Goal: Task Accomplishment & Management: Manage account settings

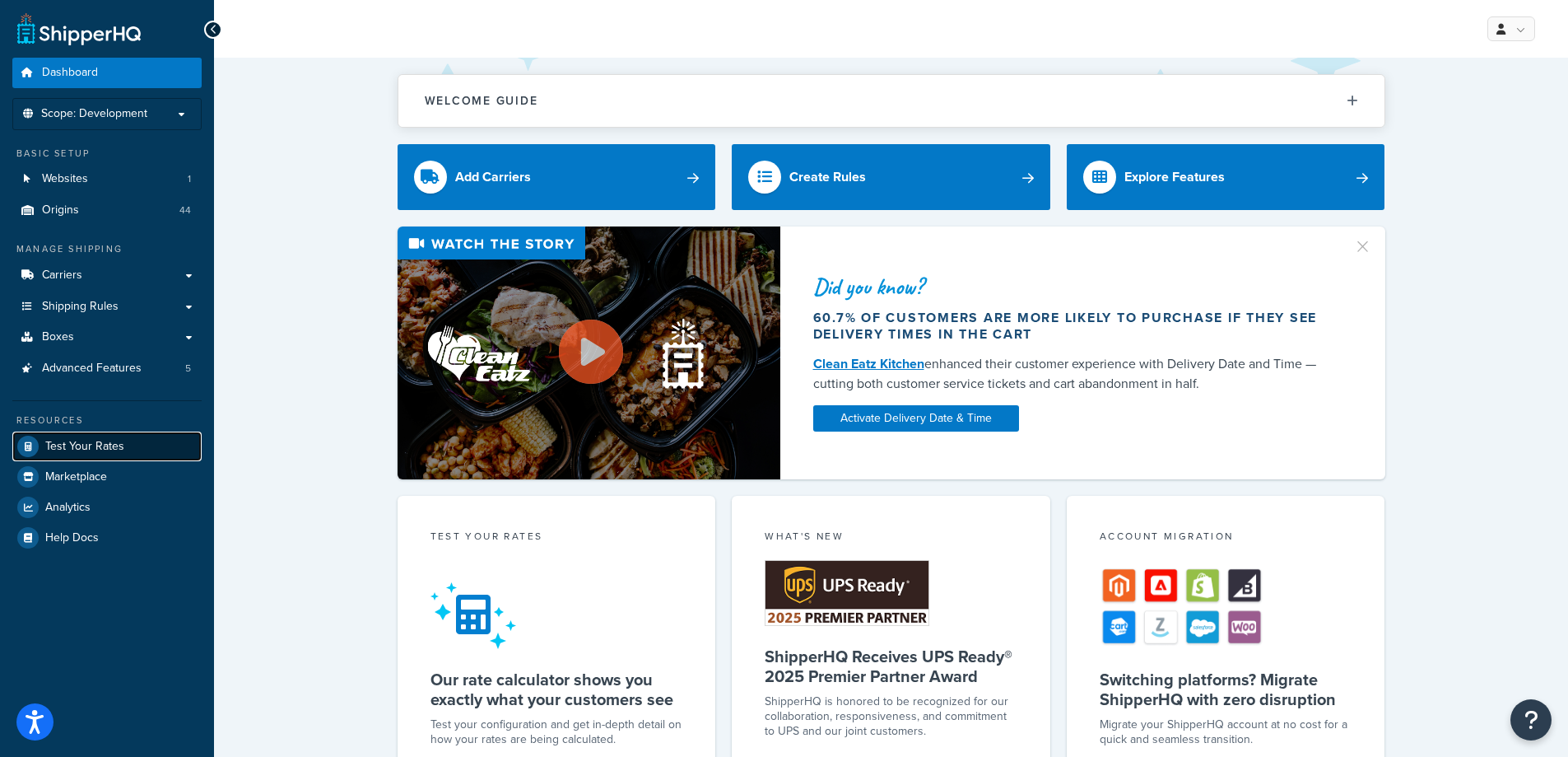
click at [130, 454] on link "Test Your Rates" at bounding box center [106, 446] width 189 height 30
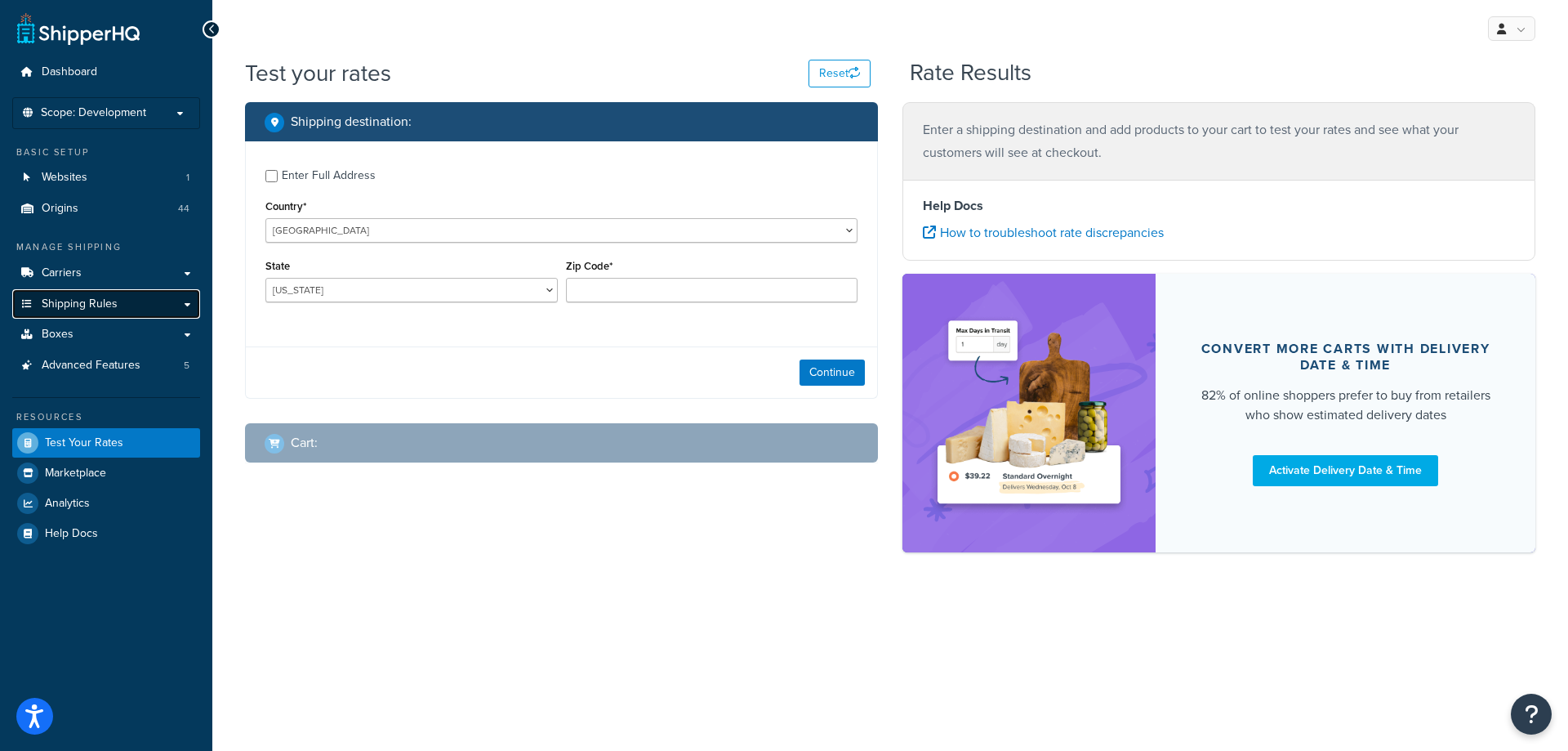
click at [101, 297] on span "Shipping Rules" at bounding box center [80, 304] width 76 height 14
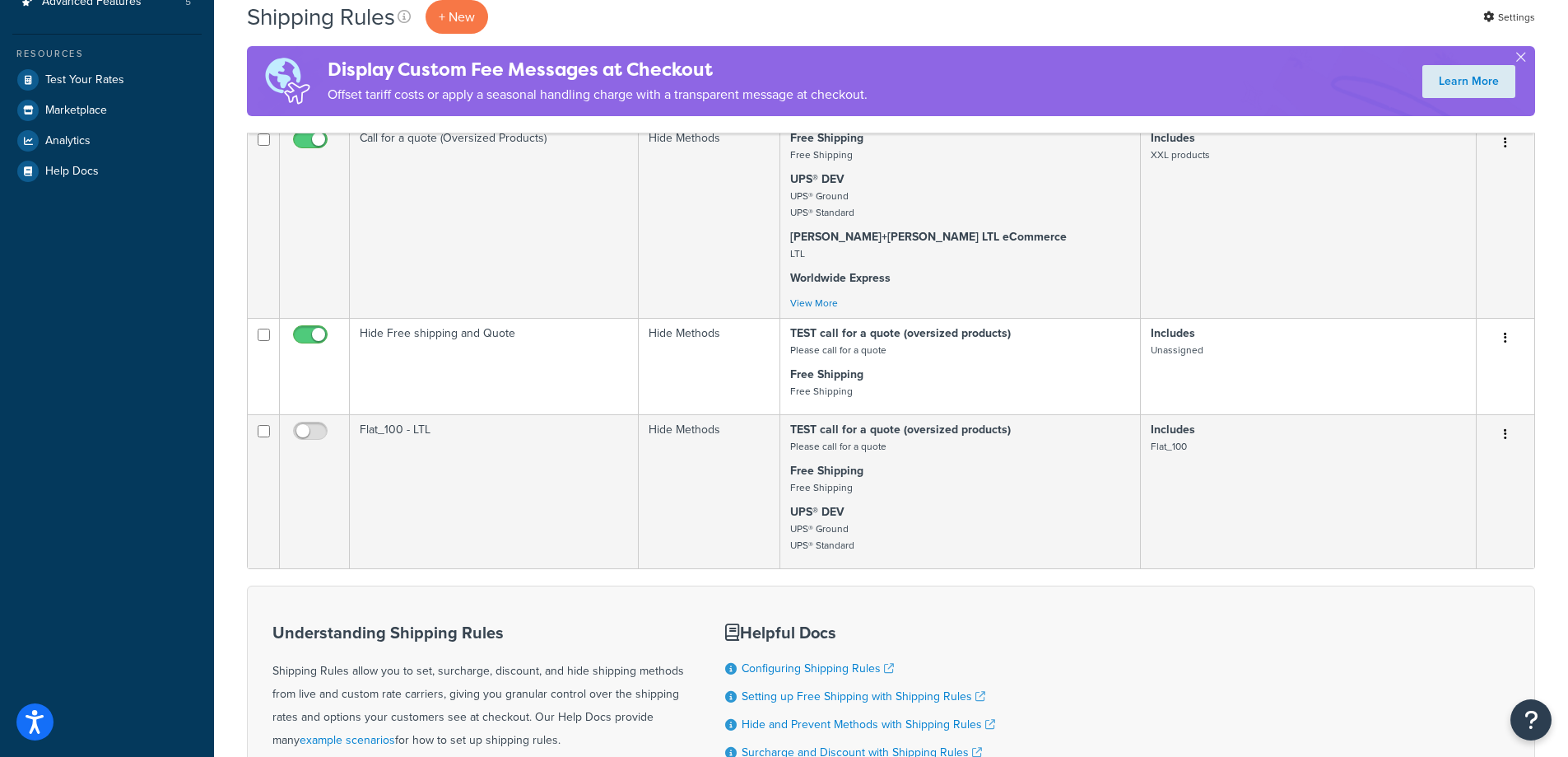
scroll to position [494, 0]
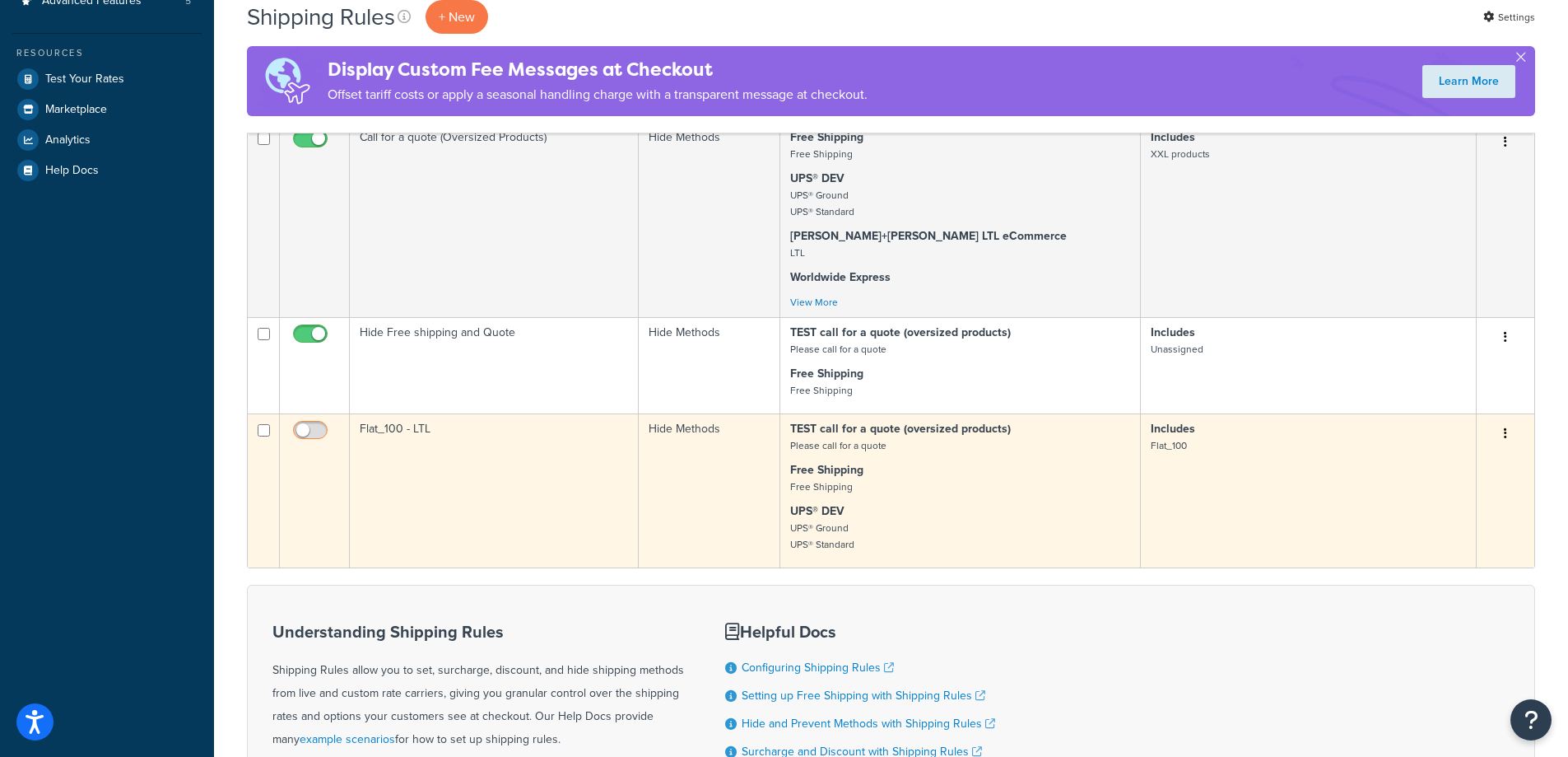
click at [295, 436] on input "checkbox" at bounding box center [312, 434] width 45 height 20
checkbox input "true"
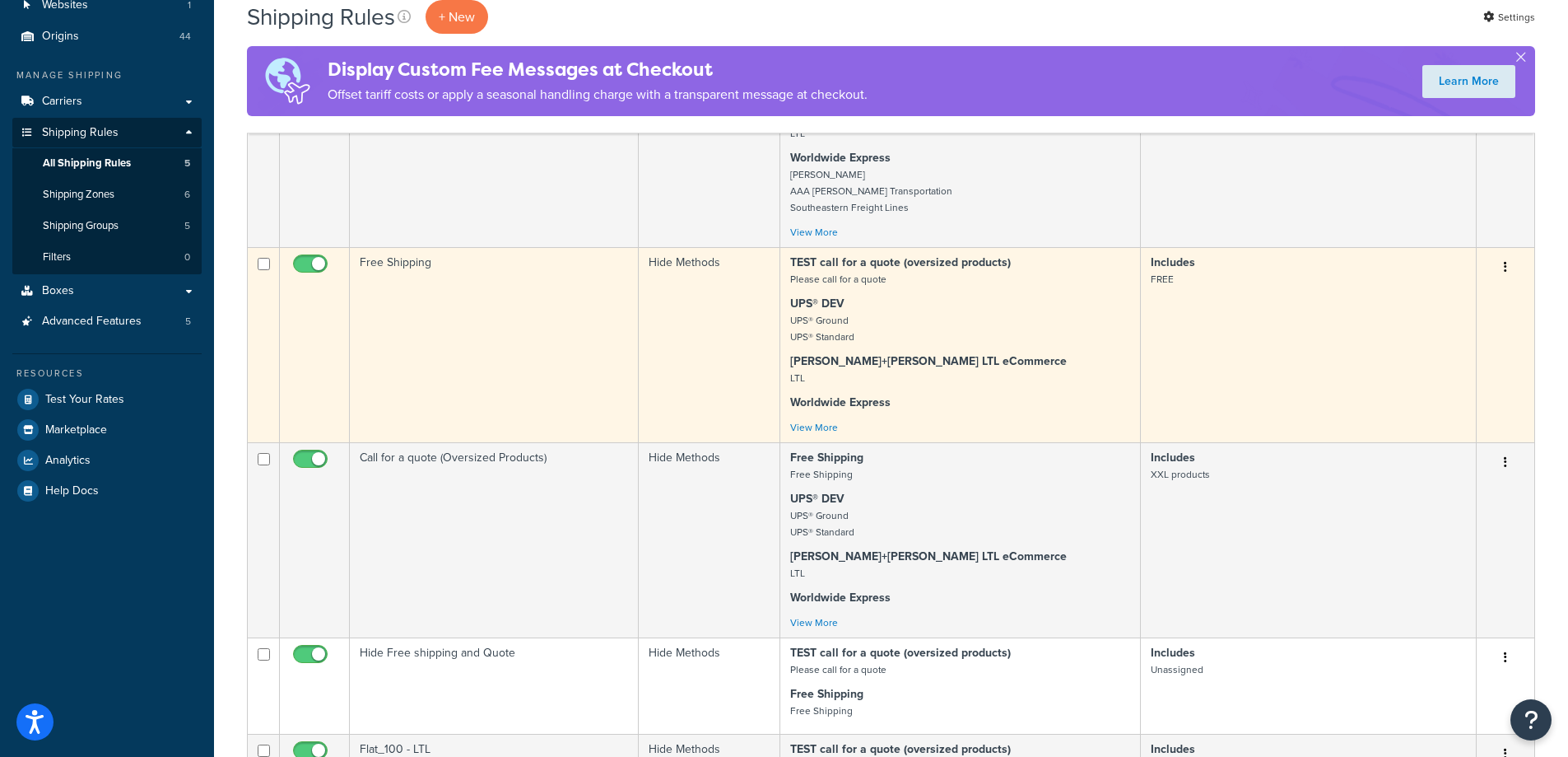
scroll to position [165, 0]
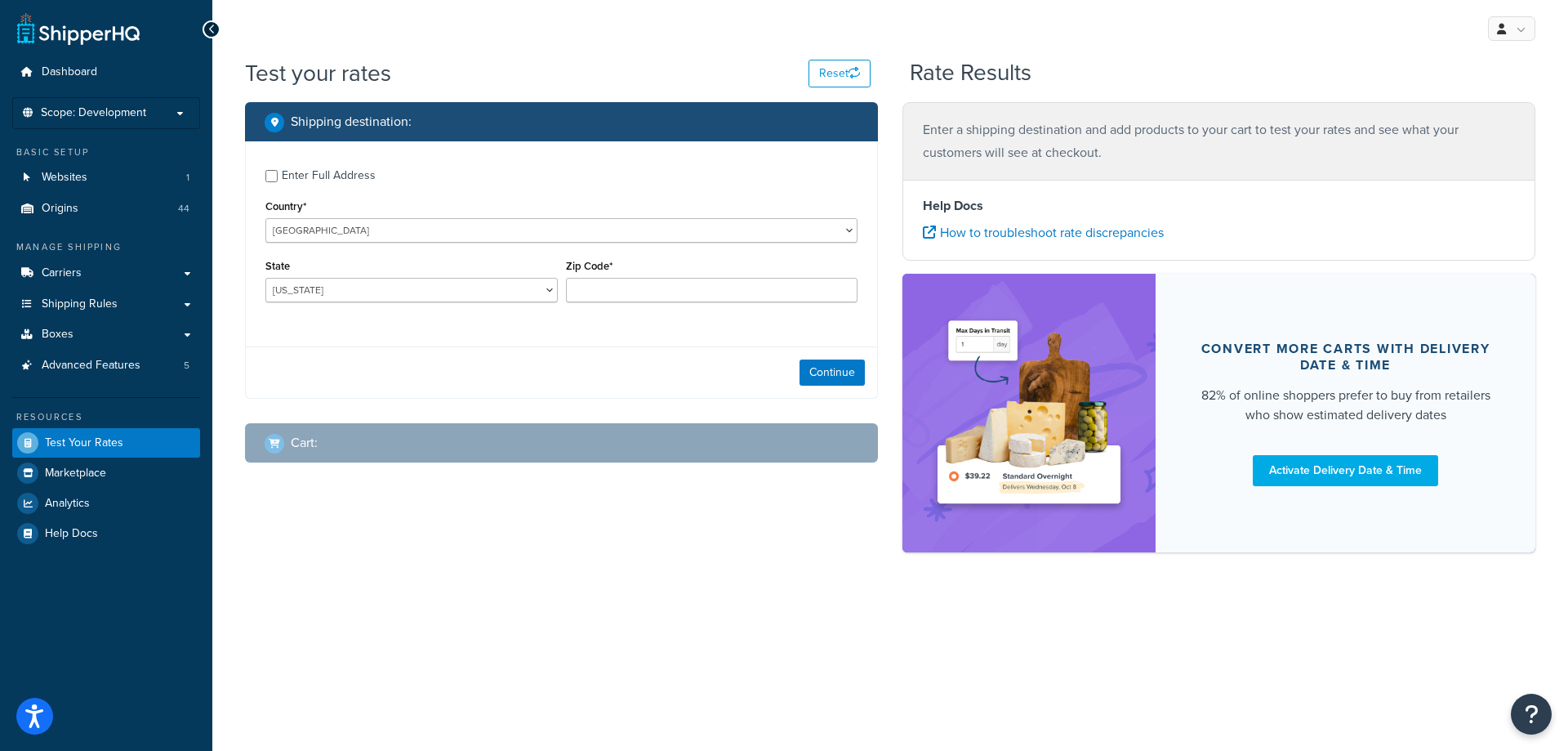
click at [324, 176] on div "Enter Full Address" at bounding box center [328, 176] width 94 height 23
click at [278, 176] on input "Enter Full Address" at bounding box center [271, 176] width 12 height 12
checkbox input "true"
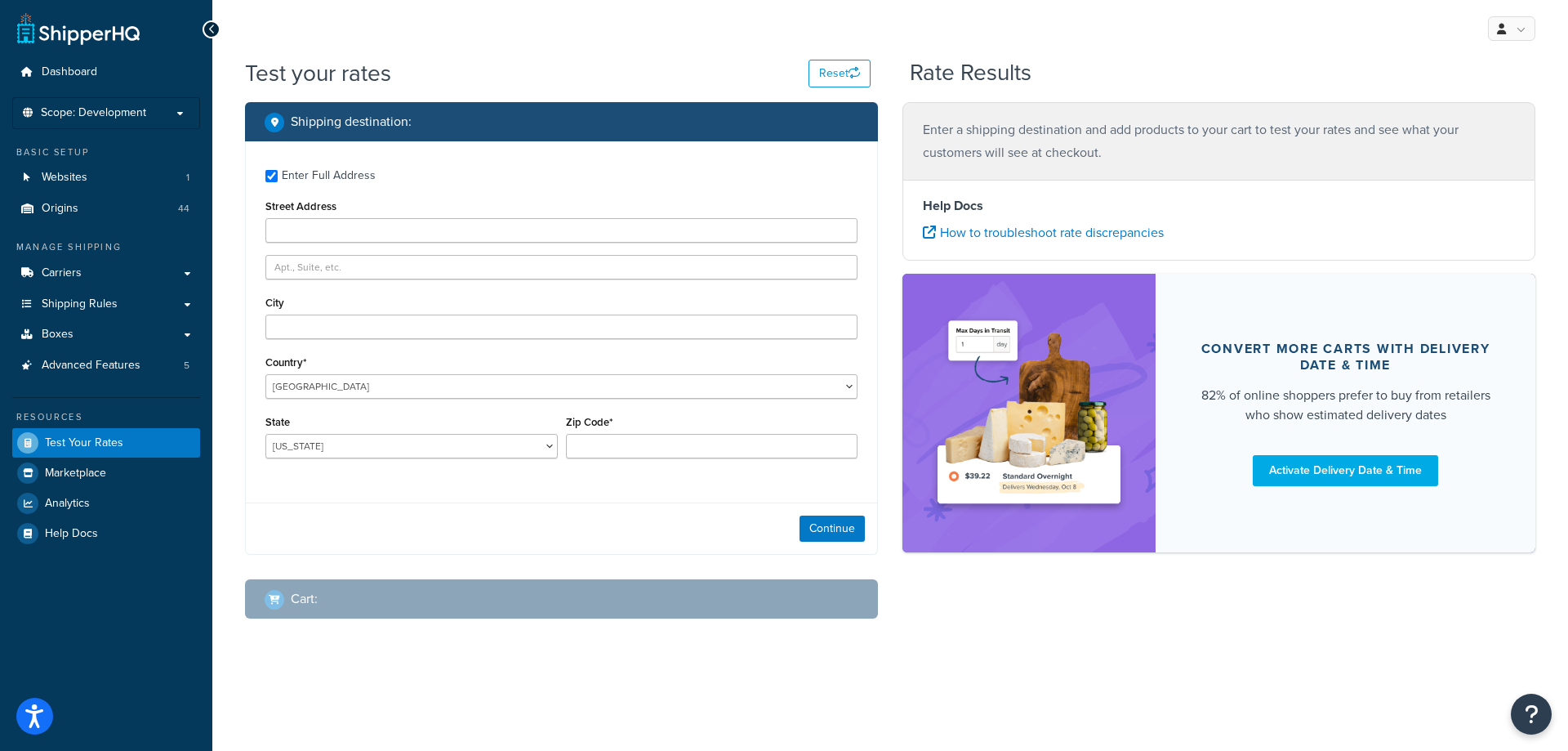
click at [325, 216] on div "Street Address" at bounding box center [561, 219] width 592 height 48
click at [325, 220] on input "Street Address" at bounding box center [561, 230] width 592 height 25
type input "5610 Carnegie Blvd"
type input "Charlotte"
select select "NC"
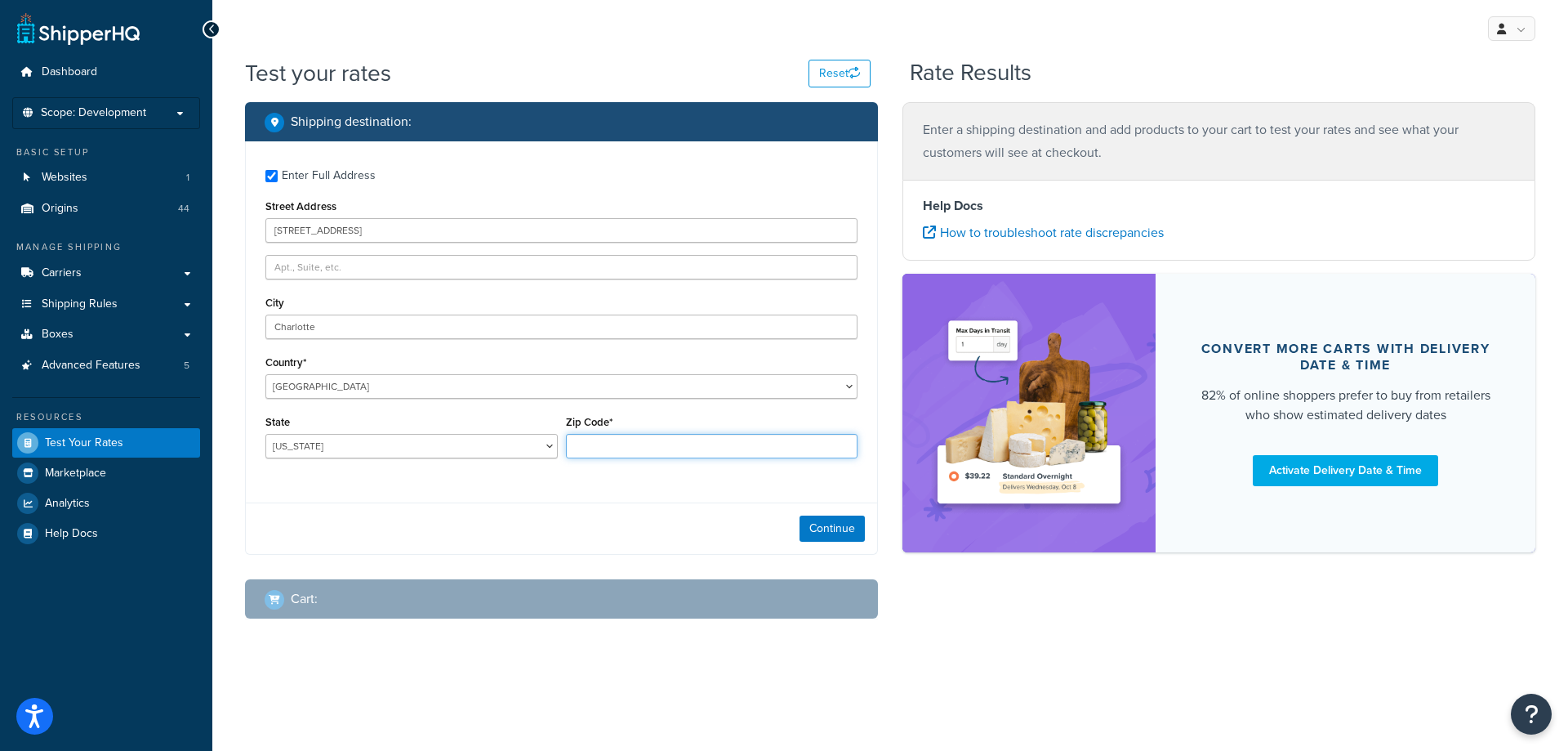
type input "28209"
click at [823, 522] on button "Continue" at bounding box center [832, 528] width 66 height 26
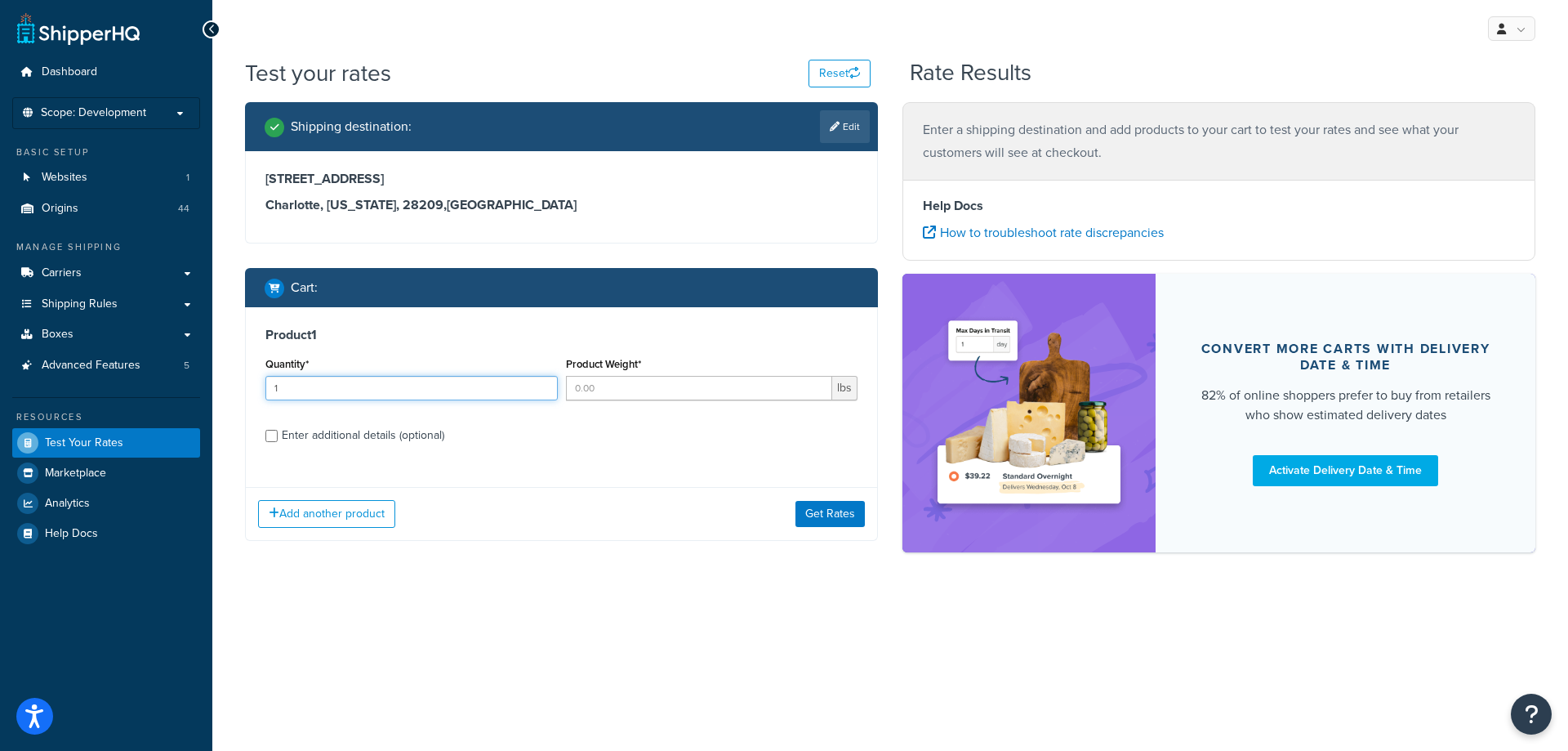
type input "1"
click at [538, 382] on input "1" at bounding box center [411, 388] width 292 height 25
click at [602, 387] on input "Product Weight*" at bounding box center [699, 388] width 267 height 25
type input "1540"
click at [389, 440] on div "Enter additional details (optional)" at bounding box center [363, 435] width 163 height 23
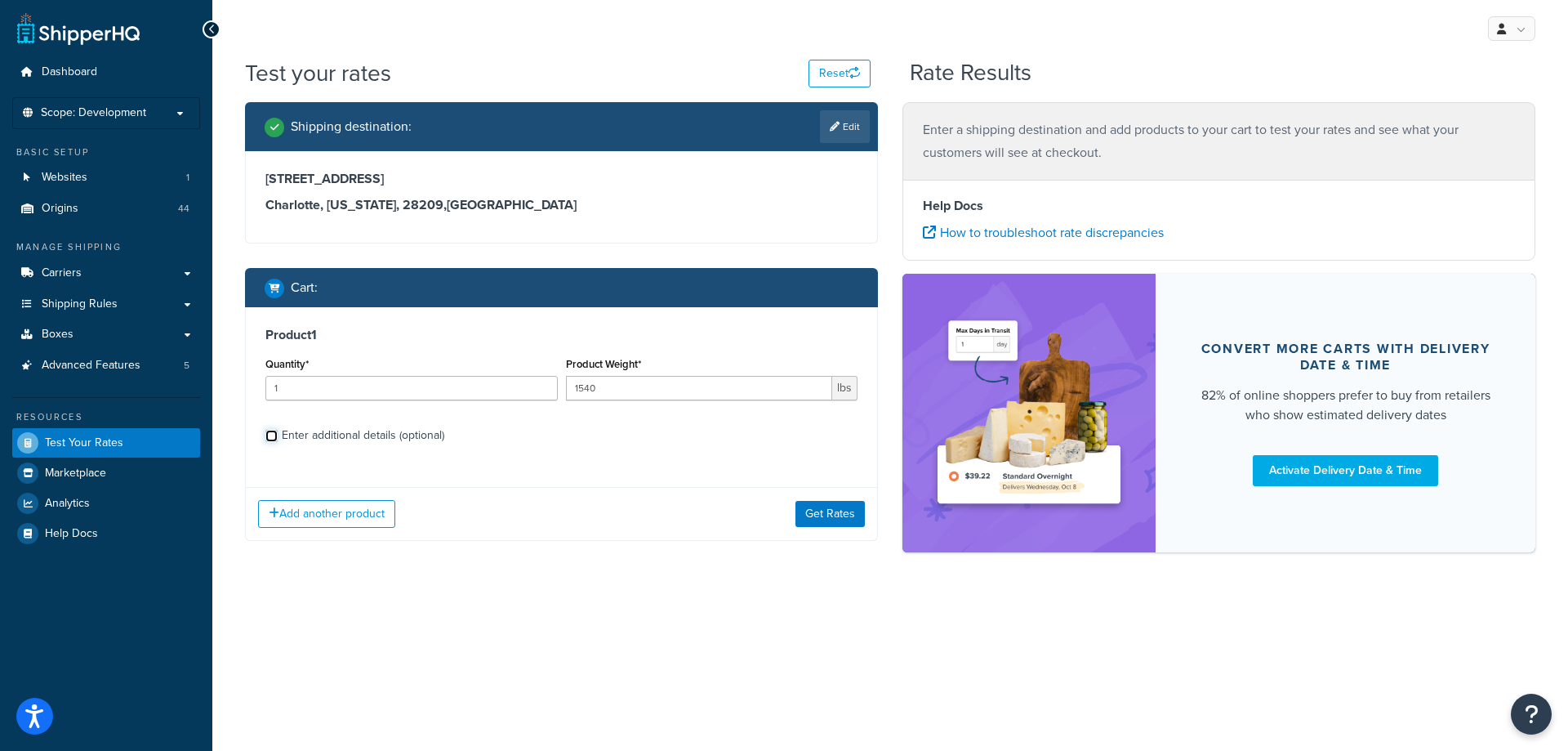
click at [278, 440] on input "Enter additional details (optional)" at bounding box center [271, 435] width 12 height 12
checkbox input "true"
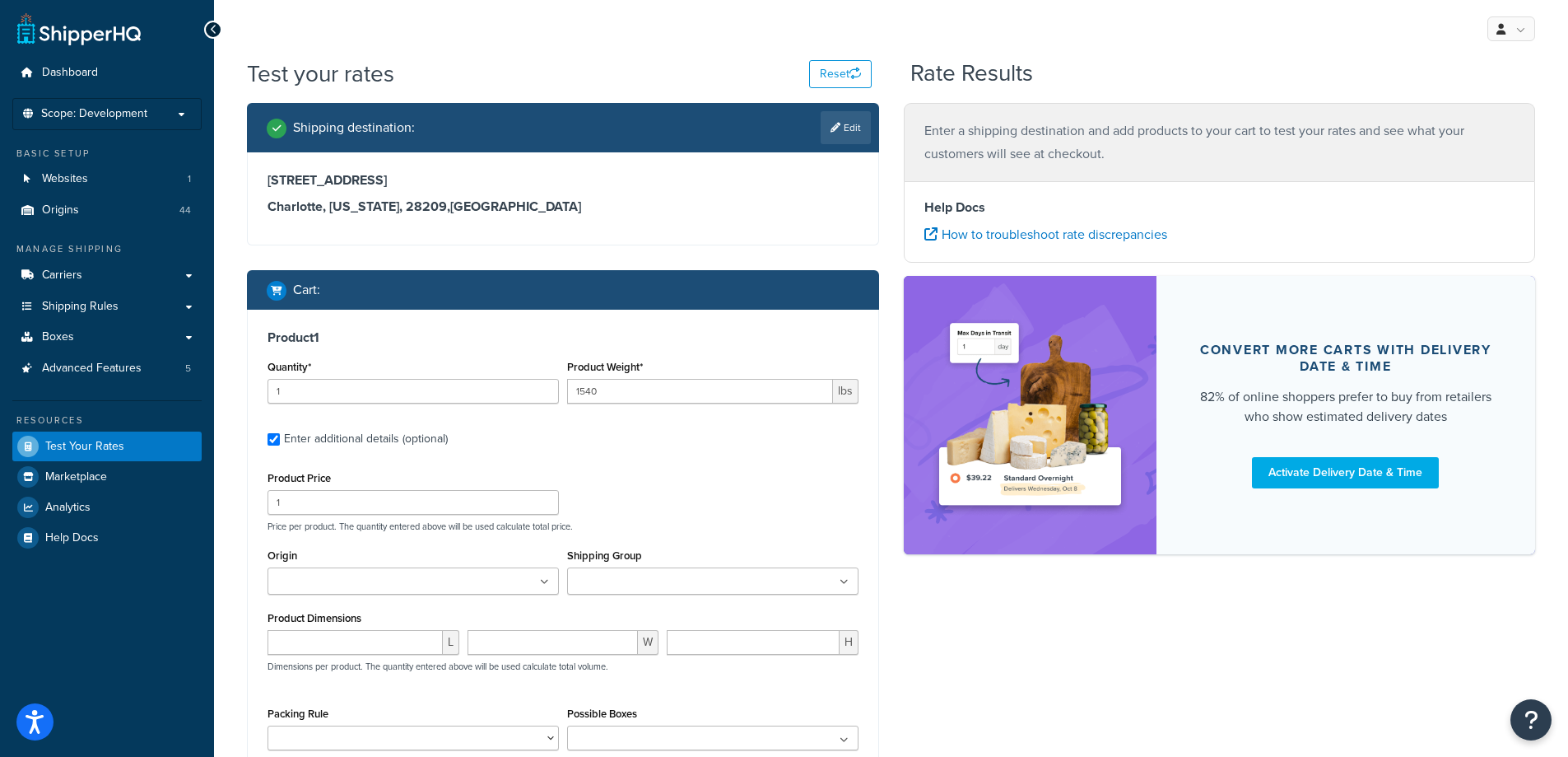
click at [620, 468] on div "Product Price 1 Price per product. The quantity entered above will be used calc…" at bounding box center [563, 500] width 599 height 65
click at [517, 575] on ul at bounding box center [413, 580] width 292 height 27
type input "denios us"
click at [623, 503] on div "Product Price 1 Price per product. The quantity entered above will be used calc…" at bounding box center [563, 500] width 599 height 65
click at [638, 571] on ul at bounding box center [713, 580] width 292 height 27
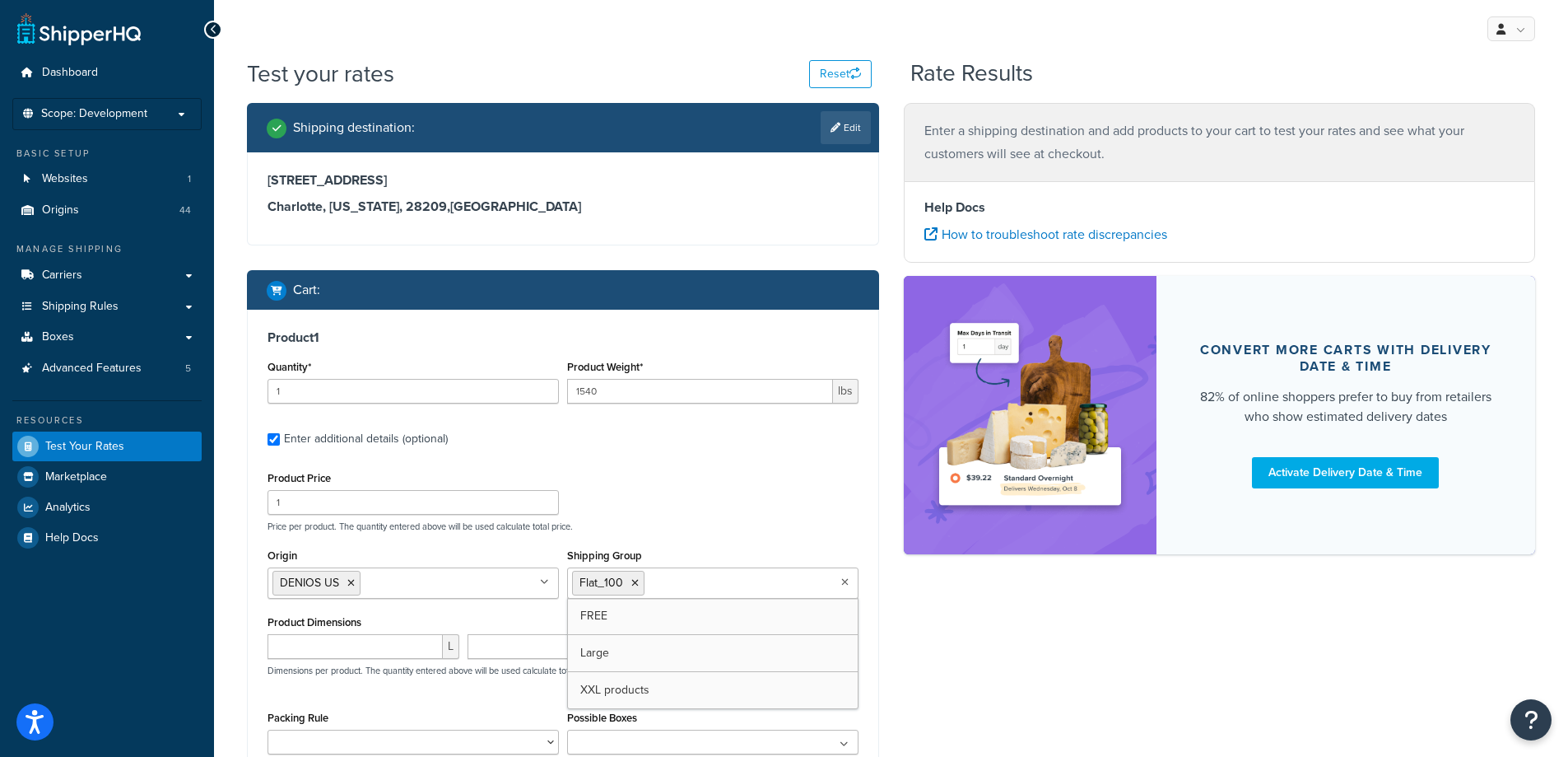
click at [632, 515] on div "Product Price 1 Price per product. The quantity entered above will be used calc…" at bounding box center [563, 500] width 599 height 65
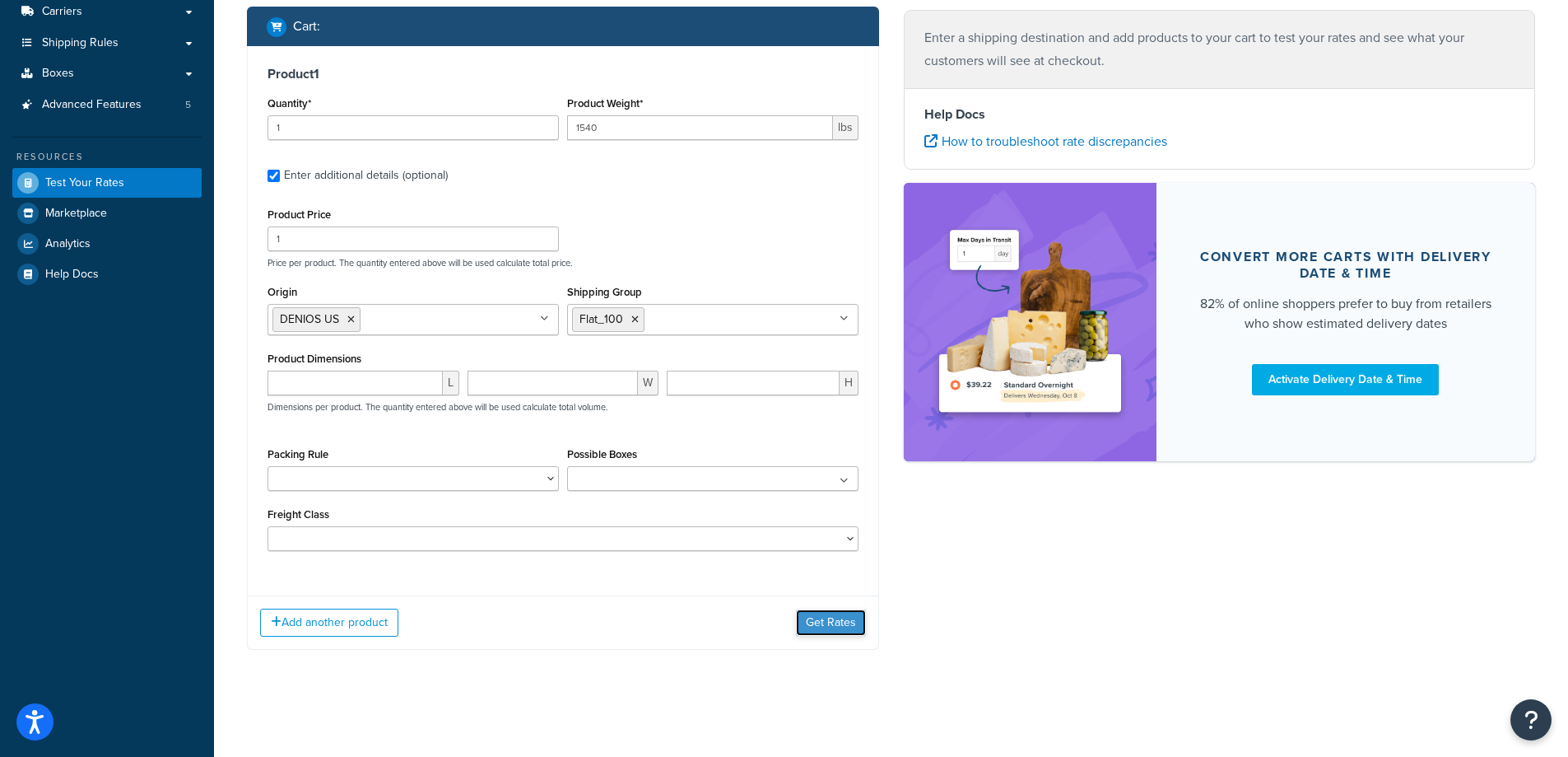
click at [828, 623] on button "Get Rates" at bounding box center [831, 622] width 70 height 26
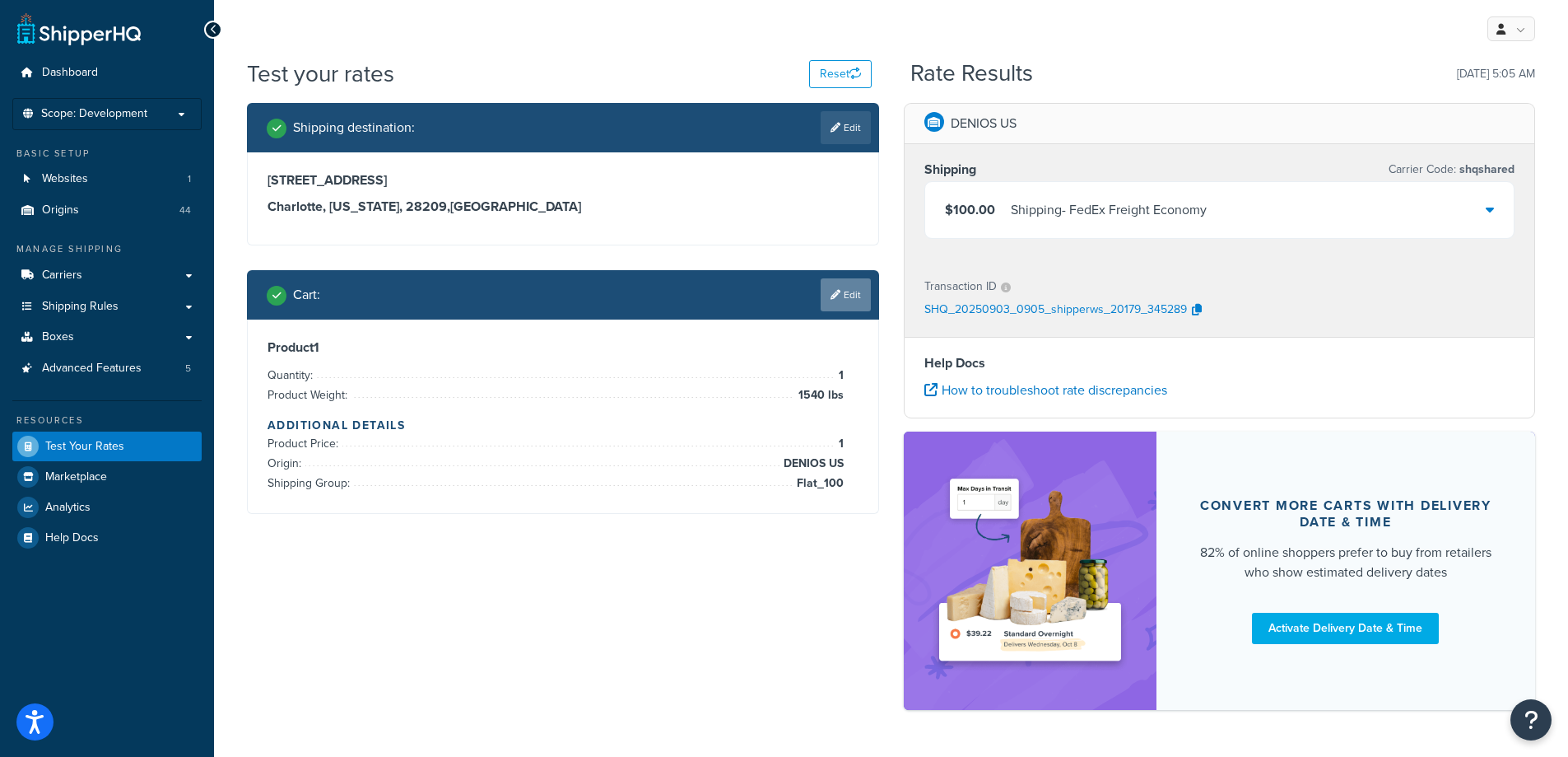
click at [855, 303] on link "Edit" at bounding box center [846, 295] width 50 height 33
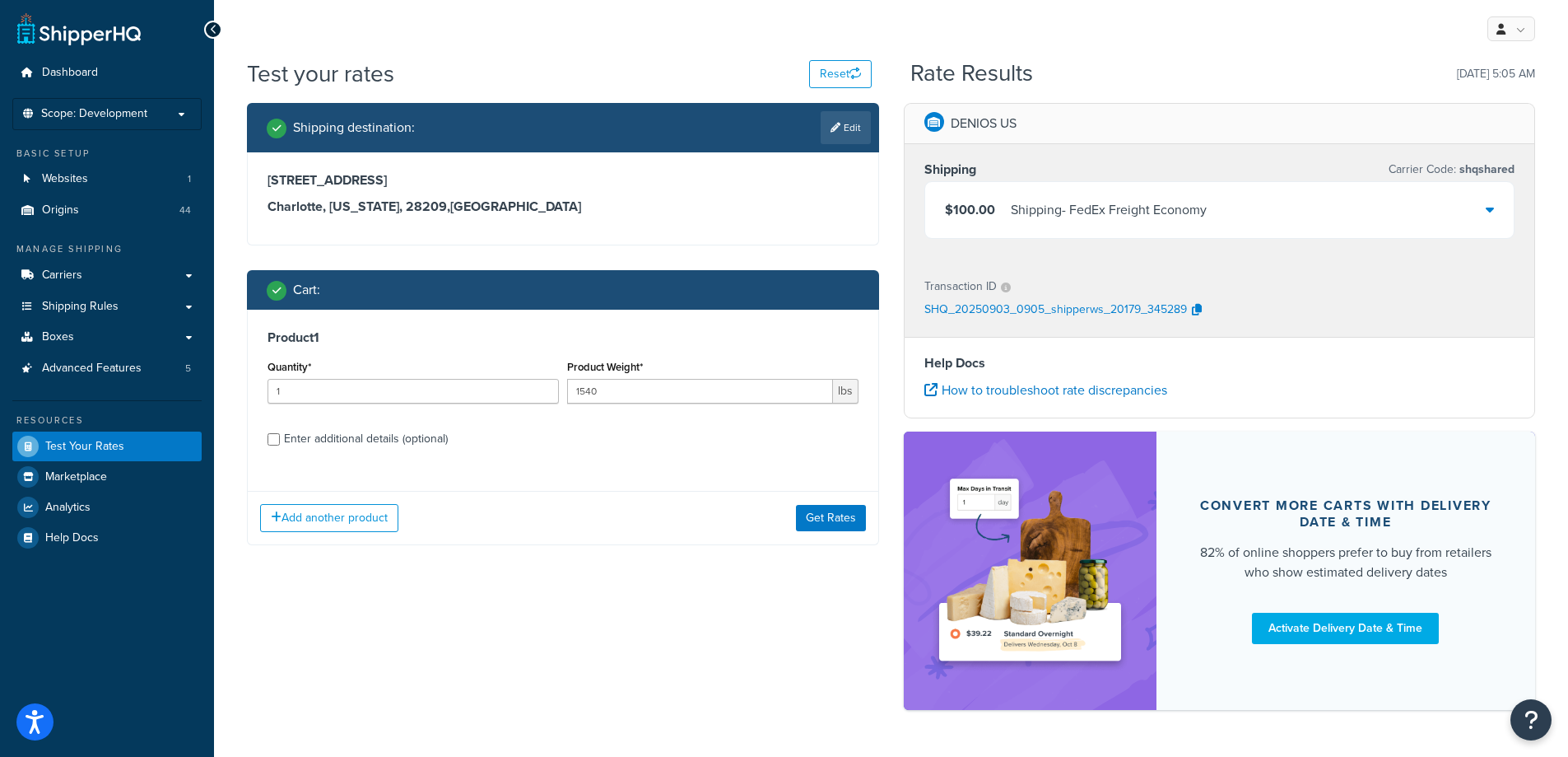
click at [432, 441] on div "Enter additional details (optional)" at bounding box center [365, 438] width 164 height 23
click at [280, 441] on input "Enter additional details (optional)" at bounding box center [273, 438] width 12 height 12
checkbox input "true"
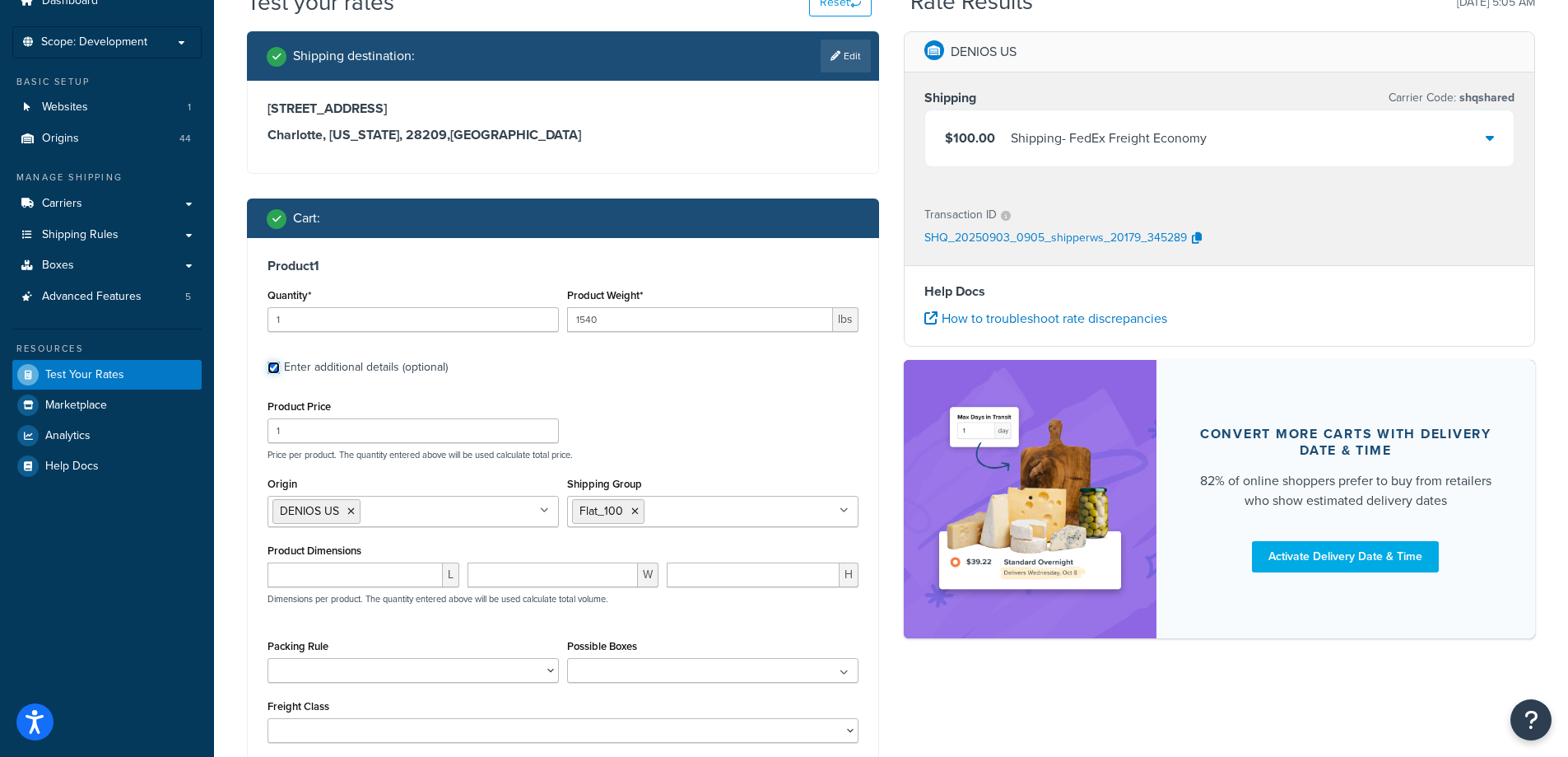
scroll to position [198, 0]
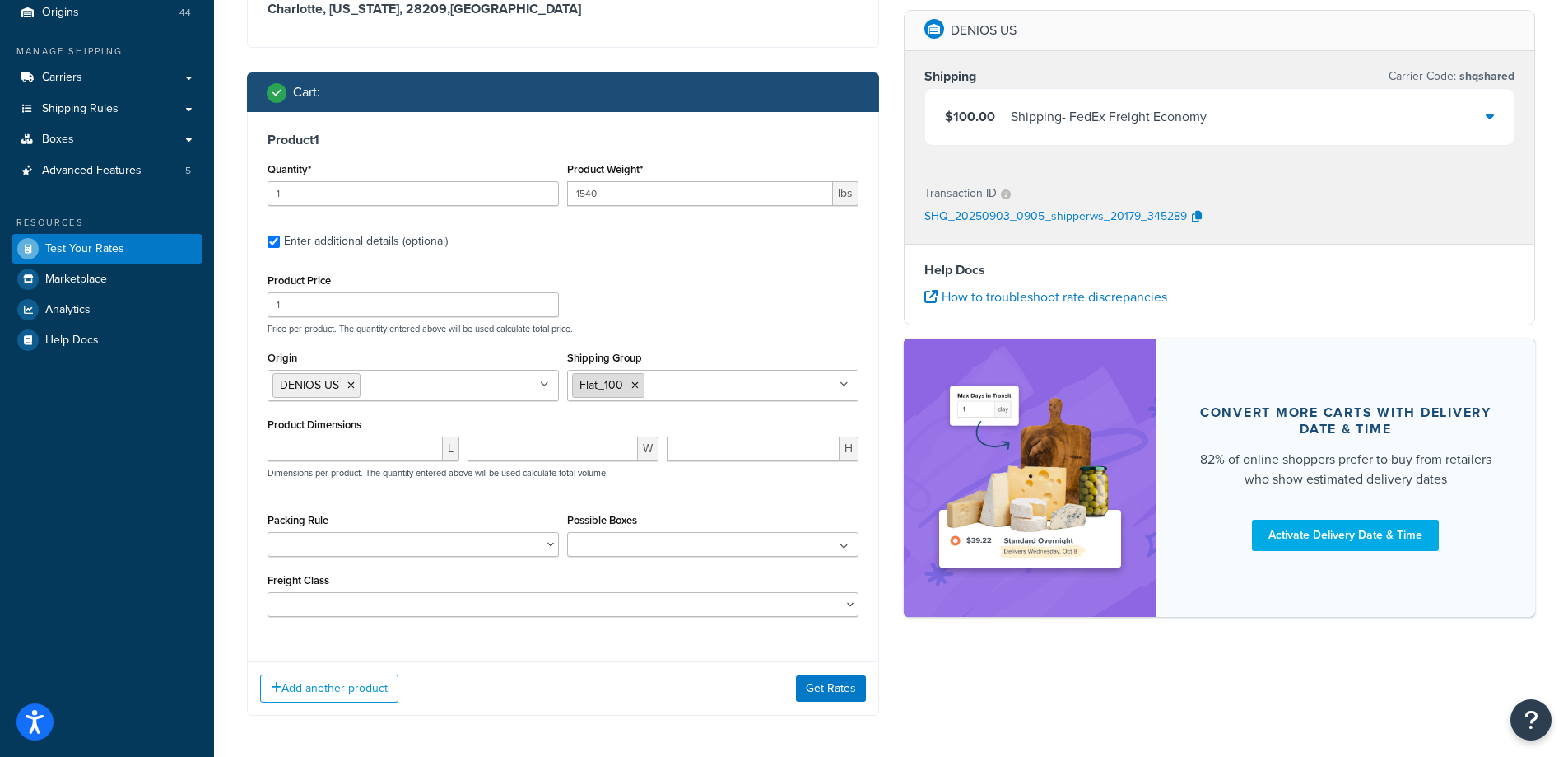
click at [632, 389] on icon at bounding box center [635, 385] width 8 height 10
click at [676, 291] on div "Product Price 1 Price per product. The quantity entered above will be used calc…" at bounding box center [563, 302] width 599 height 65
click at [804, 683] on button "Get Rates" at bounding box center [831, 688] width 70 height 26
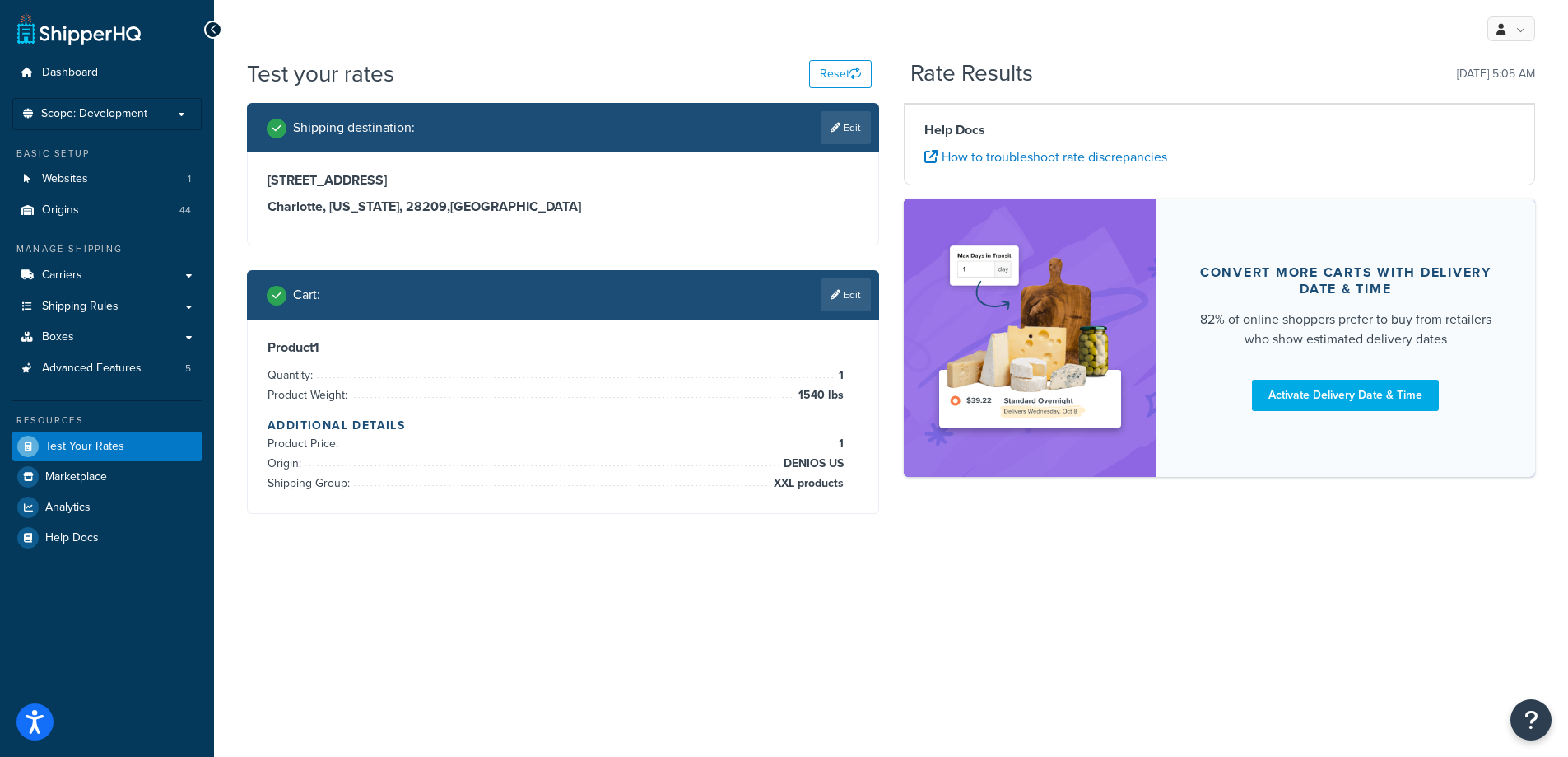
scroll to position [0, 0]
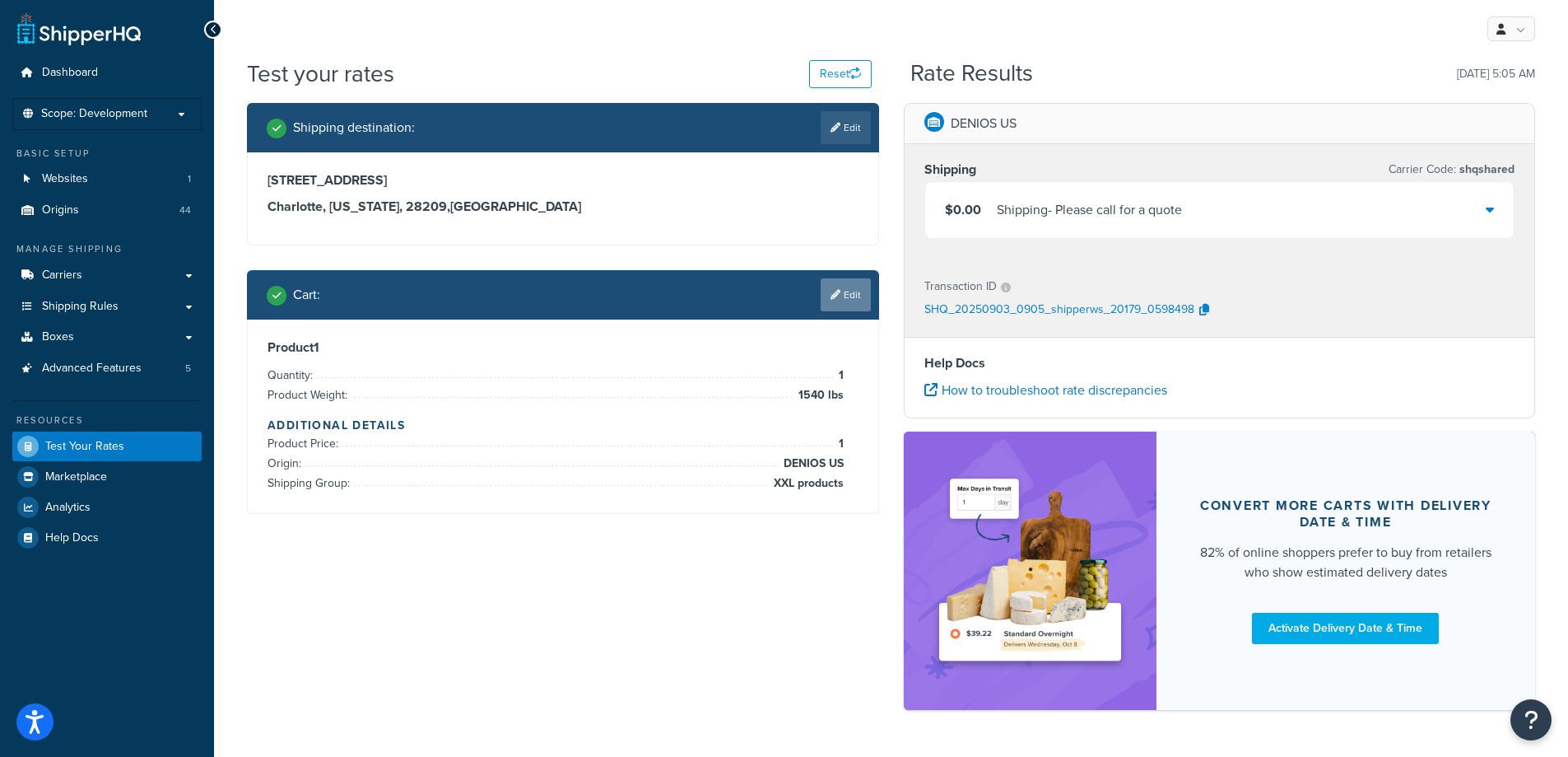
click at [858, 297] on link "Edit" at bounding box center [846, 295] width 50 height 33
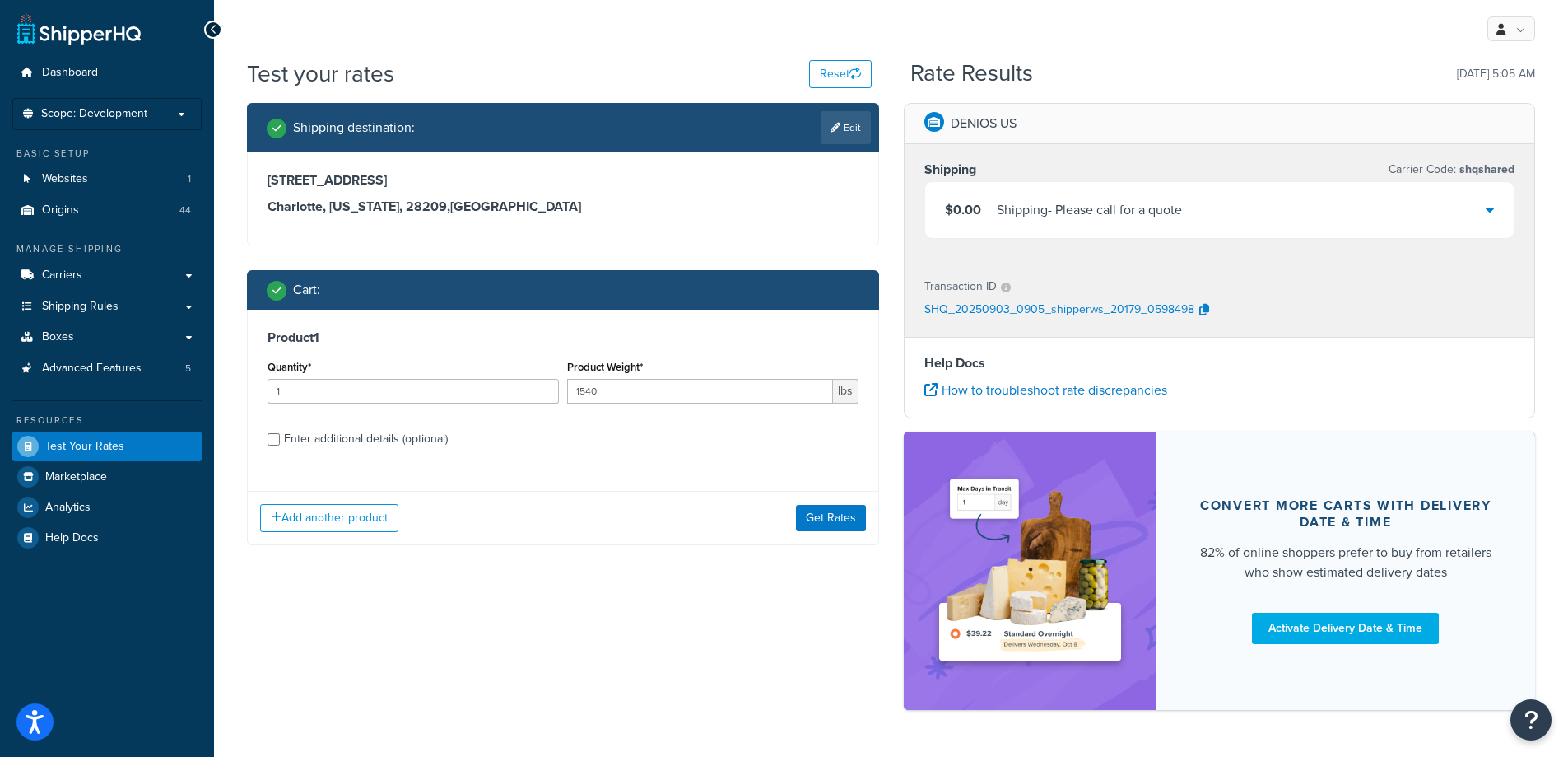
click at [423, 431] on div "Enter additional details (optional)" at bounding box center [365, 438] width 164 height 23
click at [280, 433] on input "Enter additional details (optional)" at bounding box center [273, 438] width 12 height 12
checkbox input "true"
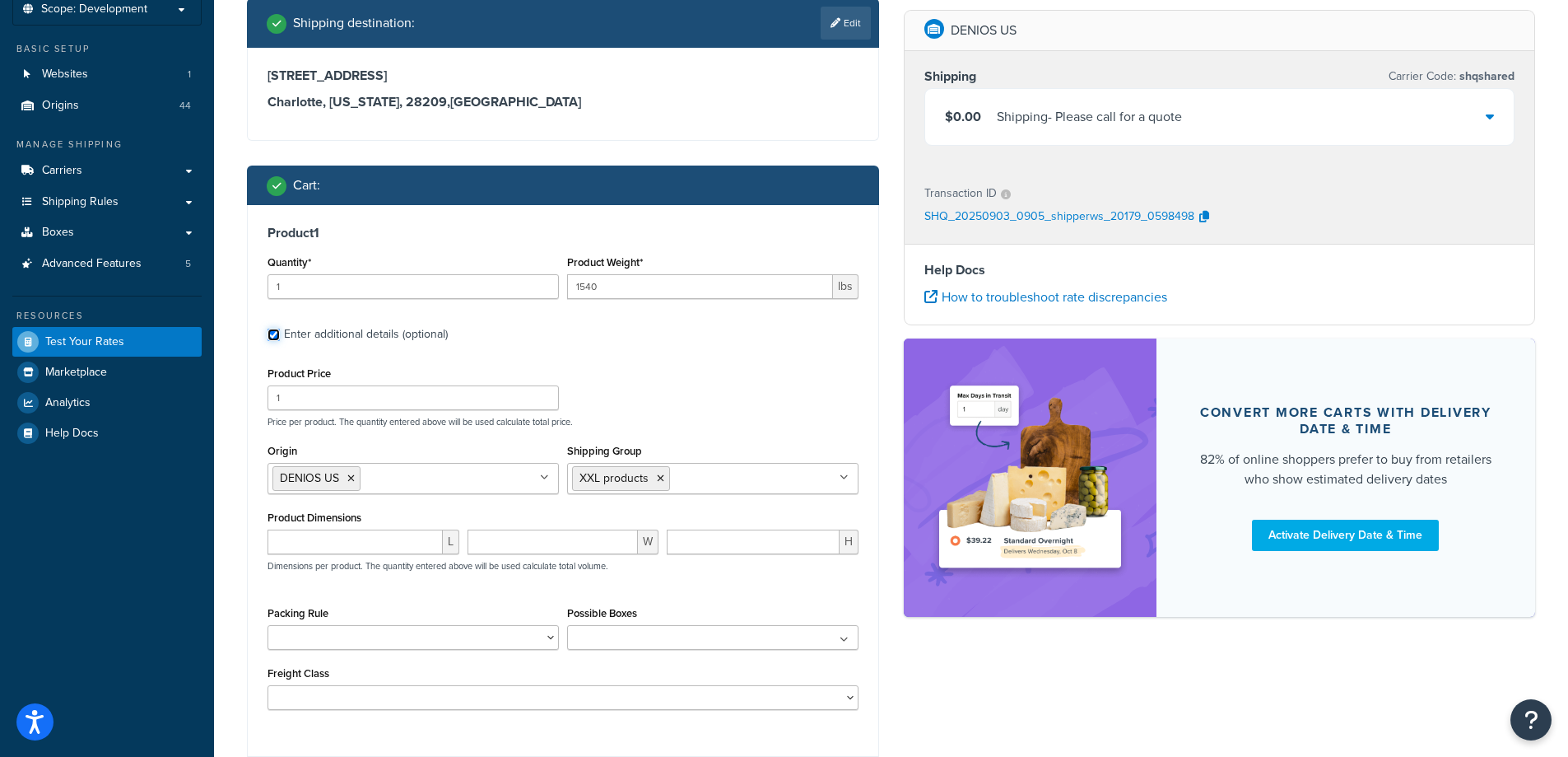
scroll to position [106, 0]
click at [663, 476] on icon at bounding box center [661, 478] width 8 height 10
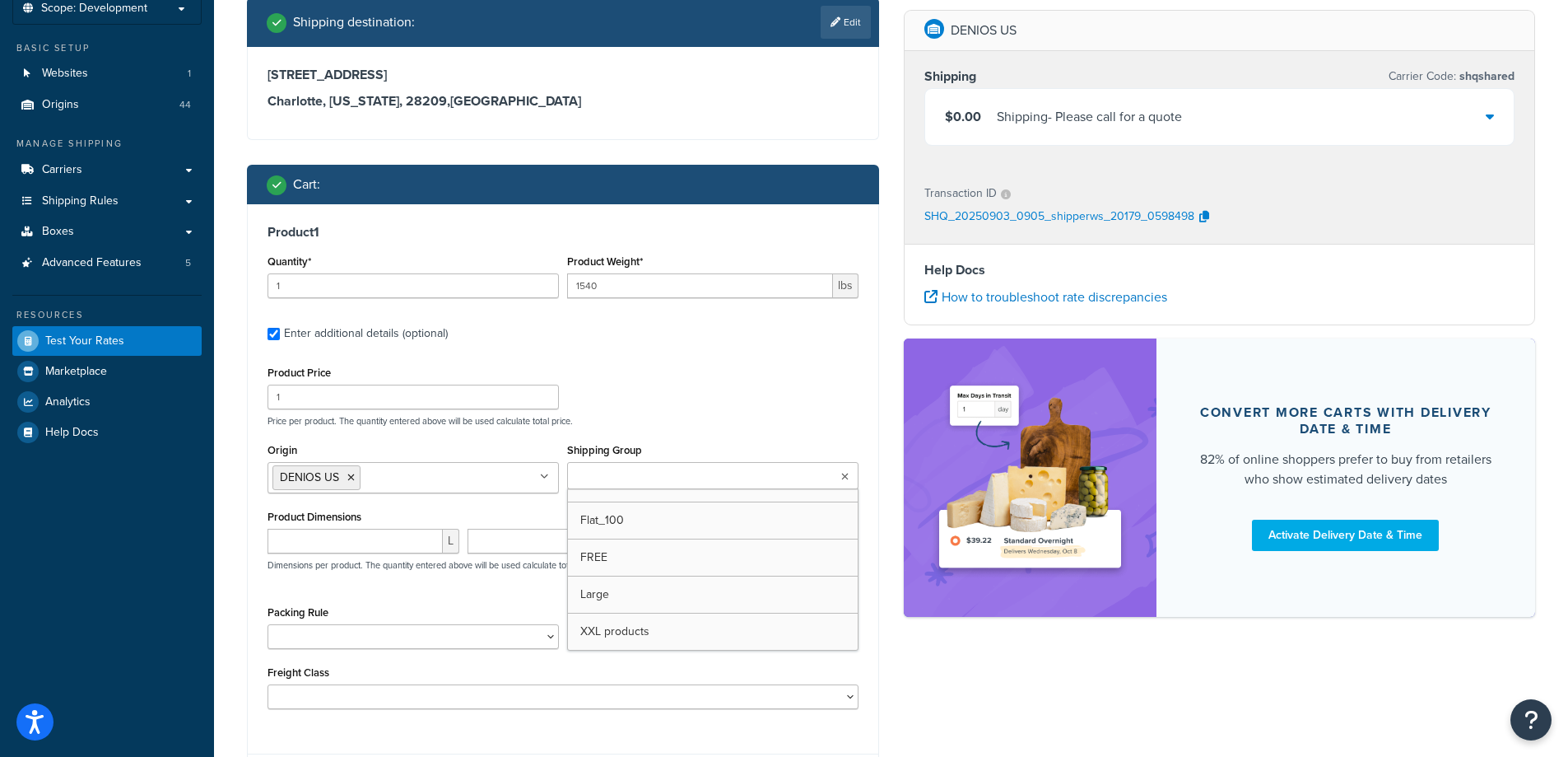
click at [663, 476] on input "Shipping Group" at bounding box center [644, 476] width 146 height 18
click at [726, 362] on div "Product Price 1 Price per product. The quantity entered above will be used calc…" at bounding box center [563, 394] width 599 height 65
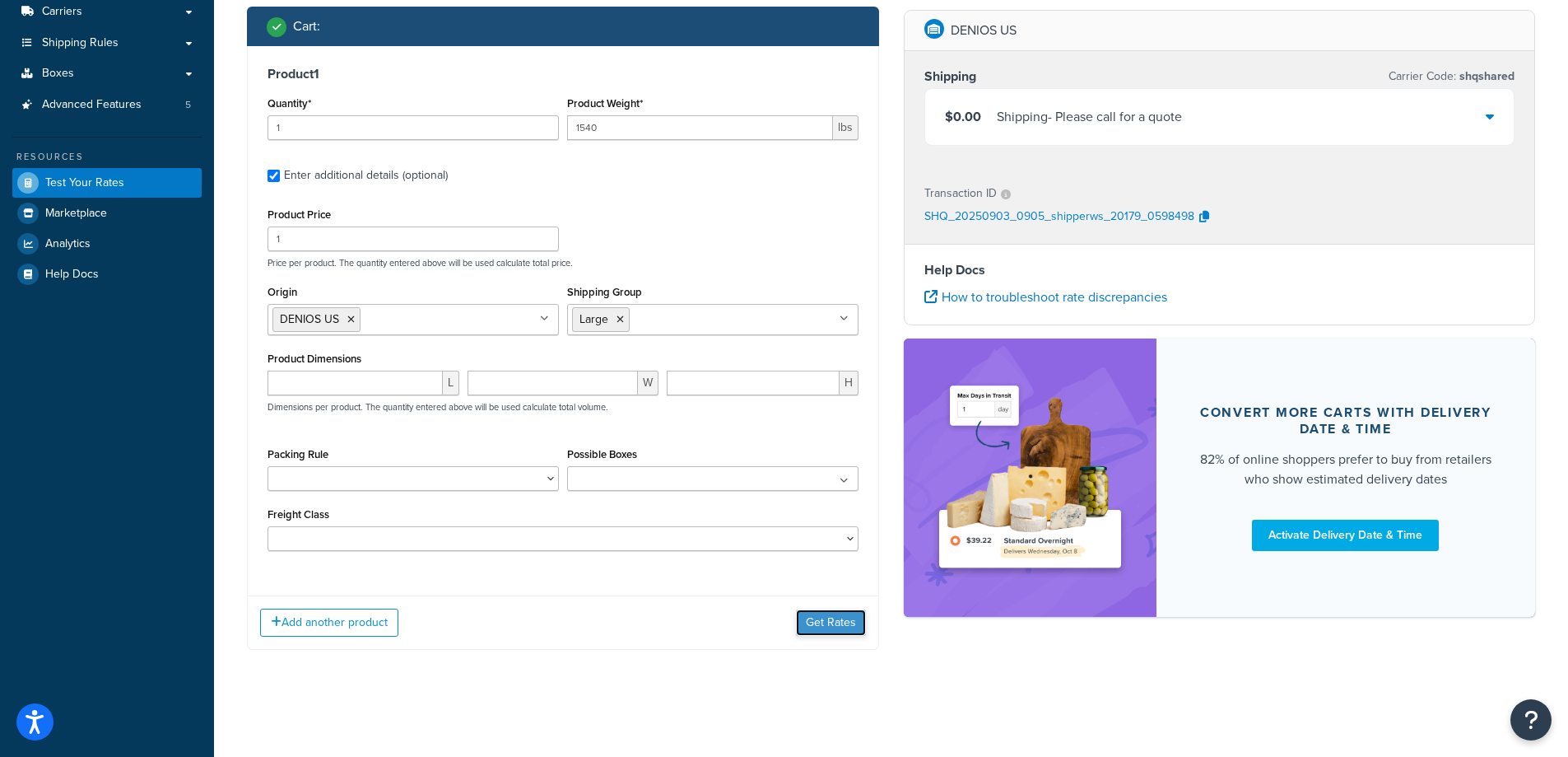
click at [857, 629] on button "Get Rates" at bounding box center [831, 622] width 70 height 26
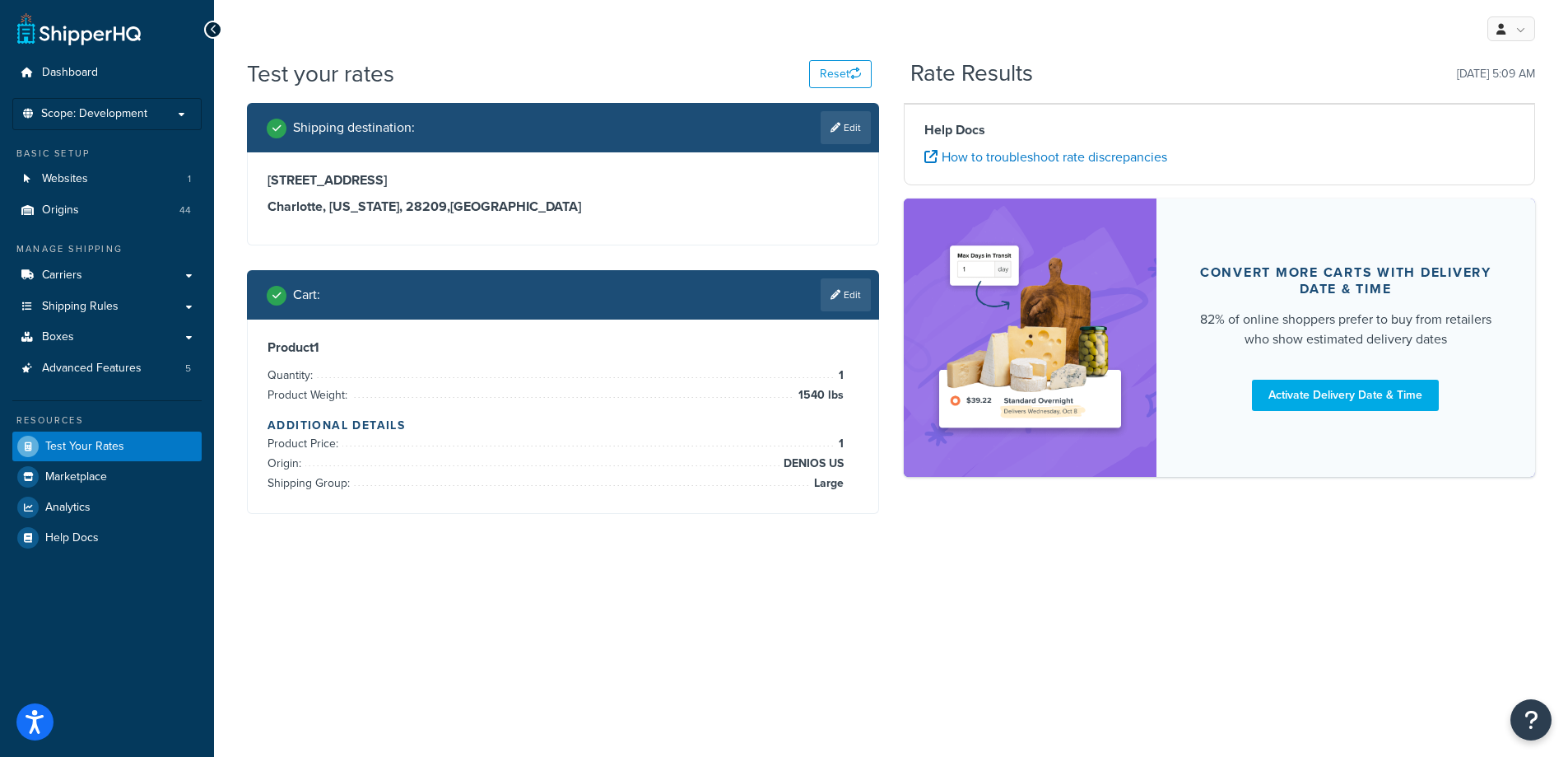
scroll to position [0, 0]
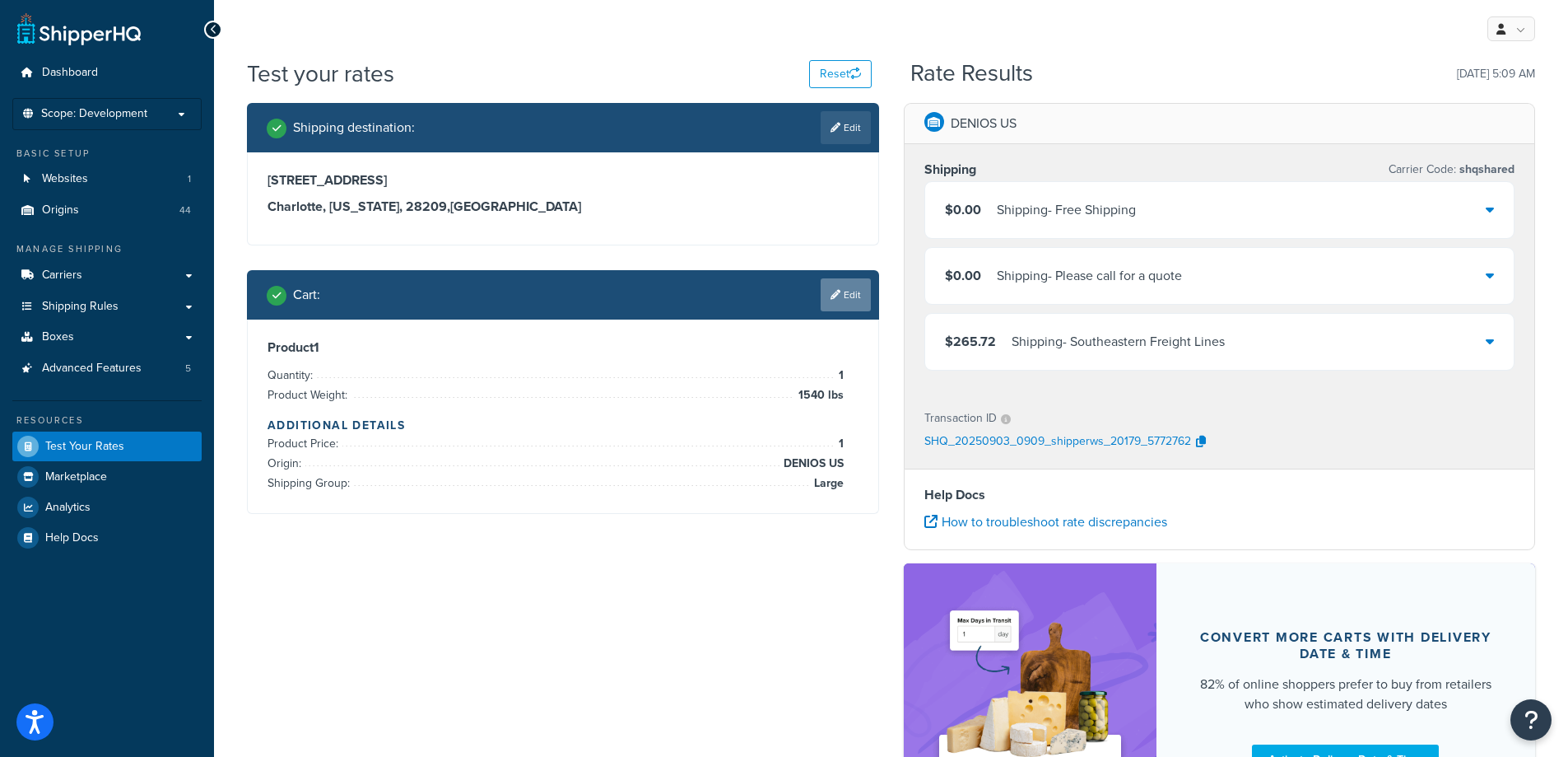
click at [838, 288] on link "Edit" at bounding box center [846, 295] width 50 height 33
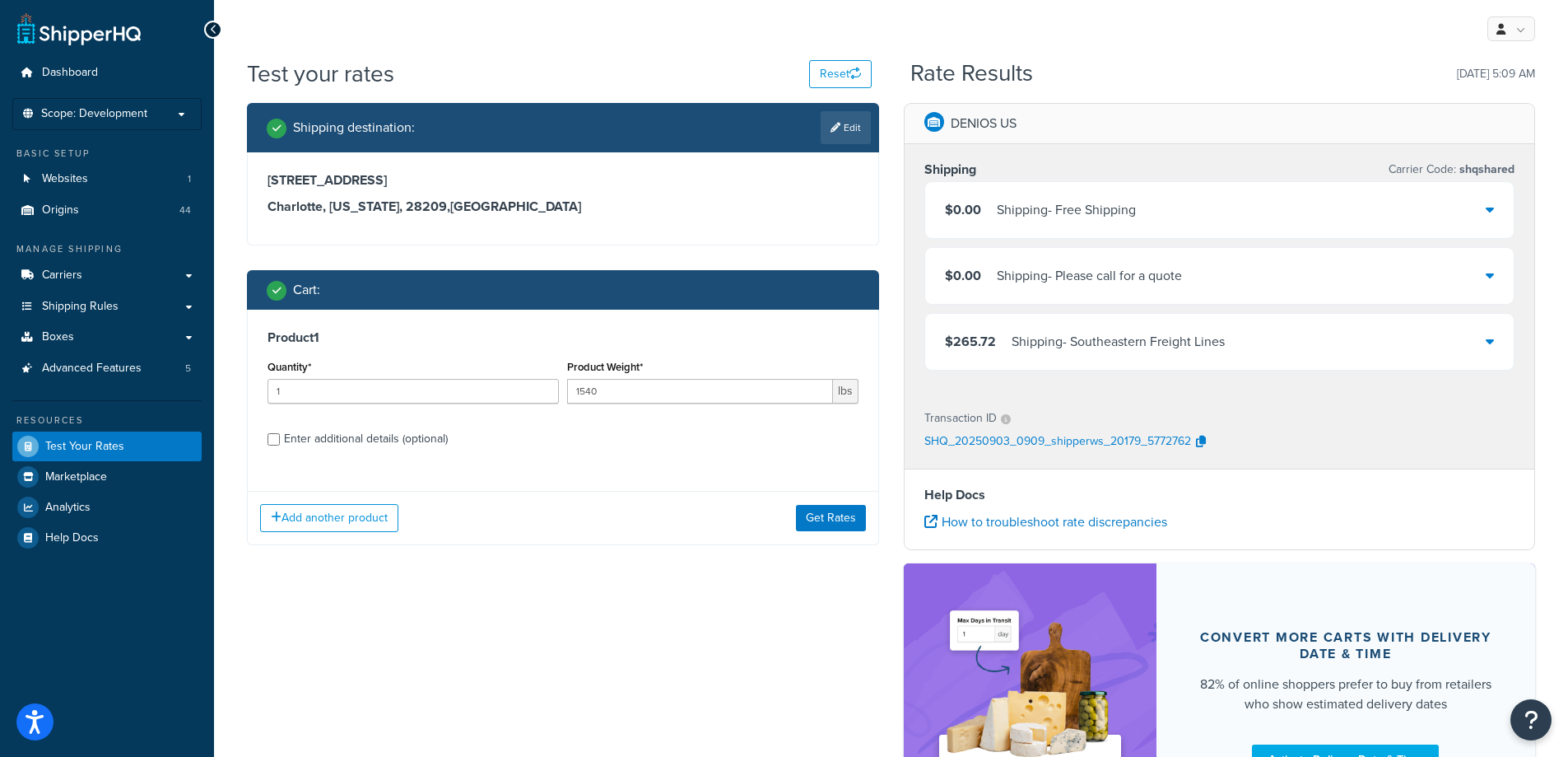
click at [404, 440] on div "Enter additional details (optional)" at bounding box center [365, 438] width 164 height 23
click at [280, 440] on input "Enter additional details (optional)" at bounding box center [273, 438] width 12 height 12
checkbox input "true"
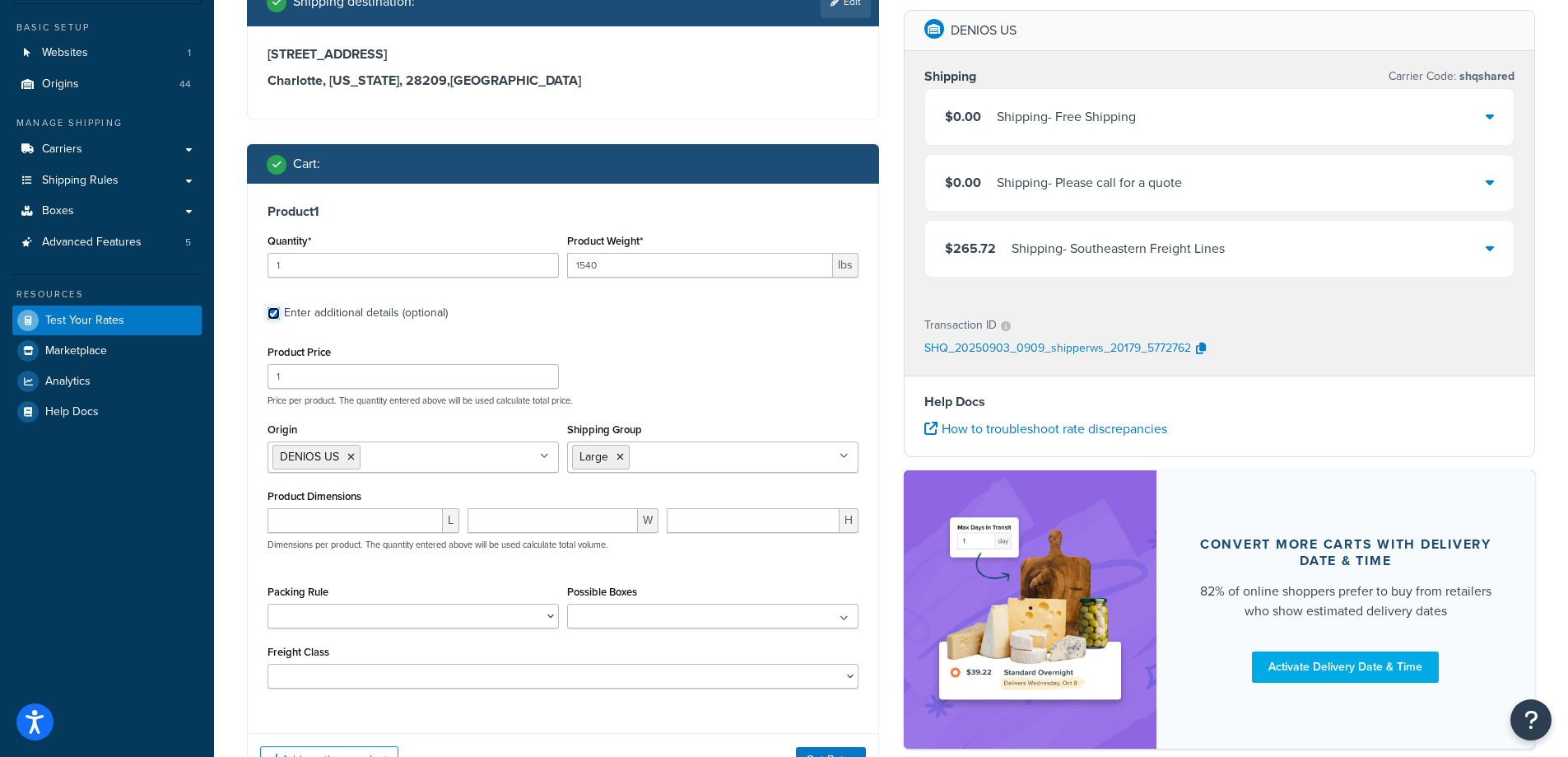
scroll to position [165, 0]
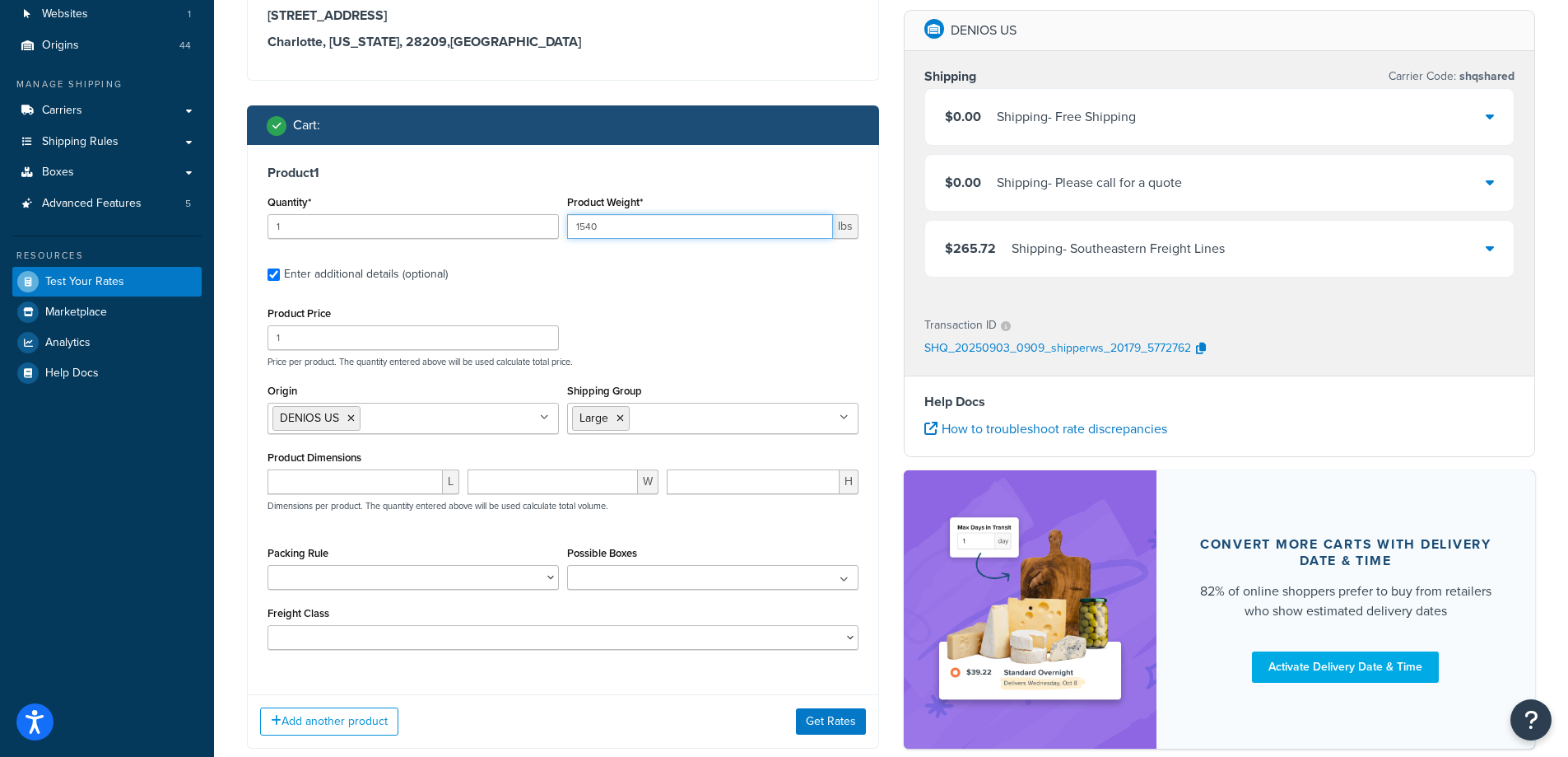
click at [688, 229] on input "1540" at bounding box center [699, 226] width 266 height 25
type input "484"
drag, startPoint x: 367, startPoint y: 481, endPoint x: 412, endPoint y: 497, distance: 47.8
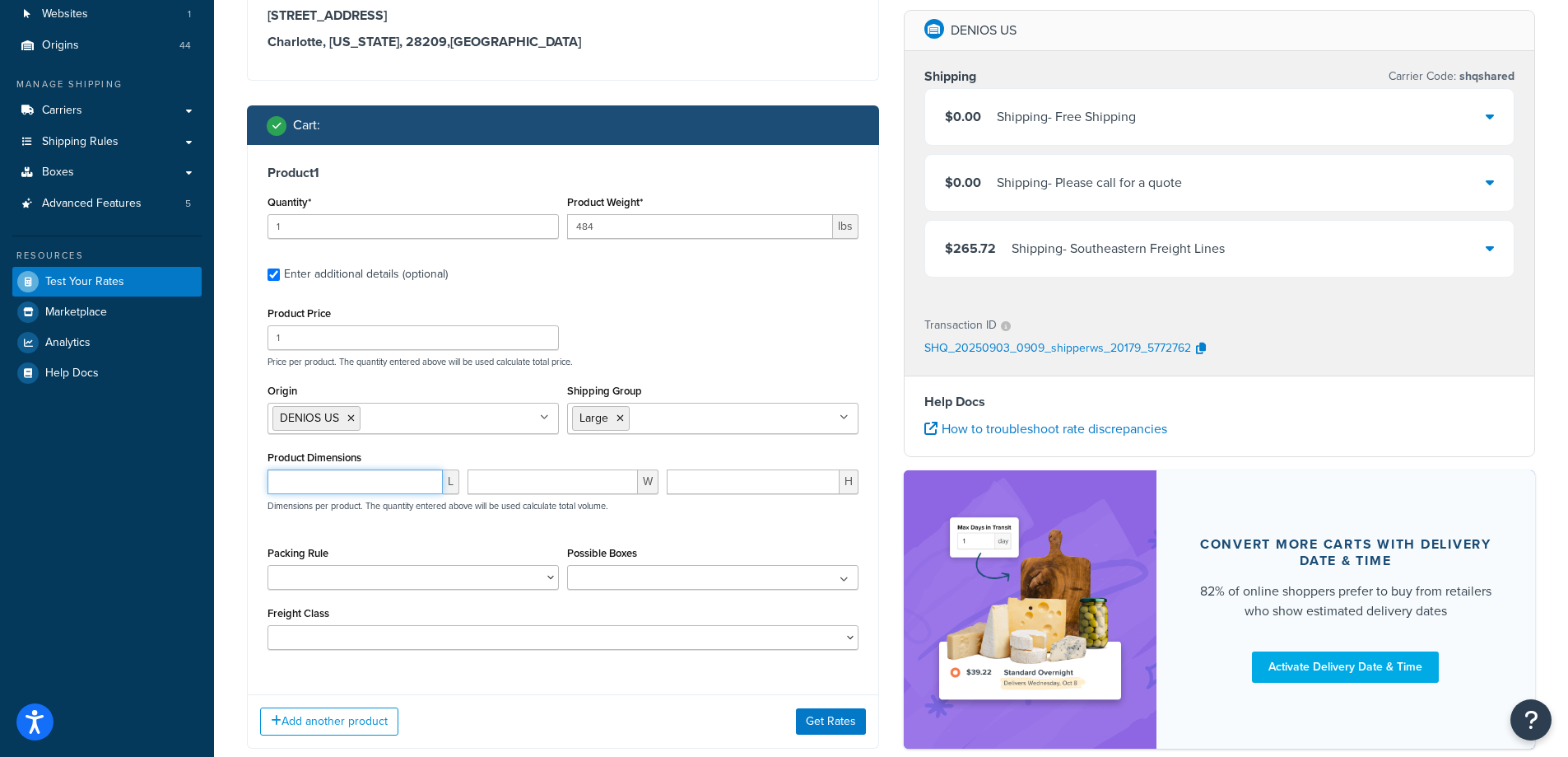
click at [374, 486] on input "number" at bounding box center [355, 482] width 176 height 25
type input "37"
type input "70"
type input "76"
click at [828, 728] on button "Get Rates" at bounding box center [831, 721] width 70 height 26
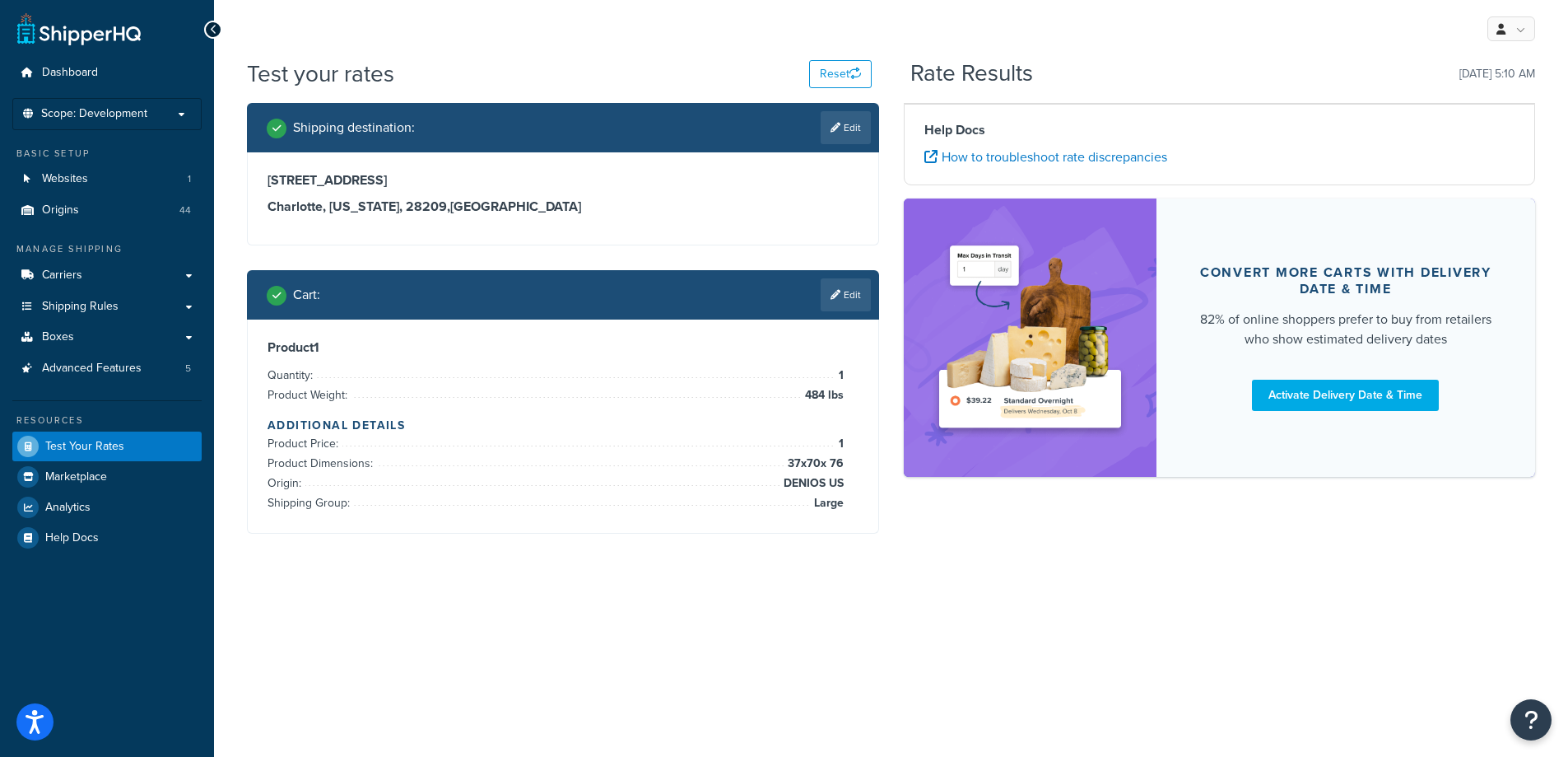
scroll to position [0, 0]
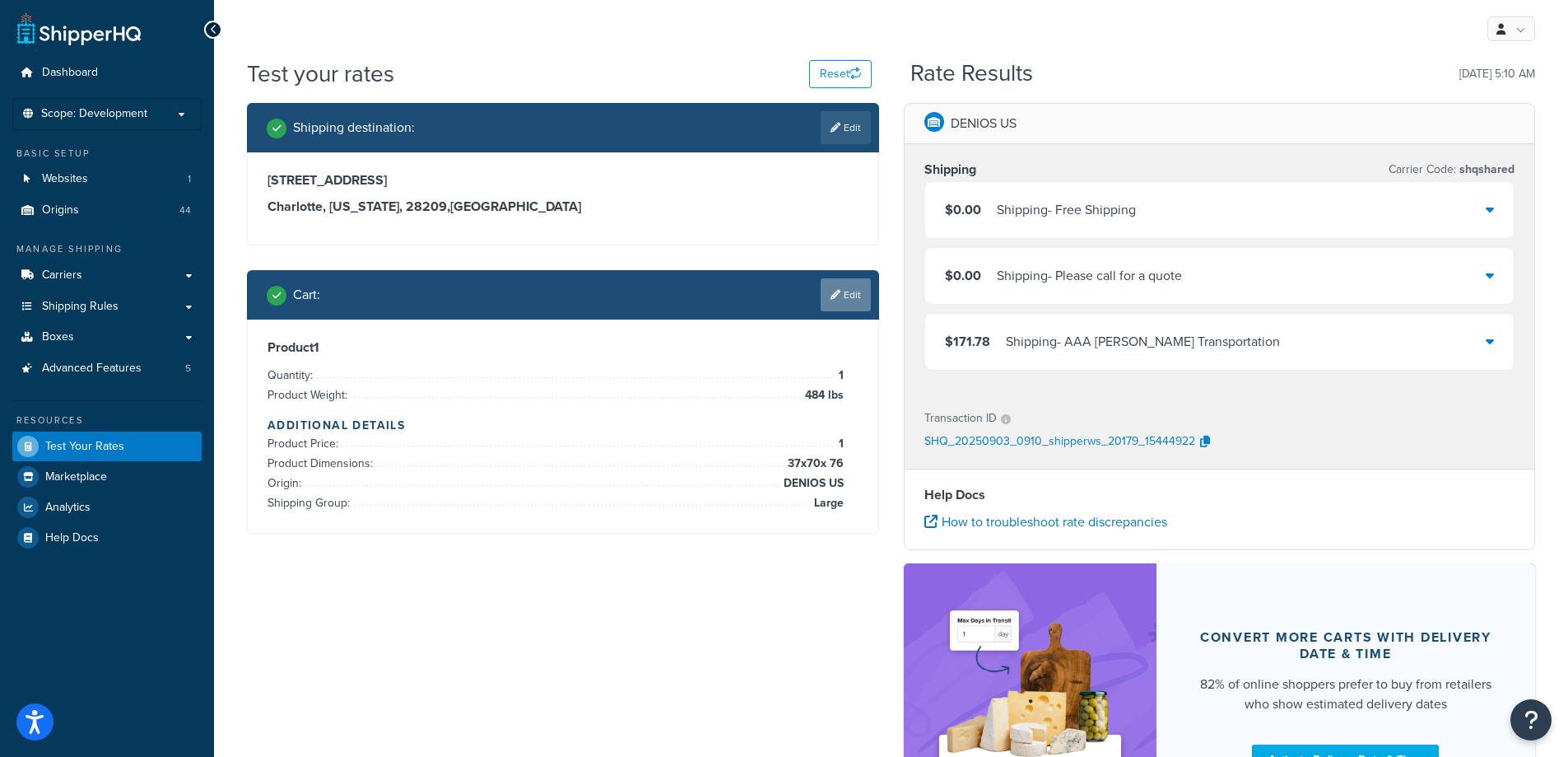
click at [848, 294] on link "Edit" at bounding box center [846, 295] width 50 height 33
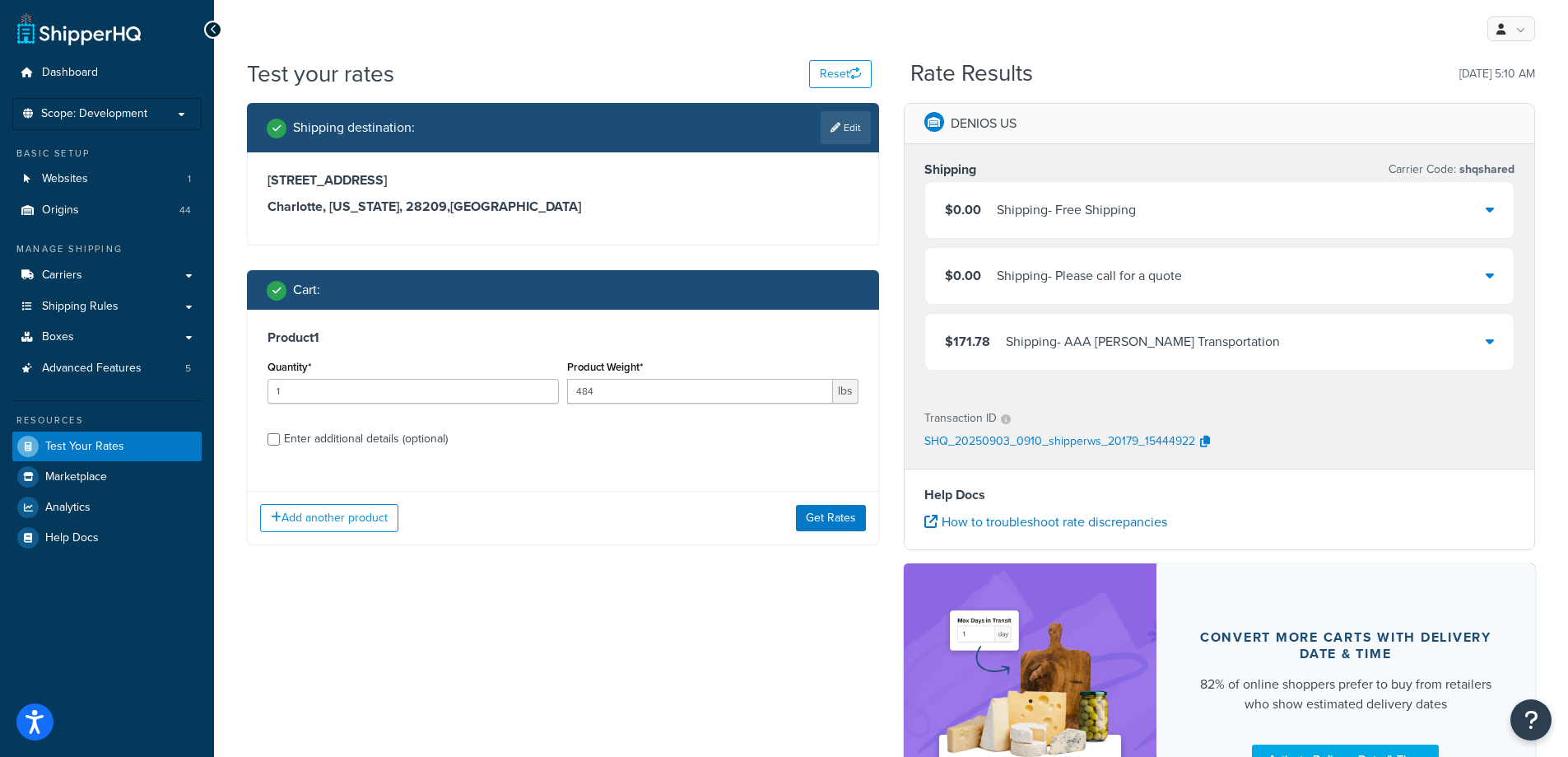
click at [440, 438] on div "Enter additional details (optional)" at bounding box center [365, 438] width 164 height 23
click at [280, 438] on input "Enter additional details (optional)" at bounding box center [273, 438] width 12 height 12
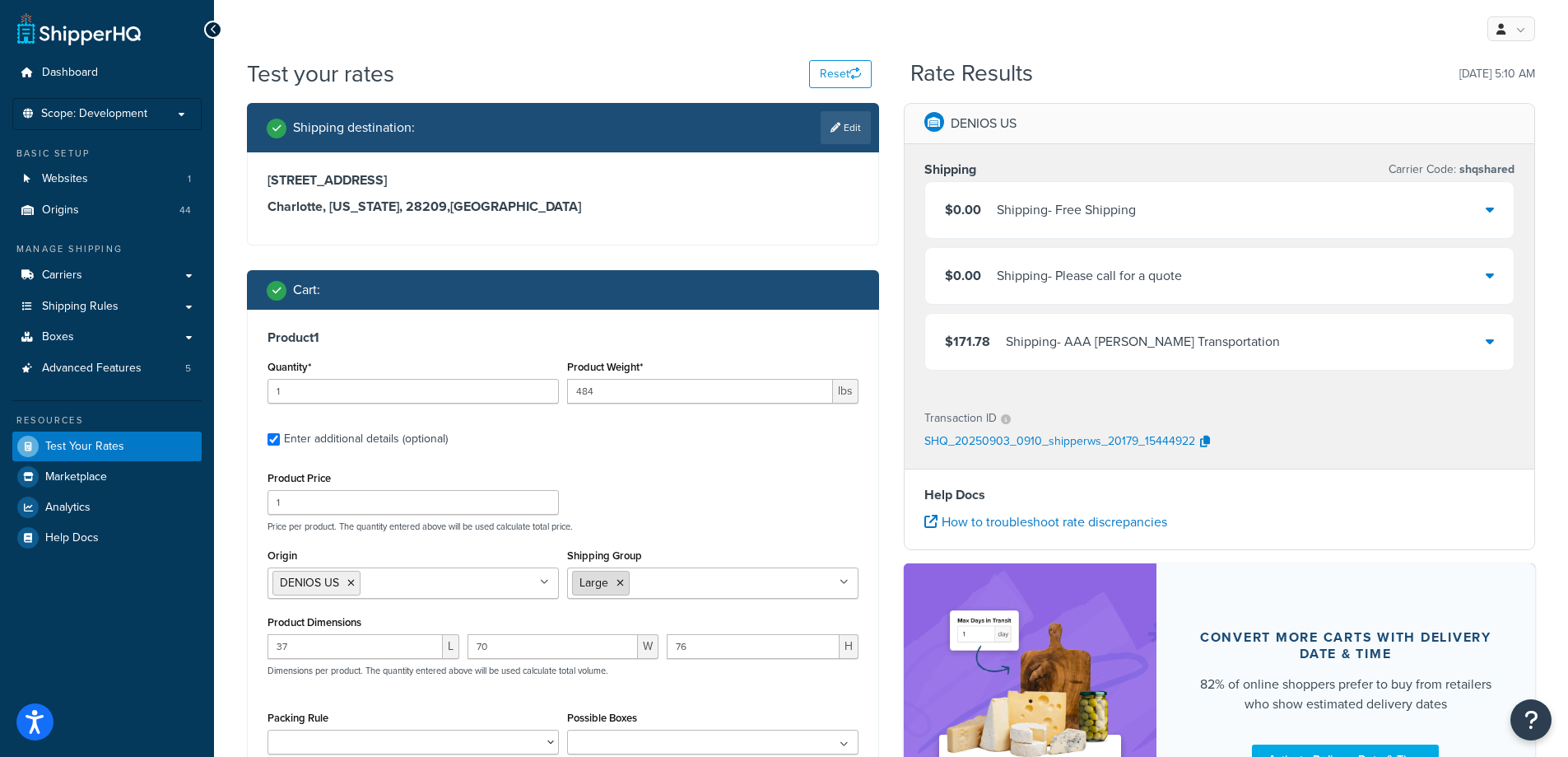
click at [620, 580] on icon at bounding box center [620, 582] width 8 height 10
click at [634, 580] on input "Shipping Group" at bounding box center [707, 581] width 146 height 18
drag, startPoint x: 635, startPoint y: 729, endPoint x: 688, endPoint y: 520, distance: 215.6
click at [701, 441] on label "Enter additional details (optional)" at bounding box center [571, 437] width 574 height 26
click at [280, 441] on input "Enter additional details (optional)" at bounding box center [273, 438] width 12 height 12
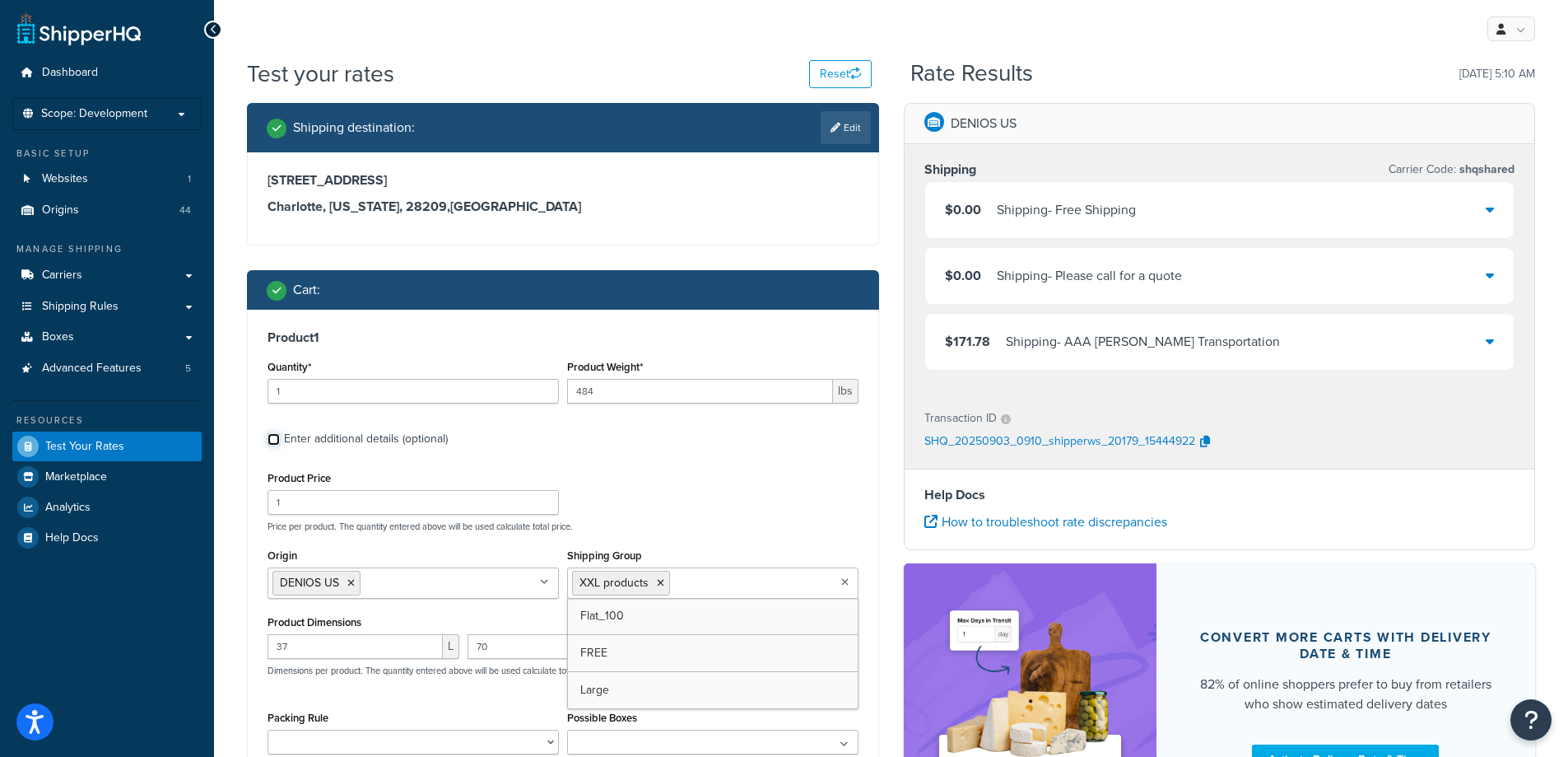
checkbox input "false"
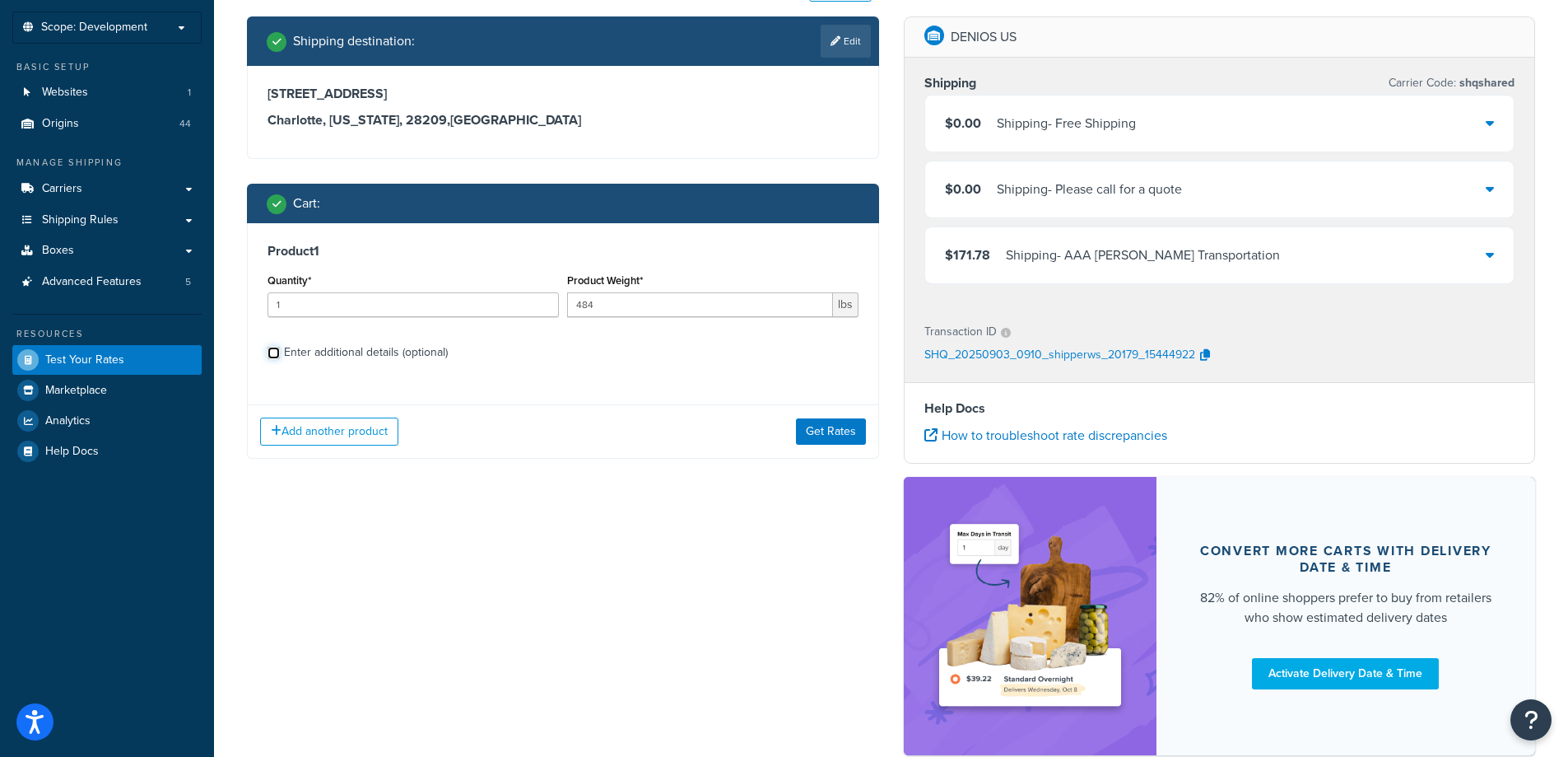
scroll to position [183, 0]
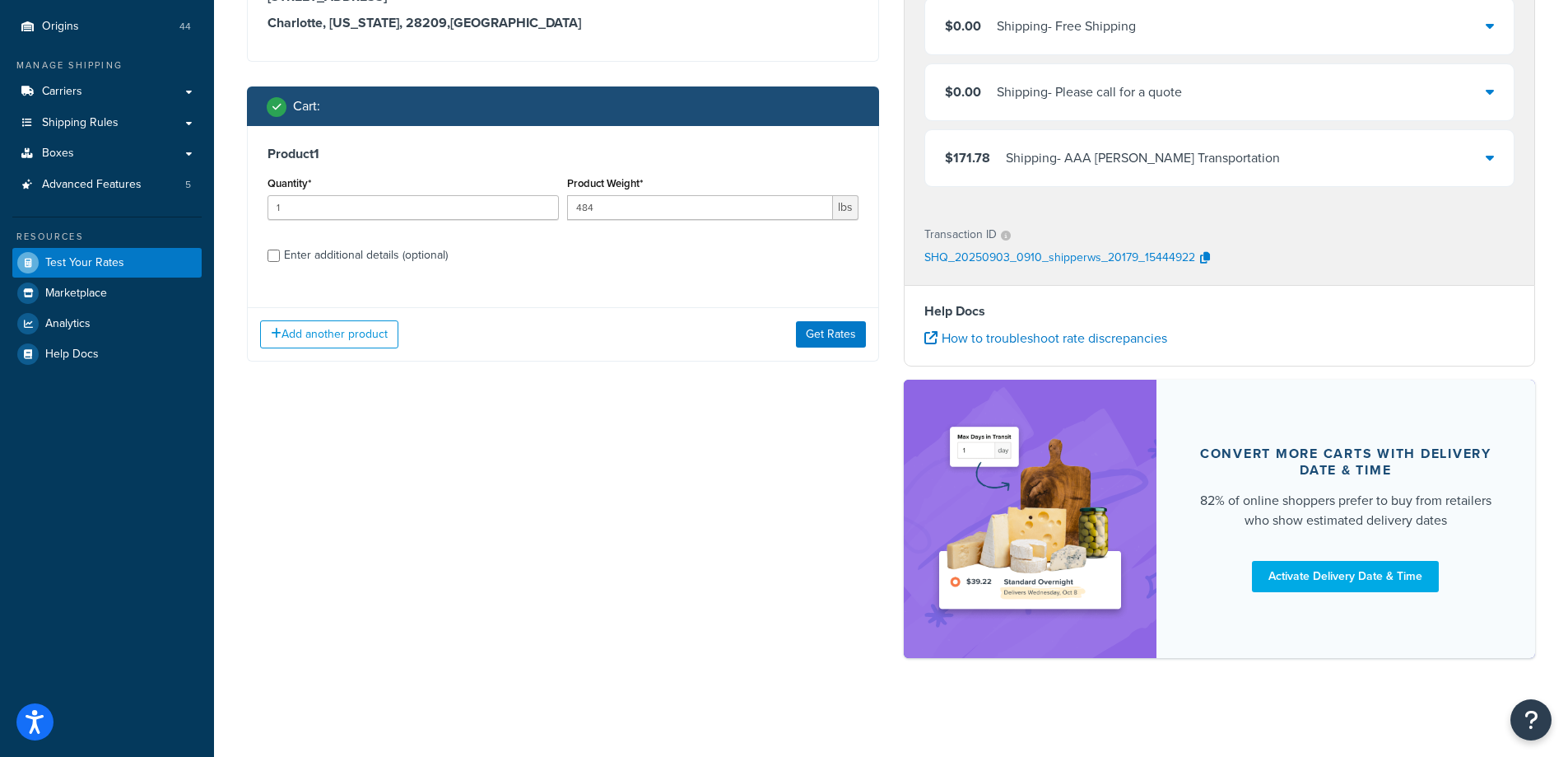
click at [839, 349] on div "Add another product Get Rates" at bounding box center [562, 334] width 630 height 54
click at [841, 337] on button "Get Rates" at bounding box center [831, 334] width 70 height 26
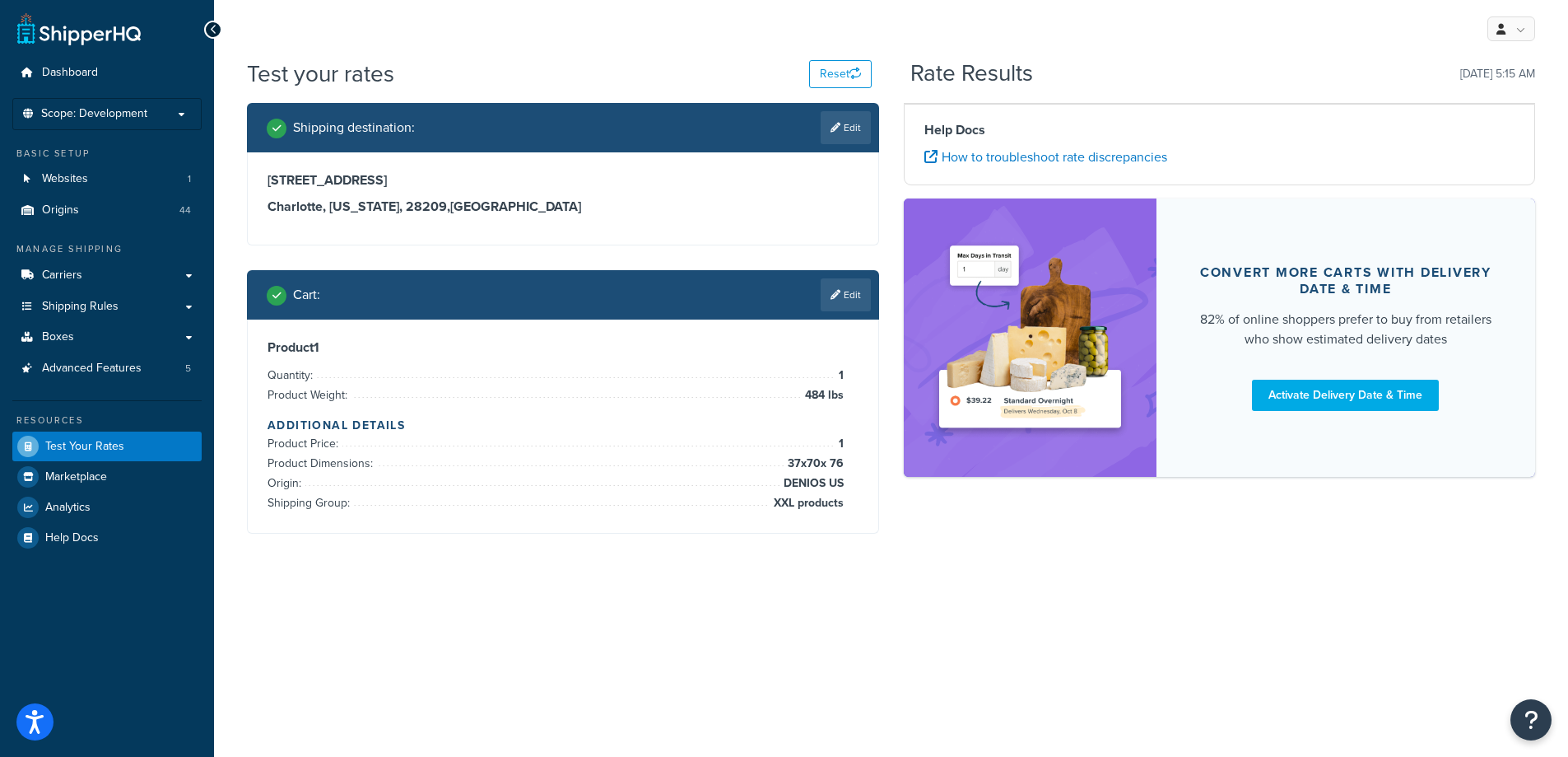
scroll to position [0, 0]
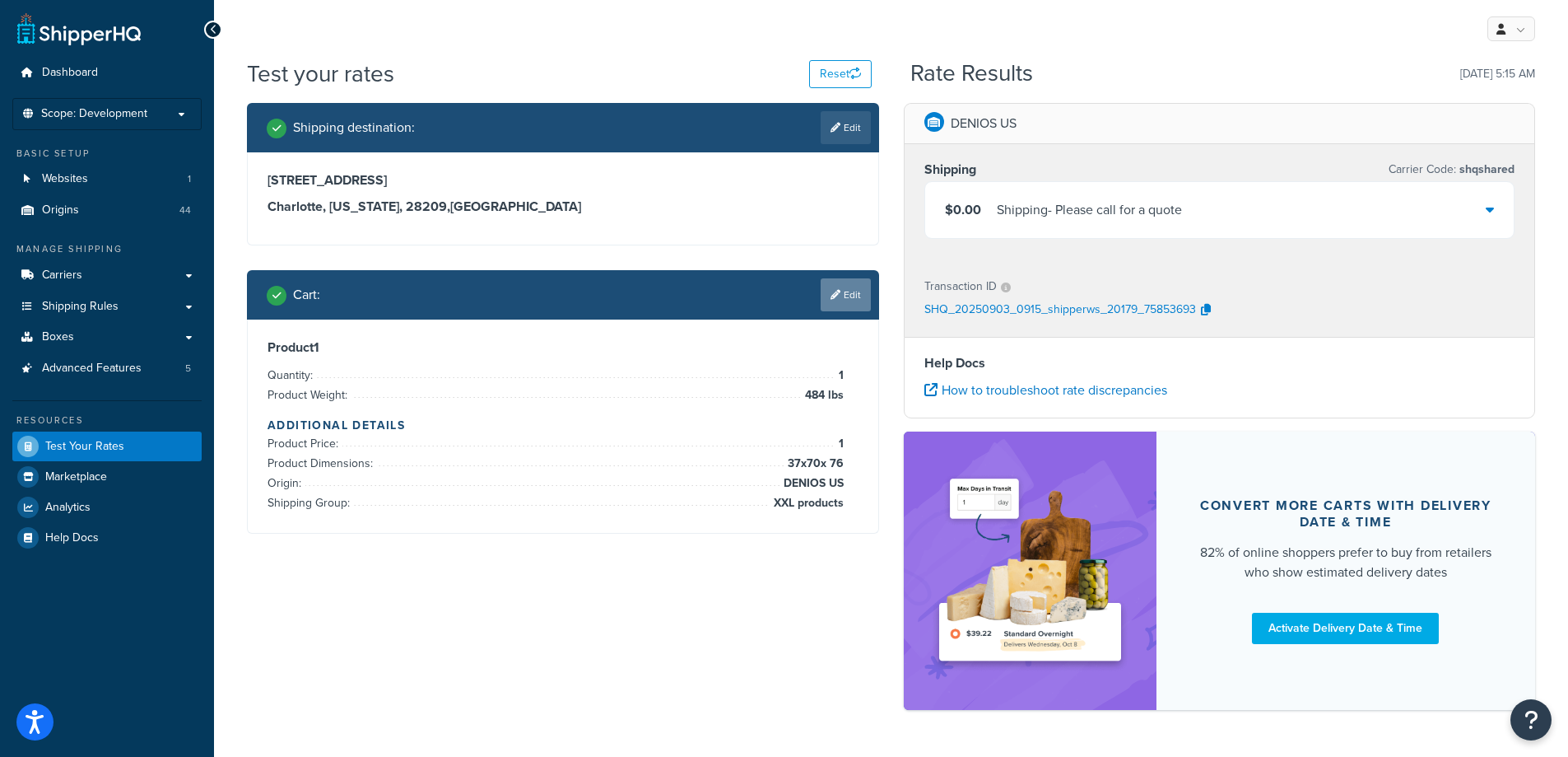
click at [831, 295] on icon at bounding box center [835, 295] width 10 height 10
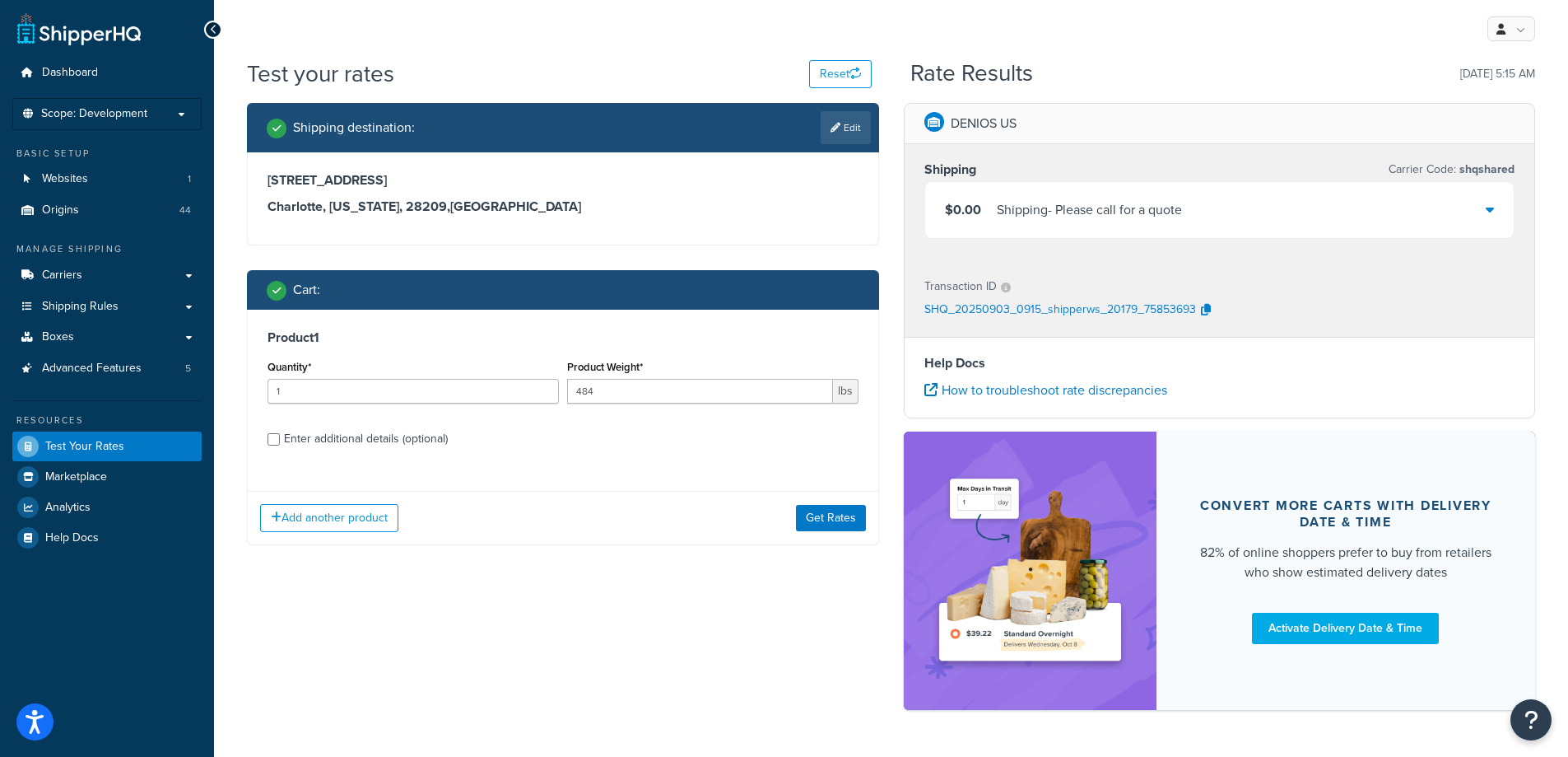
click at [444, 438] on div "Enter additional details (optional)" at bounding box center [365, 438] width 164 height 23
click at [280, 438] on input "Enter additional details (optional)" at bounding box center [273, 438] width 12 height 12
checkbox input "true"
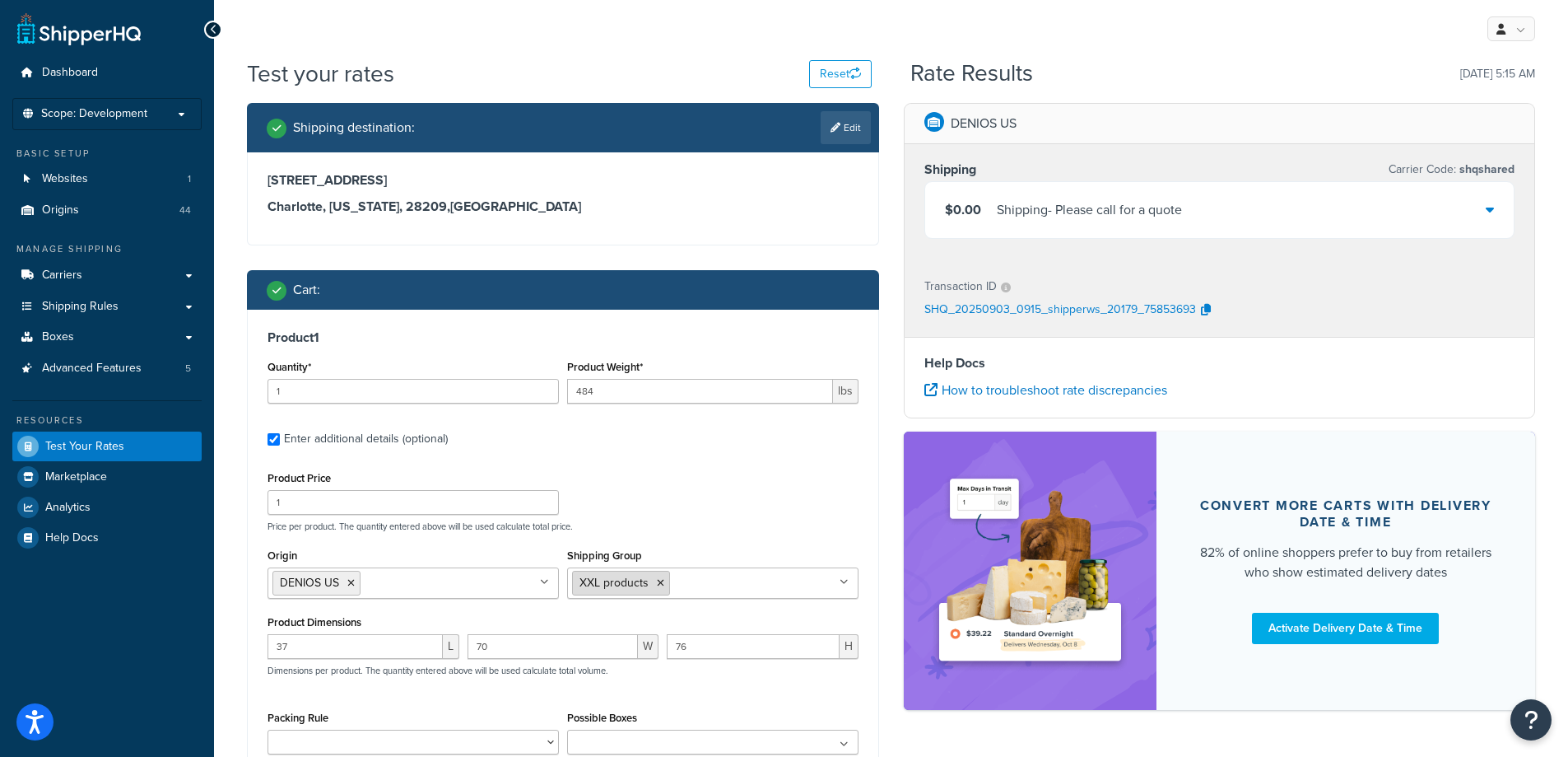
click at [657, 582] on icon at bounding box center [661, 582] width 8 height 10
click at [694, 460] on div "Product 1 Quantity* 1 Product Weight* 484 lbs Enter additional details (optiona…" at bounding box center [562, 579] width 630 height 537
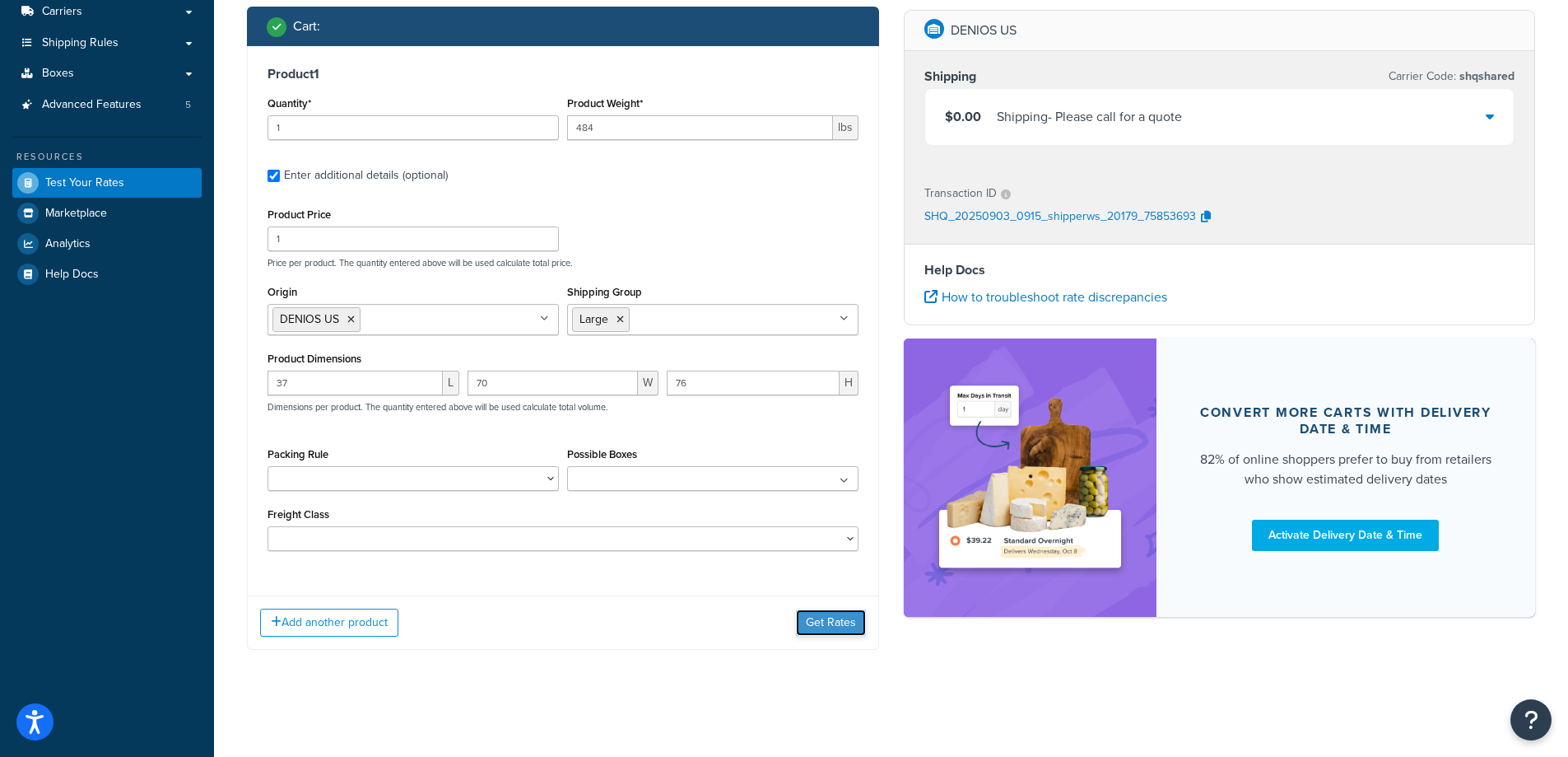
click at [806, 619] on button "Get Rates" at bounding box center [831, 622] width 70 height 26
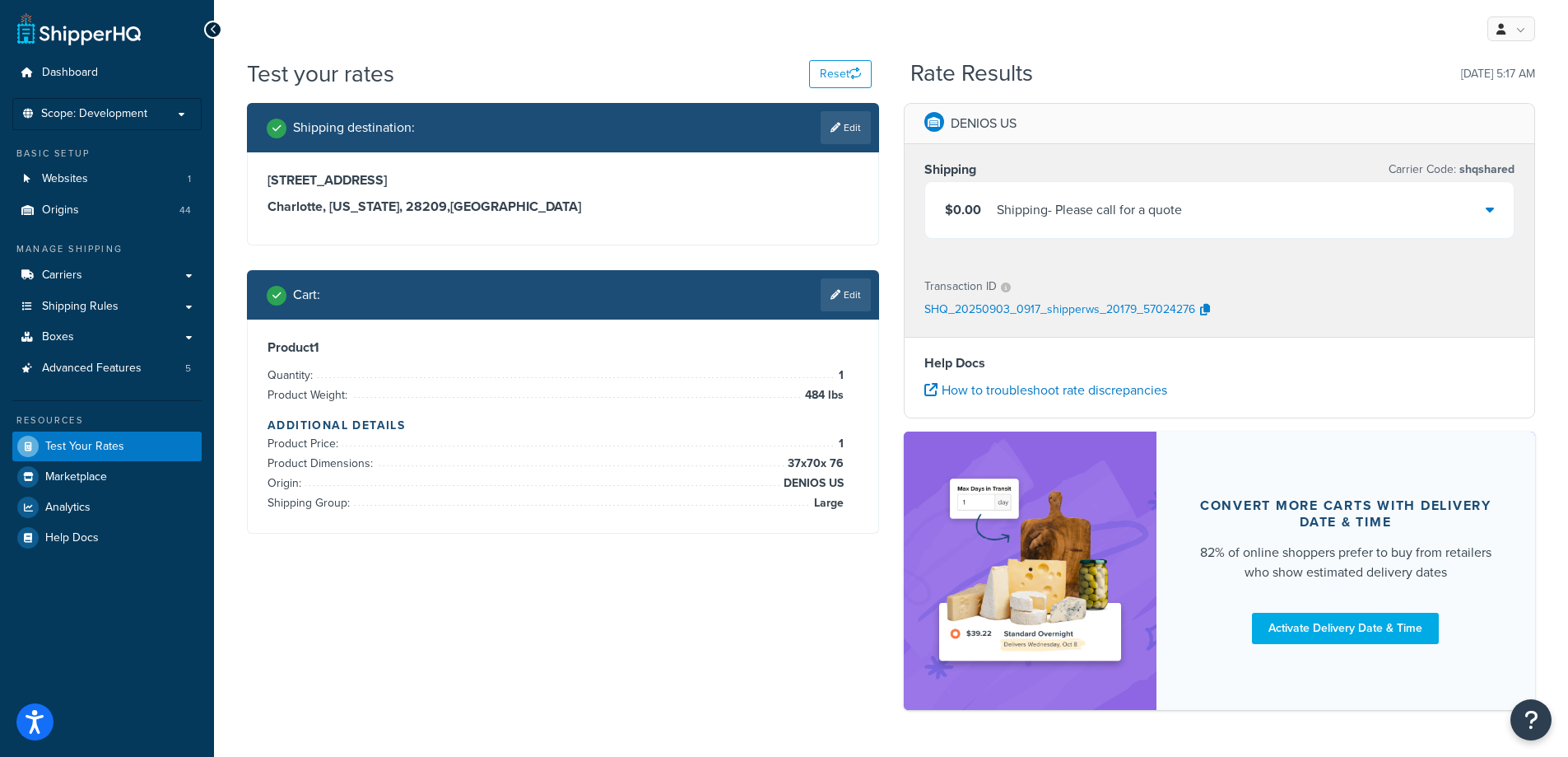
click at [531, 711] on div "Shipping destination : Edit 5610 Carnegie Blvd Charlotte, North Carolina, 28209…" at bounding box center [891, 414] width 1313 height 624
click at [531, 670] on div "Shipping destination : Edit 5610 Carnegie Blvd Charlotte, North Carolina, 28209…" at bounding box center [891, 414] width 1313 height 624
click at [834, 307] on link "Edit" at bounding box center [846, 295] width 50 height 33
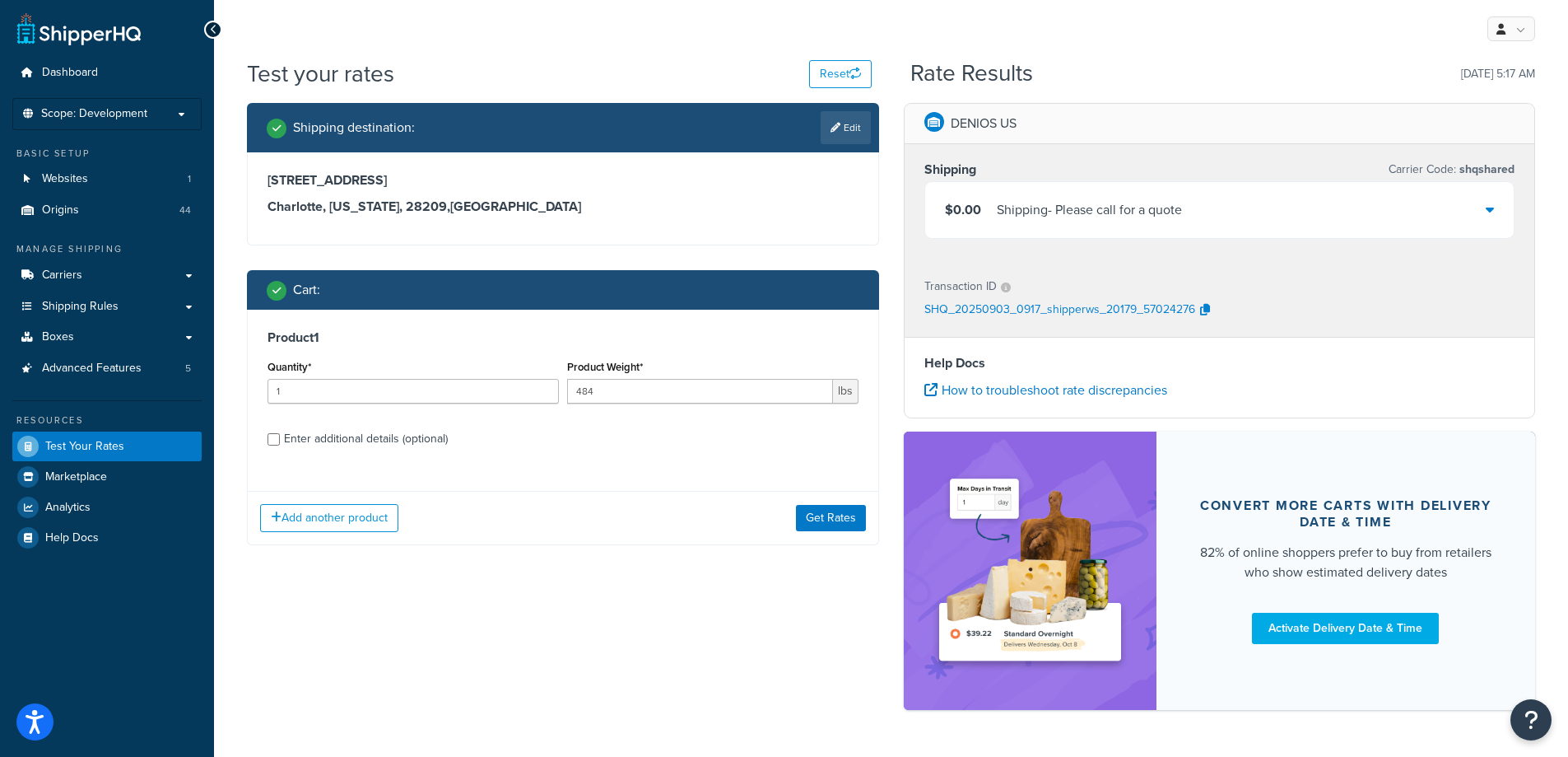
click at [416, 445] on div "Enter additional details (optional)" at bounding box center [365, 438] width 164 height 23
click at [280, 445] on input "Enter additional details (optional)" at bounding box center [273, 438] width 12 height 12
checkbox input "true"
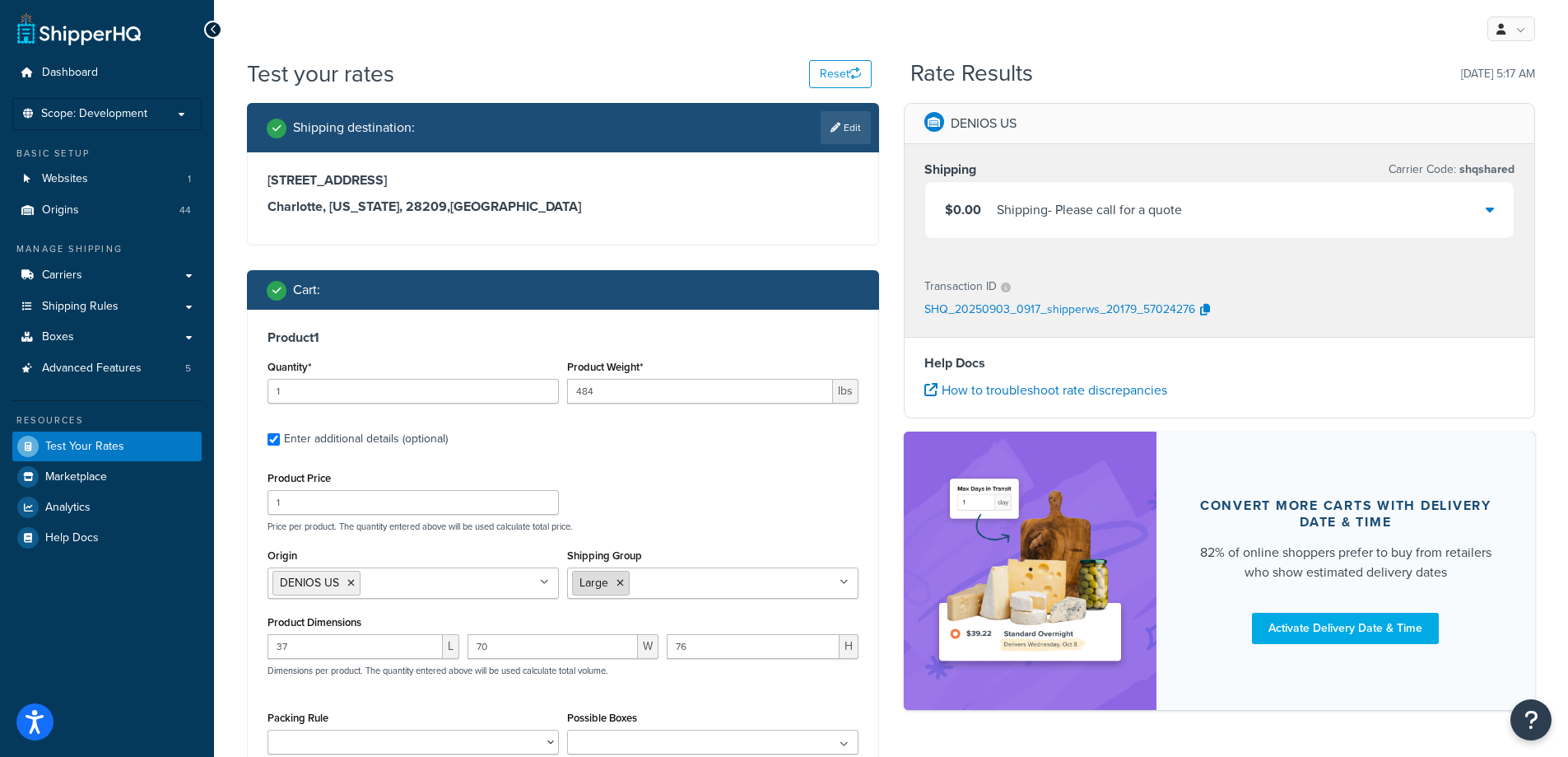
click at [620, 586] on icon at bounding box center [620, 582] width 8 height 10
click at [649, 508] on div "Product Price 1 Price per product. The quantity entered above will be used calc…" at bounding box center [563, 500] width 599 height 65
click at [759, 453] on div "Product 1 Quantity* 1 Product Weight* 484 lbs Enter additional details (optiona…" at bounding box center [562, 579] width 630 height 537
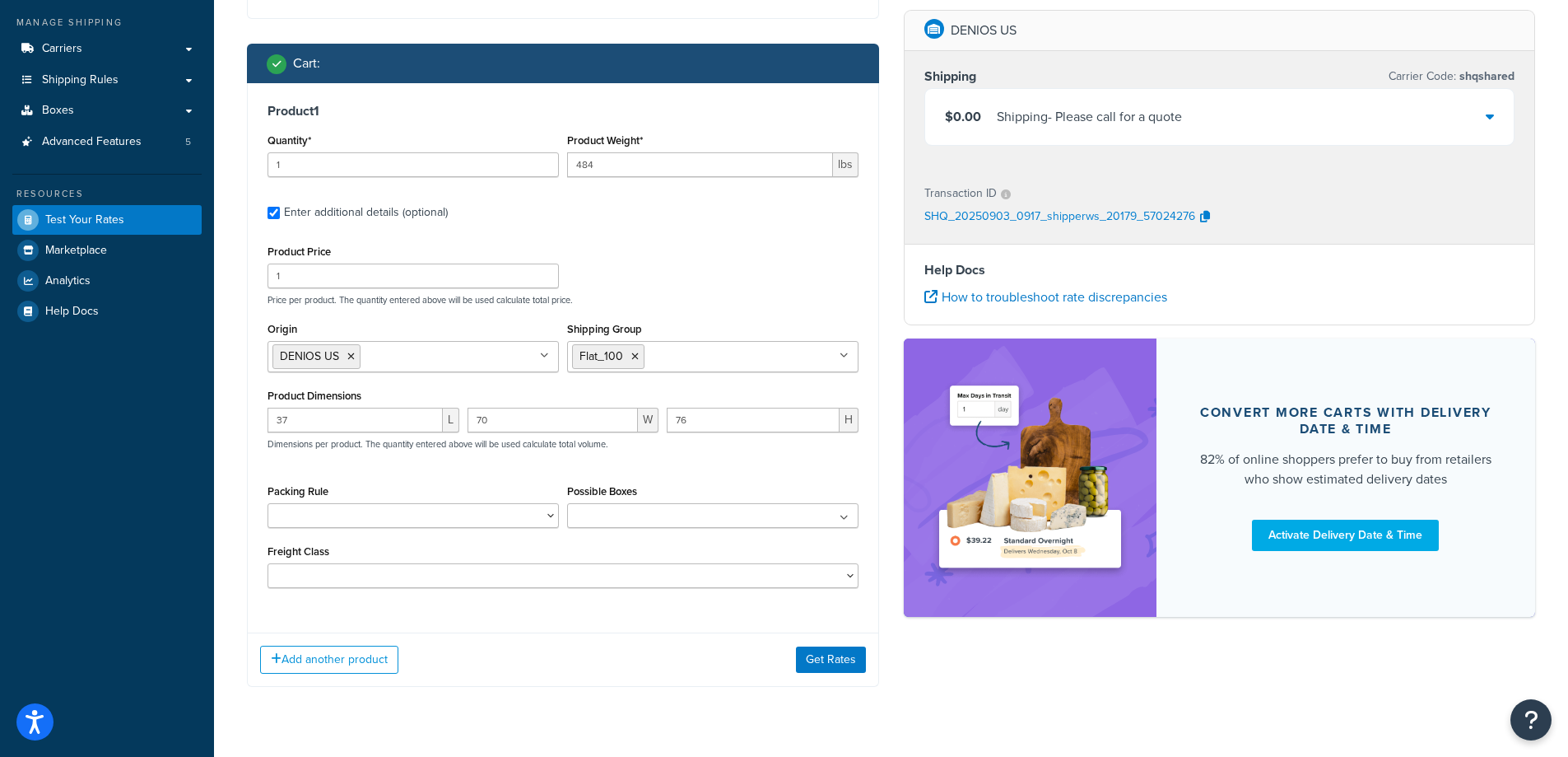
scroll to position [247, 0]
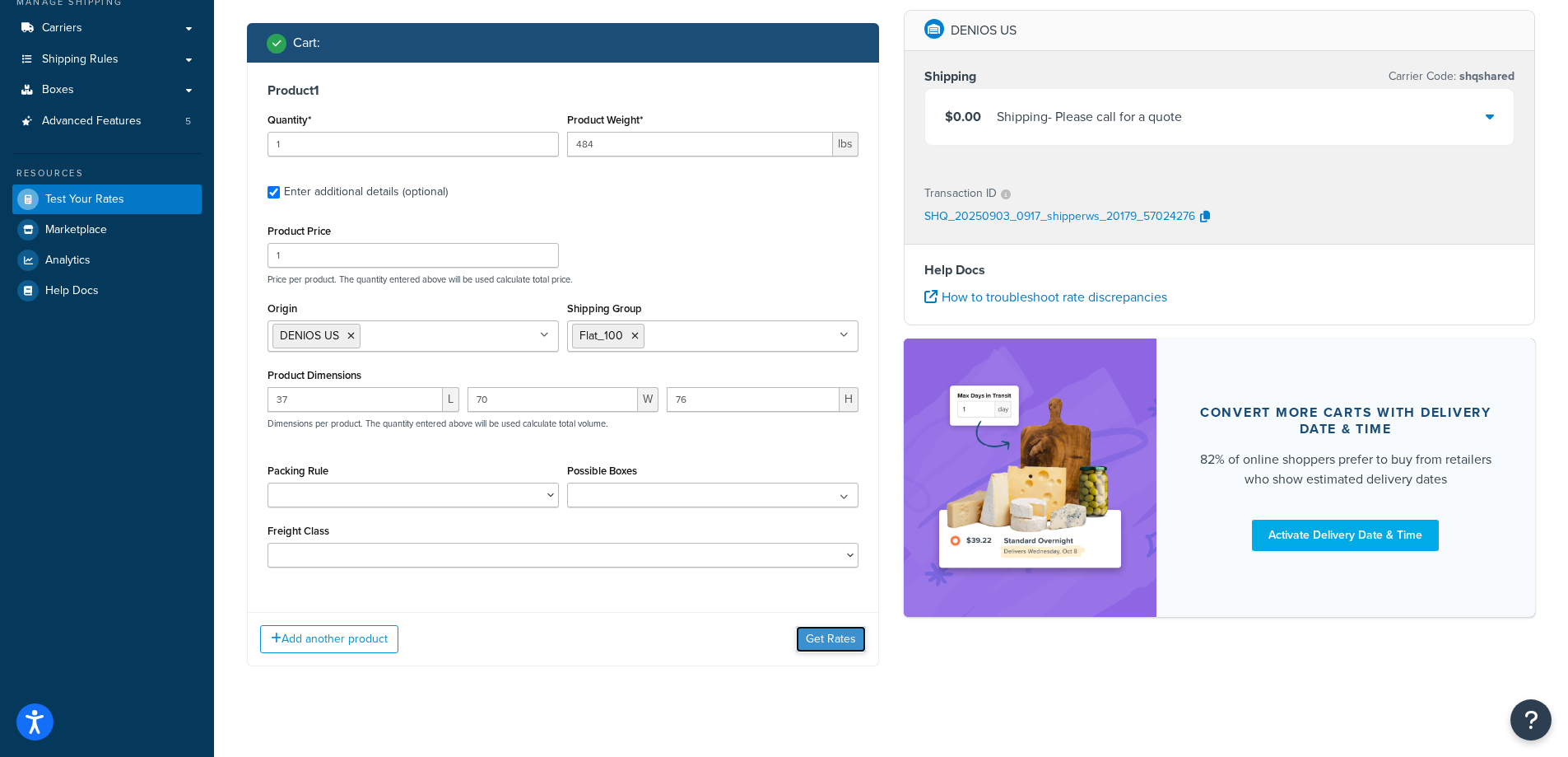
click at [817, 650] on button "Get Rates" at bounding box center [831, 638] width 70 height 26
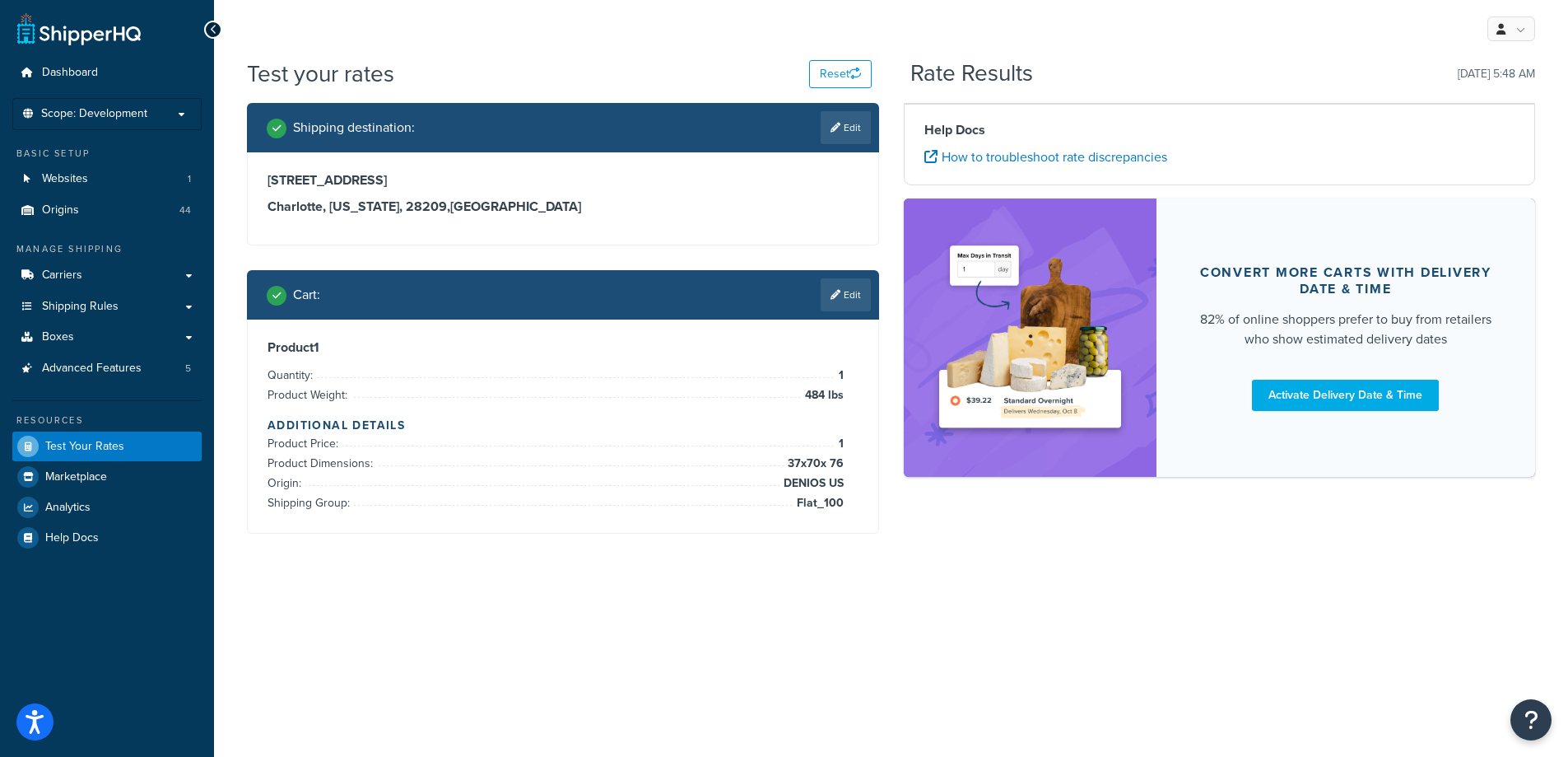
scroll to position [0, 0]
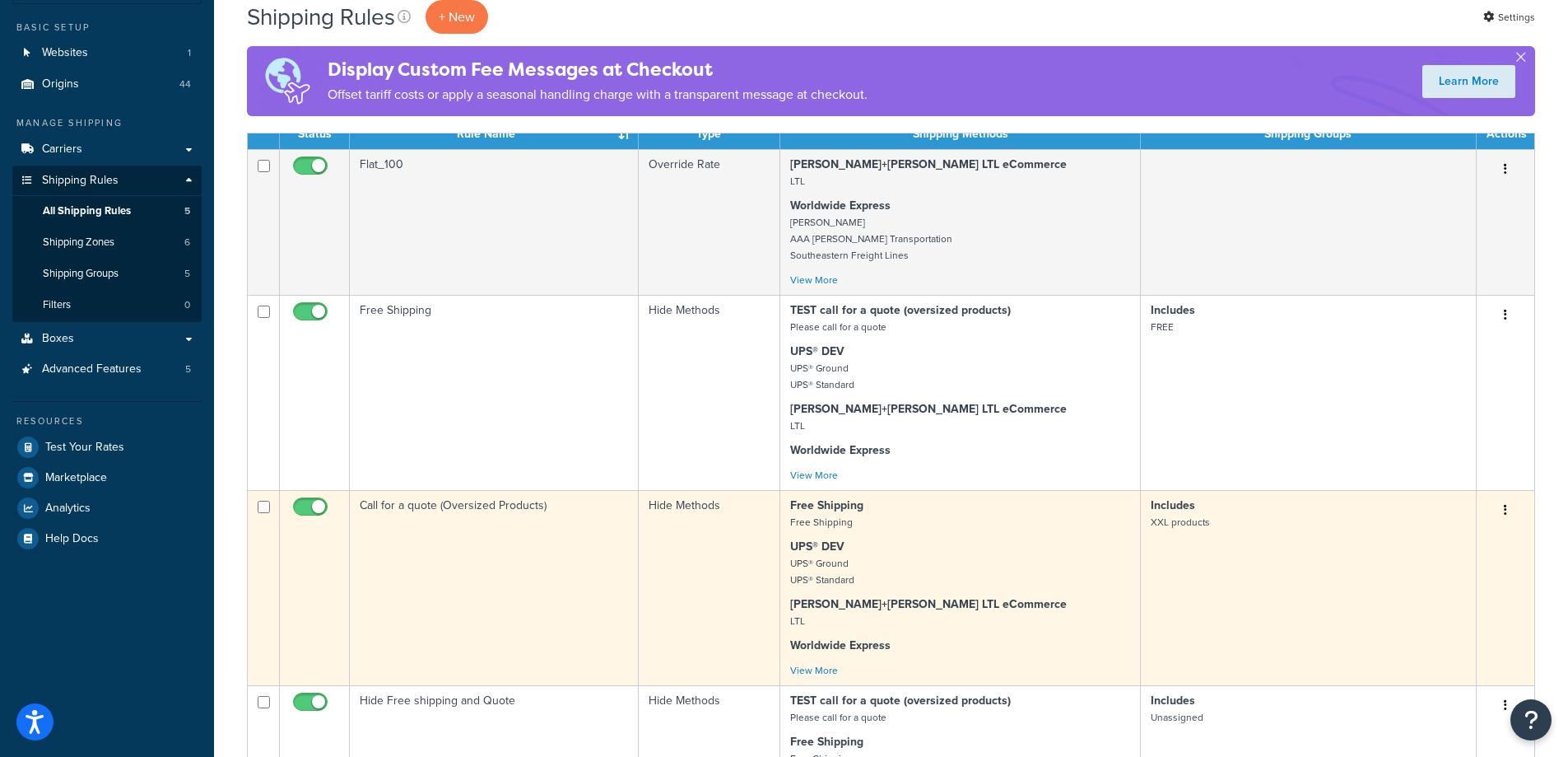
scroll to position [165, 0]
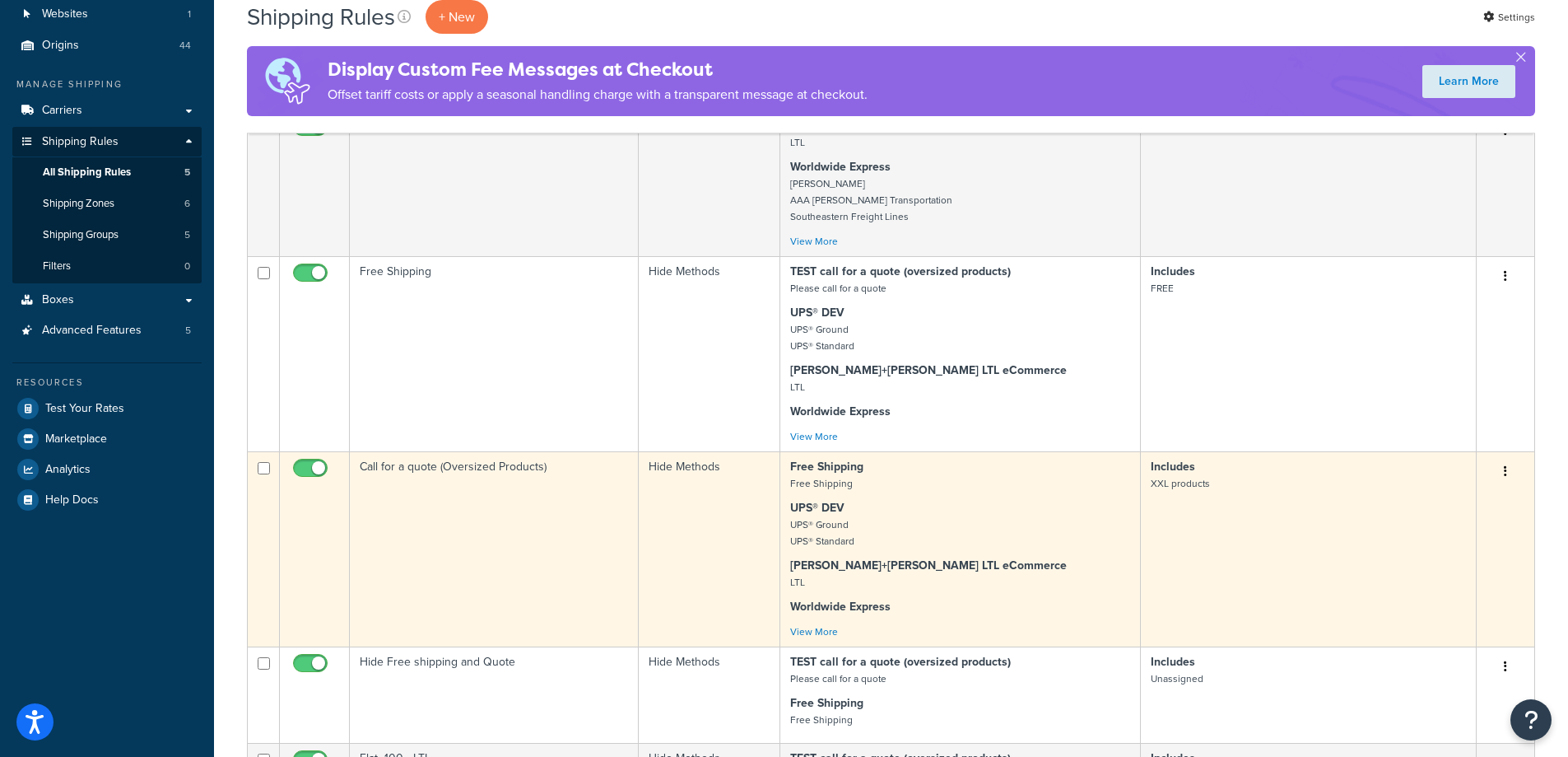
click at [456, 497] on td "Call for a quote (Oversized Products)" at bounding box center [494, 548] width 289 height 195
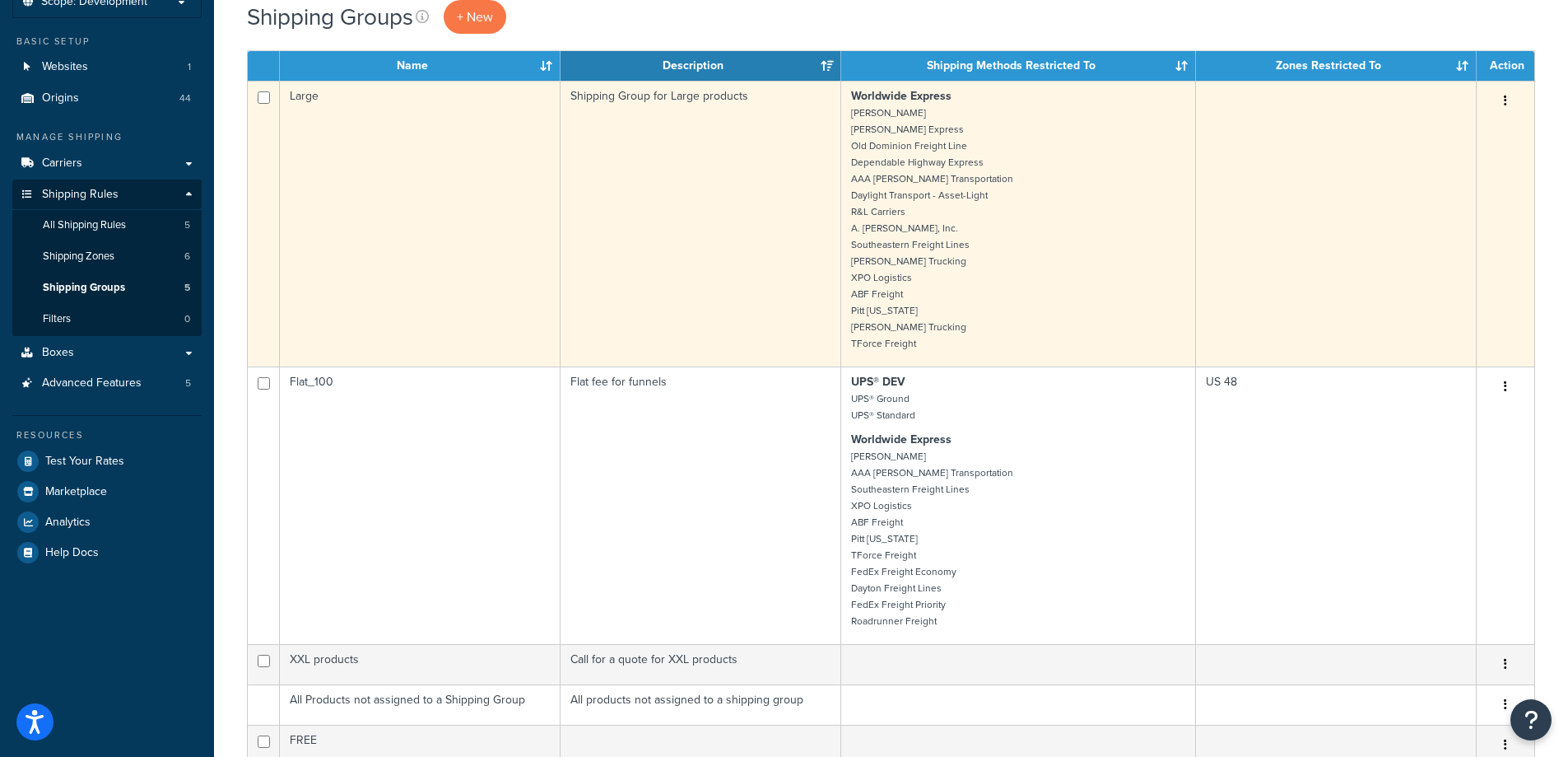
scroll to position [329, 0]
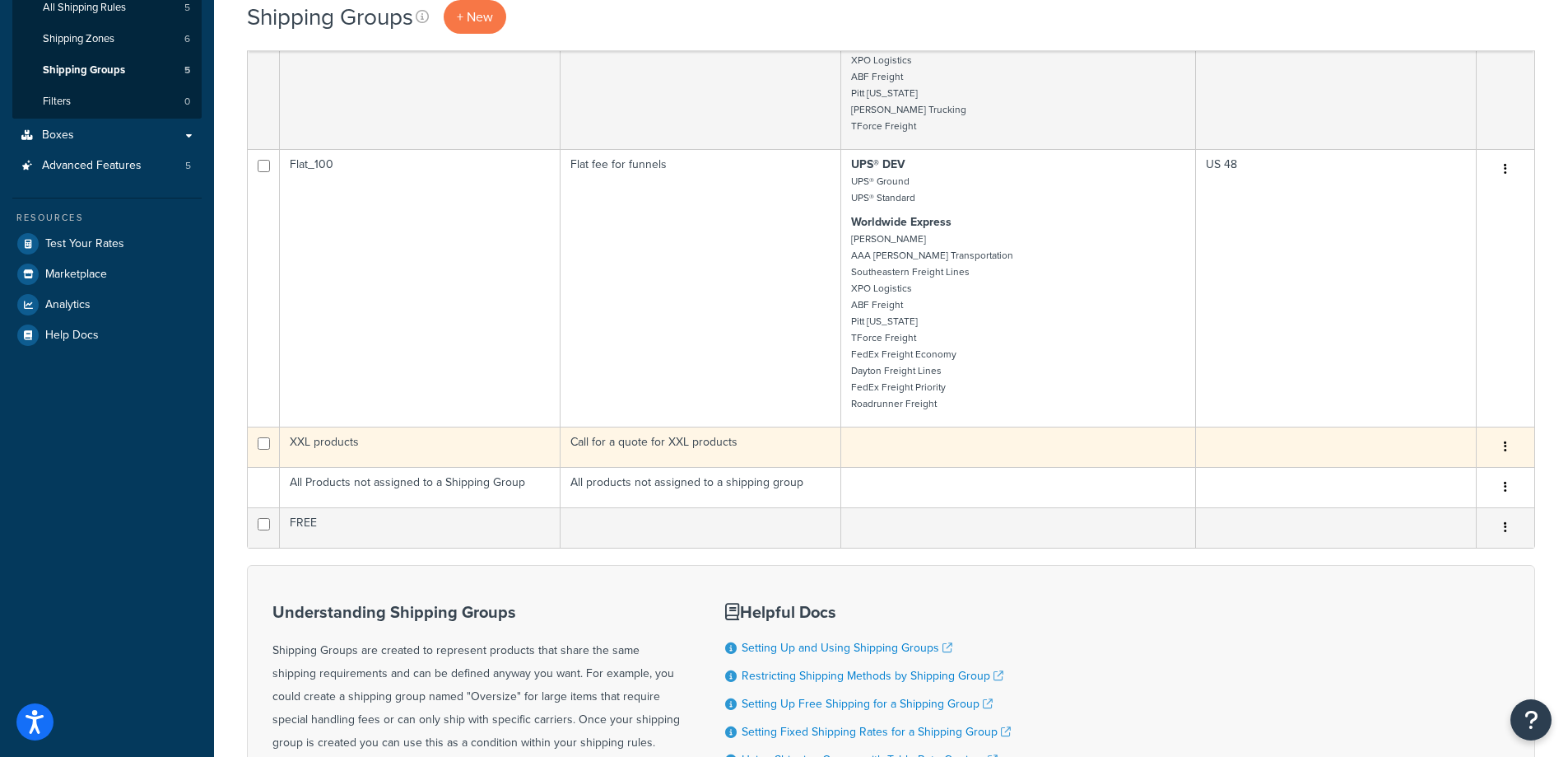
click at [450, 439] on td "XXL products" at bounding box center [420, 447] width 281 height 40
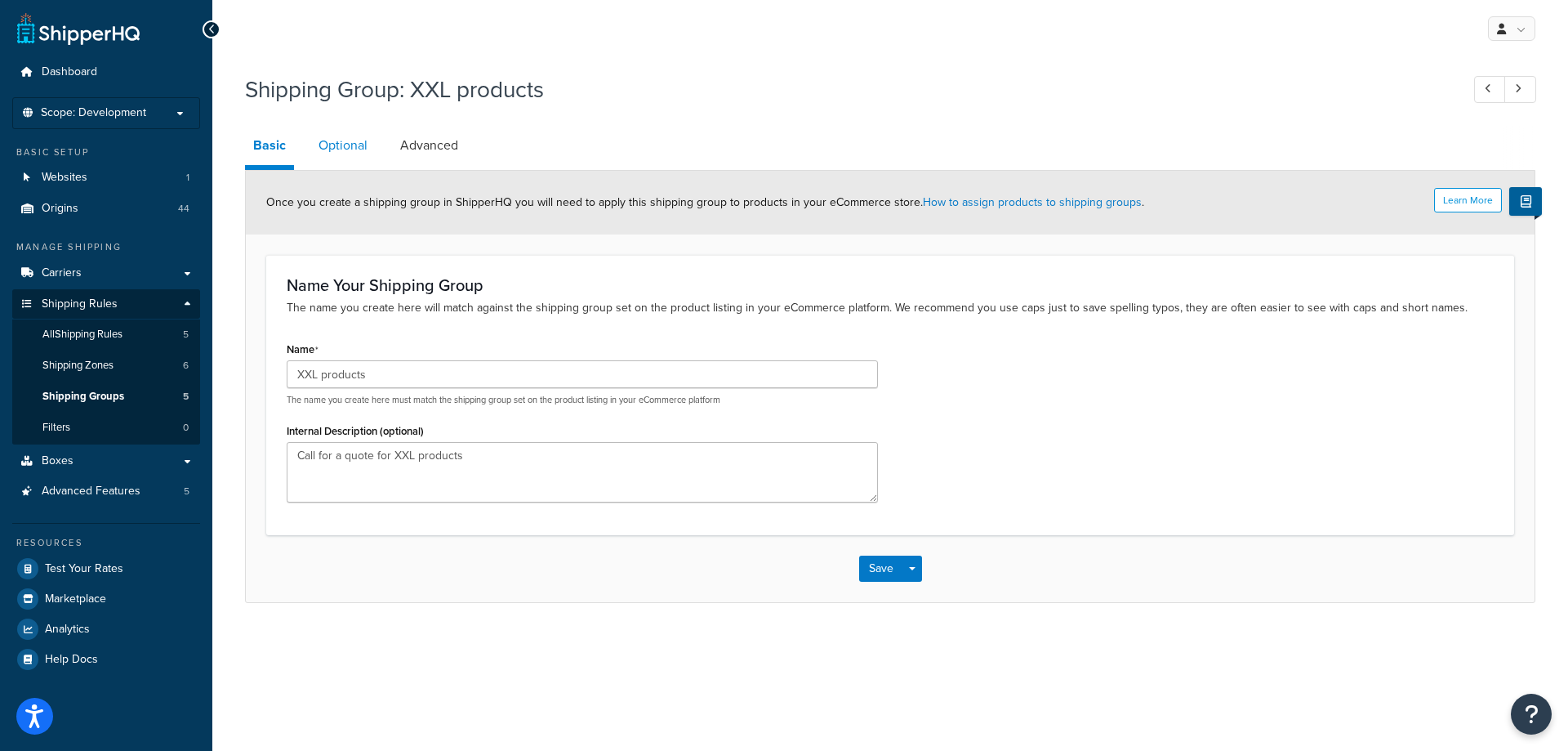
click at [343, 148] on link "Optional" at bounding box center [343, 145] width 66 height 39
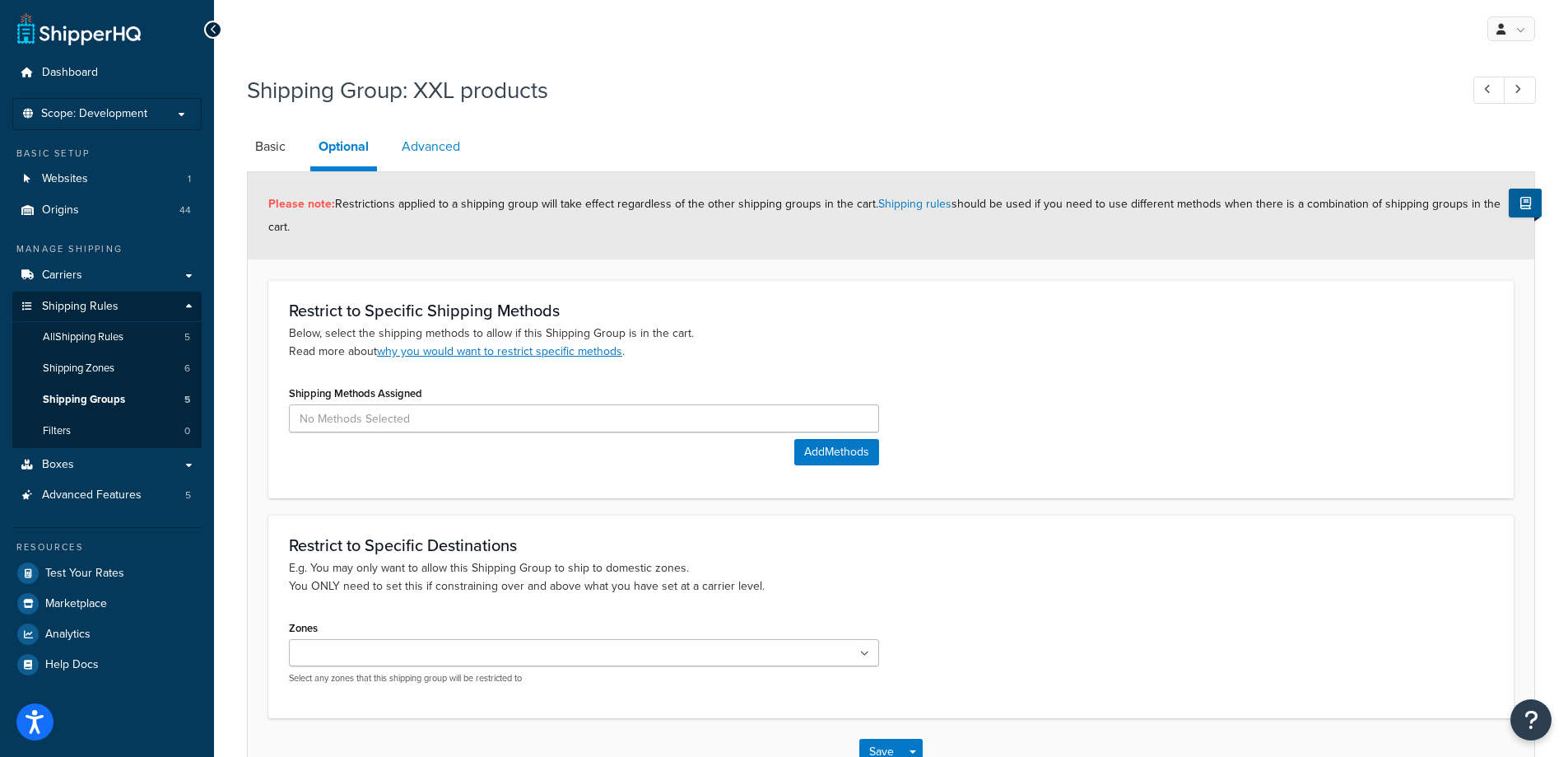
click at [443, 148] on link "Advanced" at bounding box center [431, 146] width 75 height 39
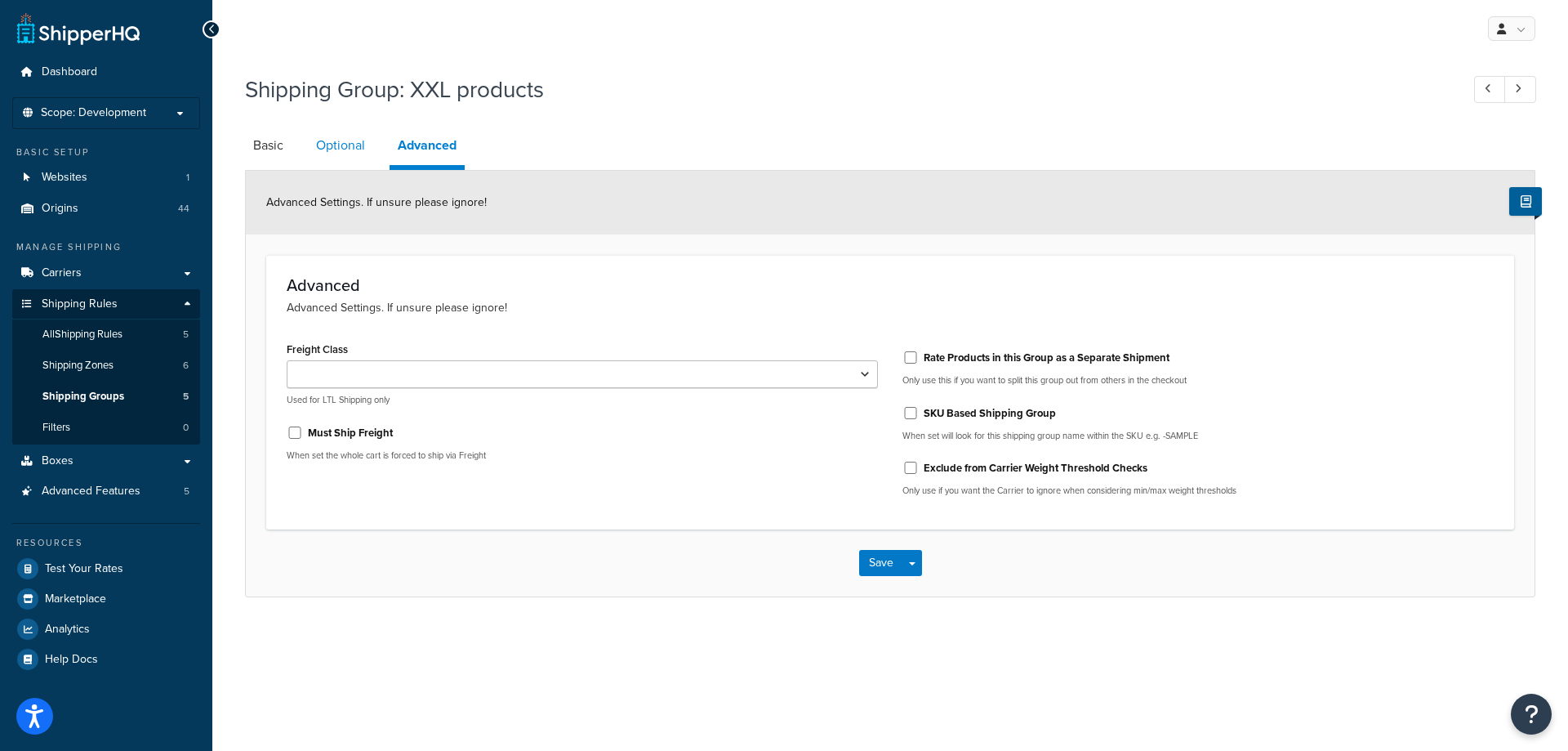
click at [323, 152] on link "Optional" at bounding box center [341, 145] width 66 height 39
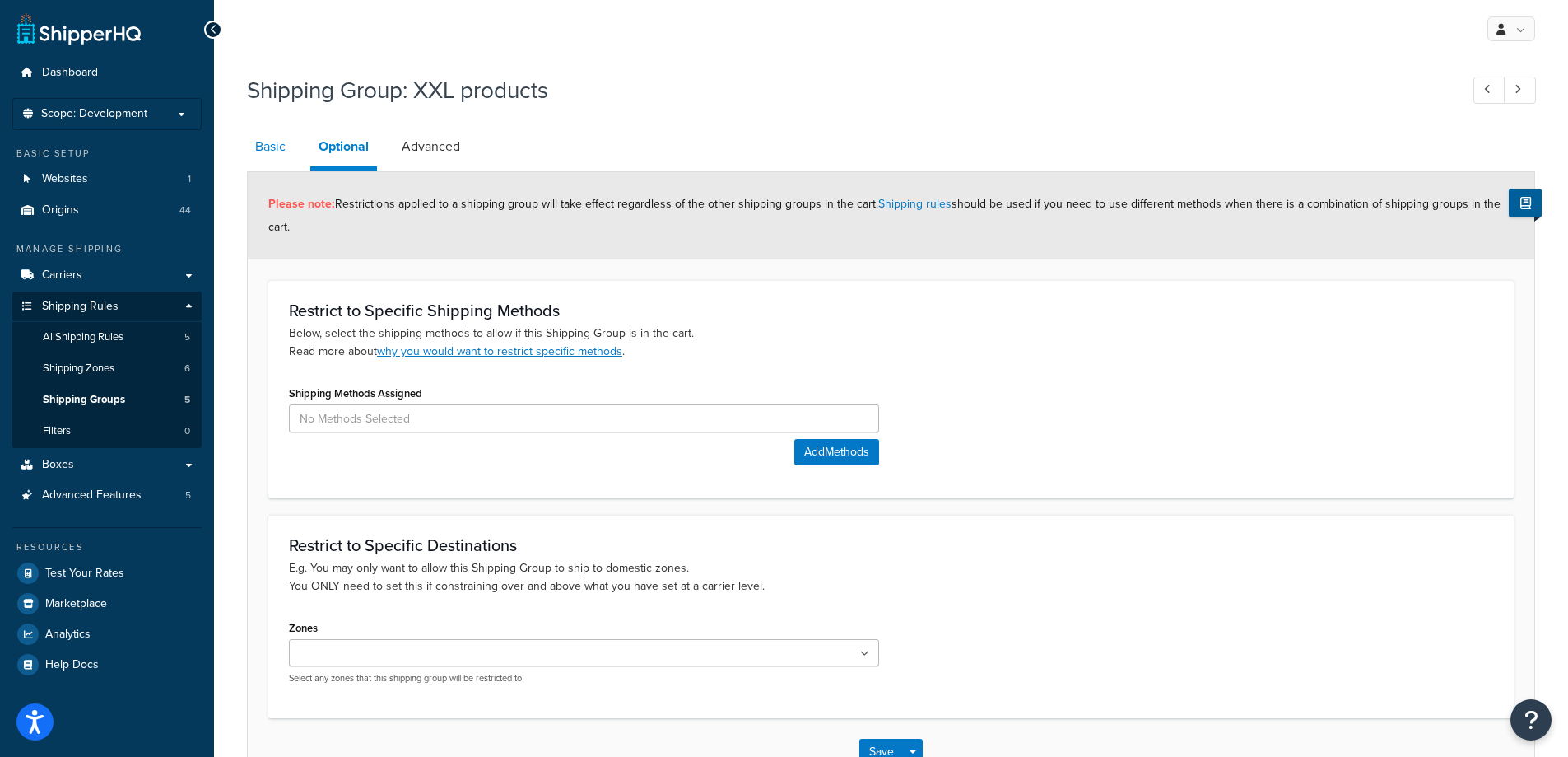
click at [270, 139] on link "Basic" at bounding box center [269, 146] width 47 height 39
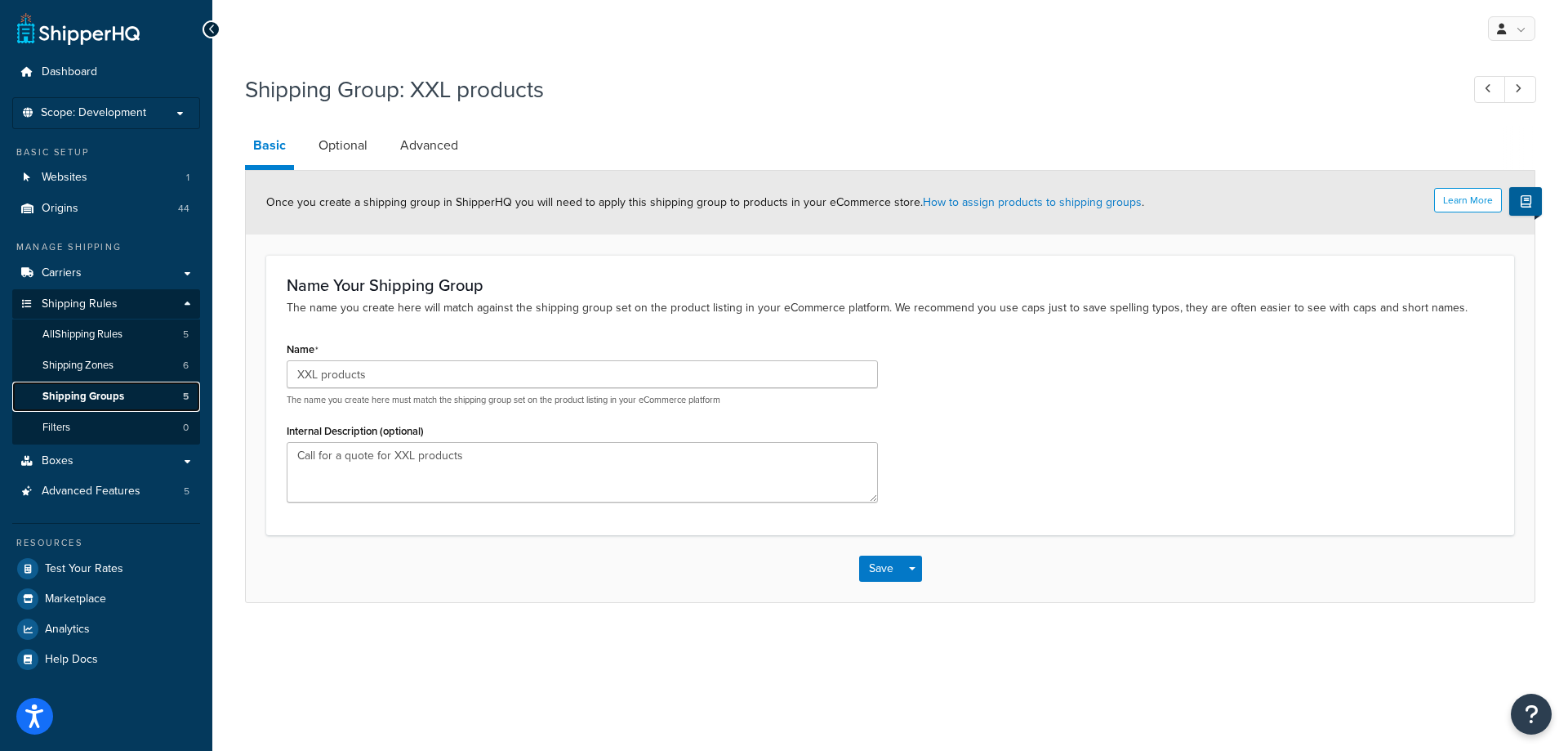
click at [103, 400] on span "Shipping Groups" at bounding box center [84, 396] width 82 height 14
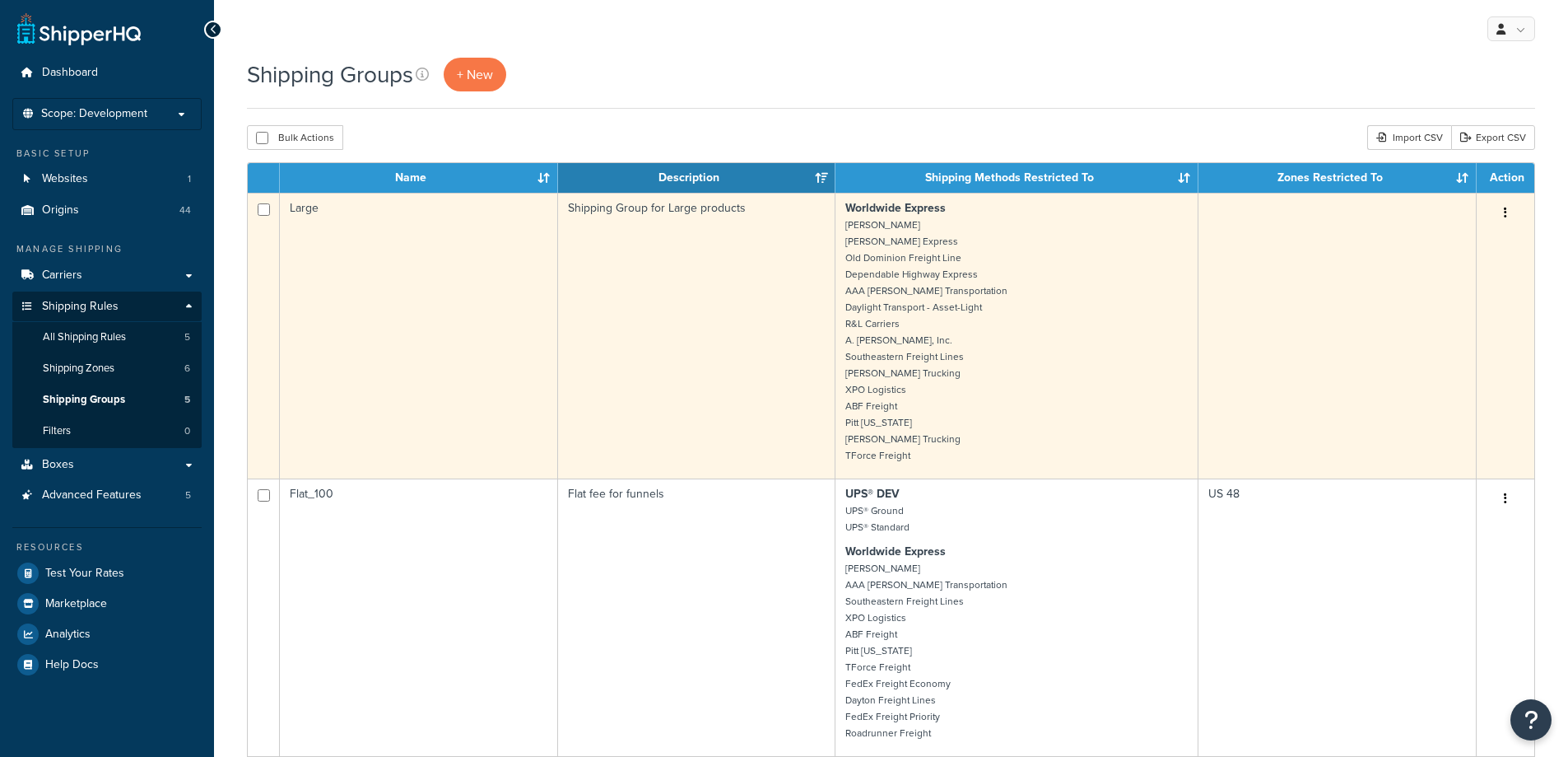
click at [480, 246] on td "Large" at bounding box center [419, 336] width 278 height 286
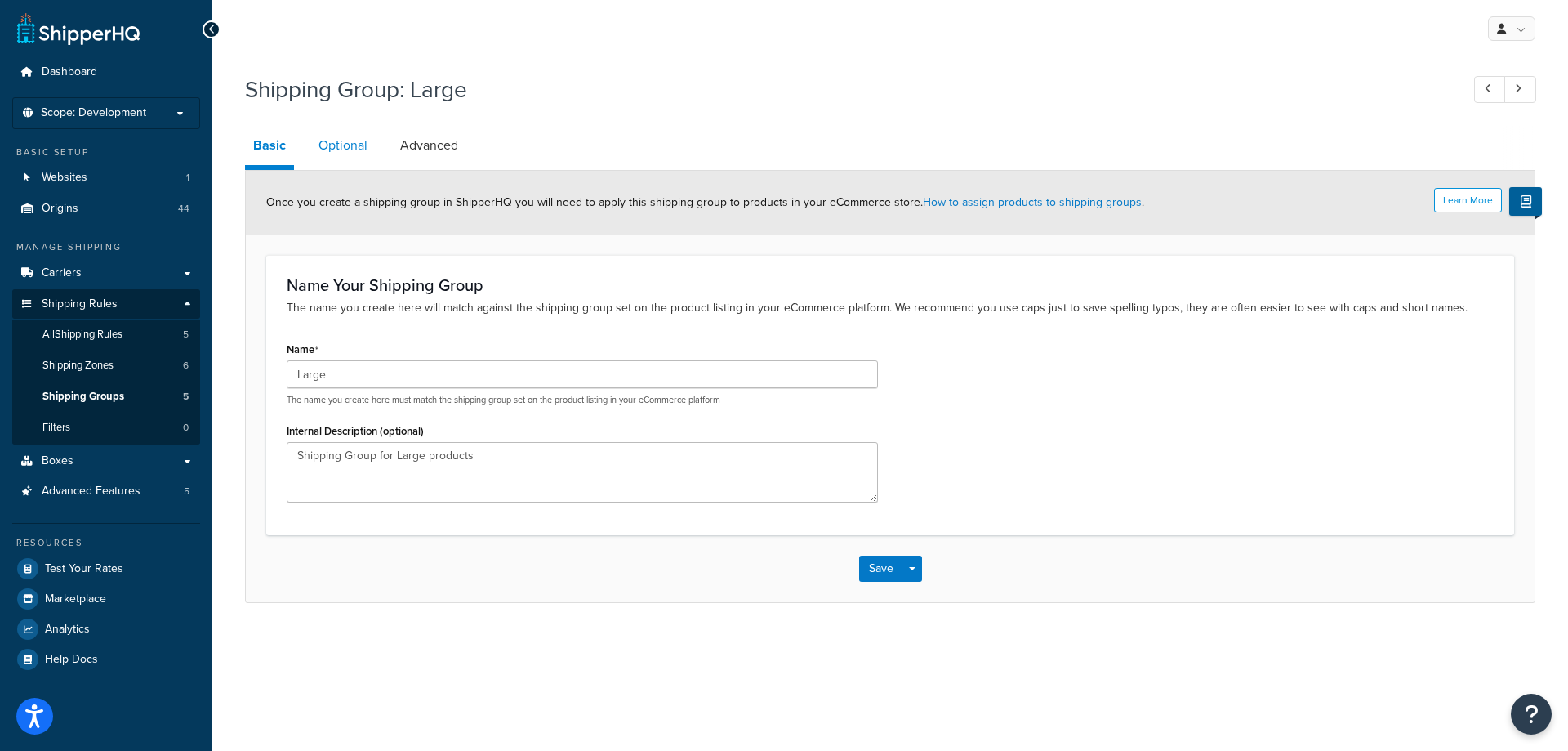
click at [349, 148] on link "Optional" at bounding box center [343, 145] width 66 height 39
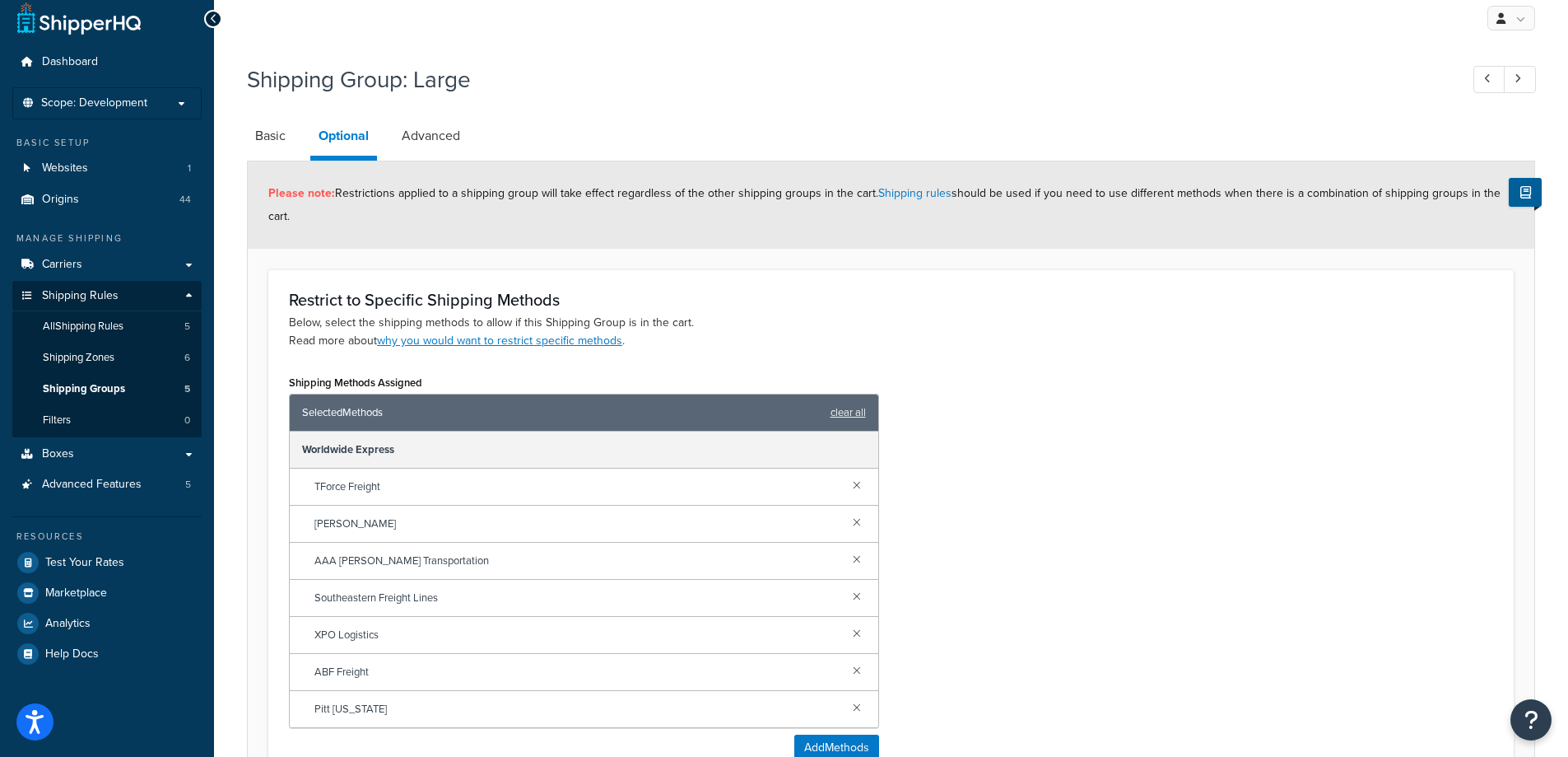
scroll to position [165, 0]
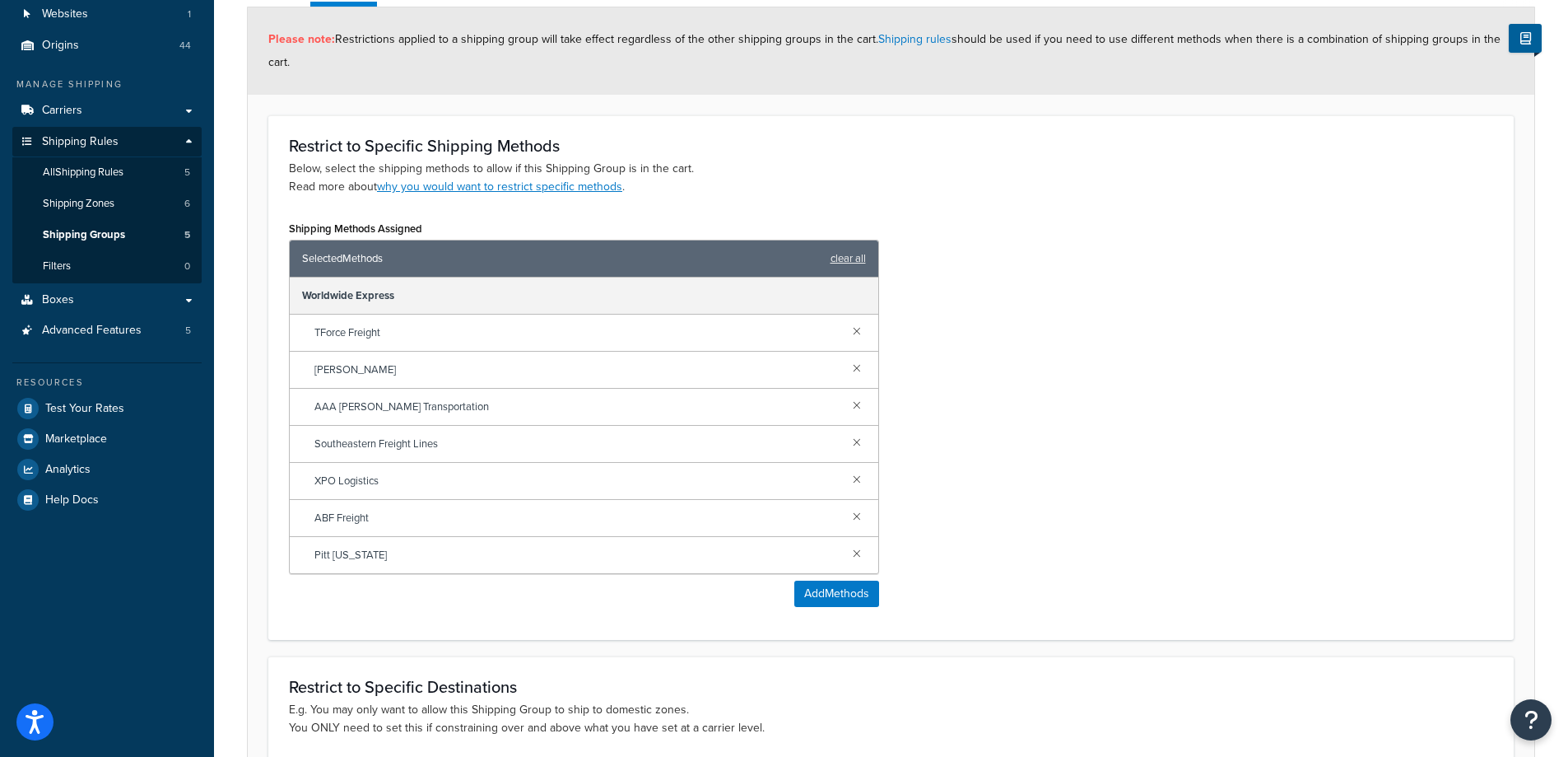
click at [845, 262] on link "clear all" at bounding box center [848, 258] width 35 height 23
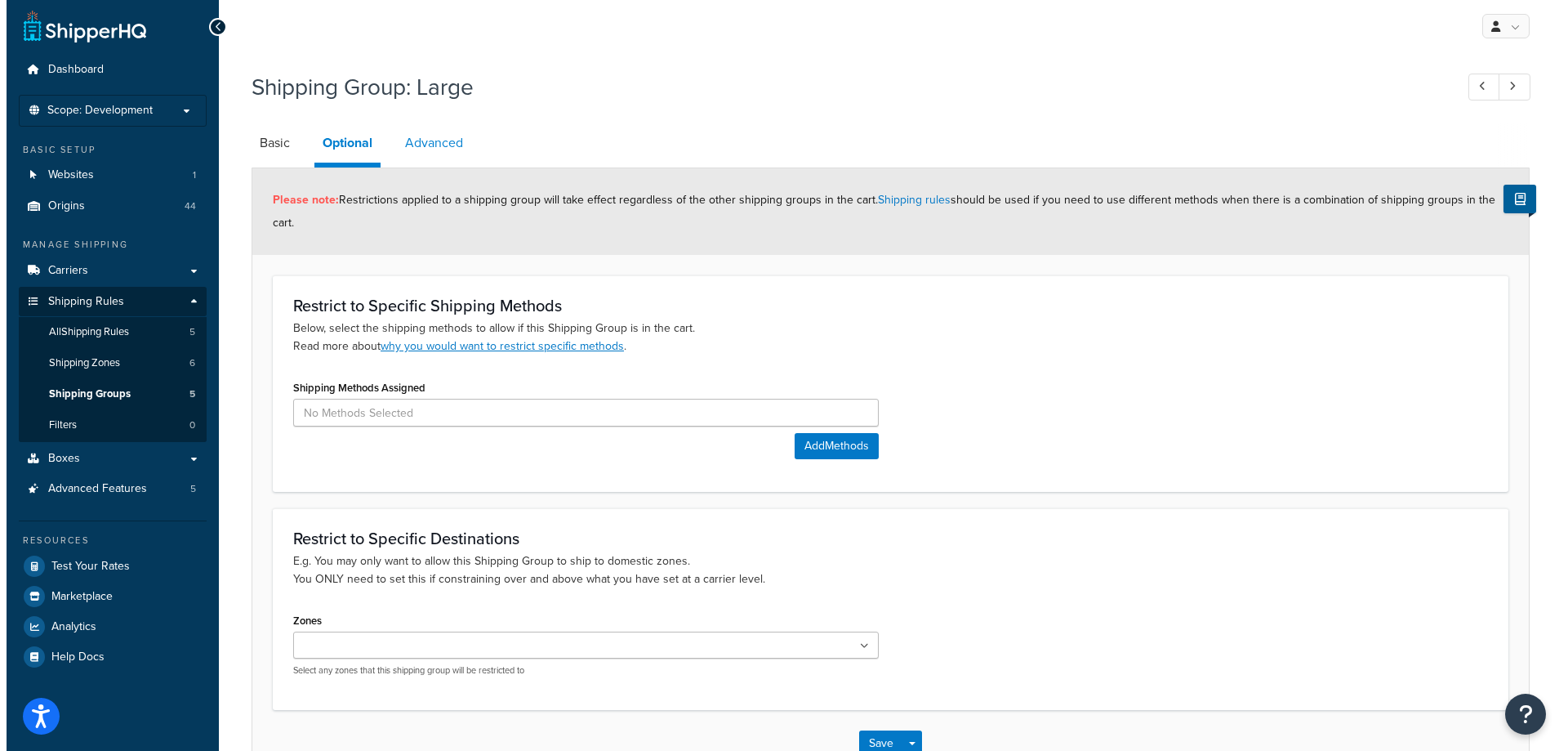
scroll to position [0, 0]
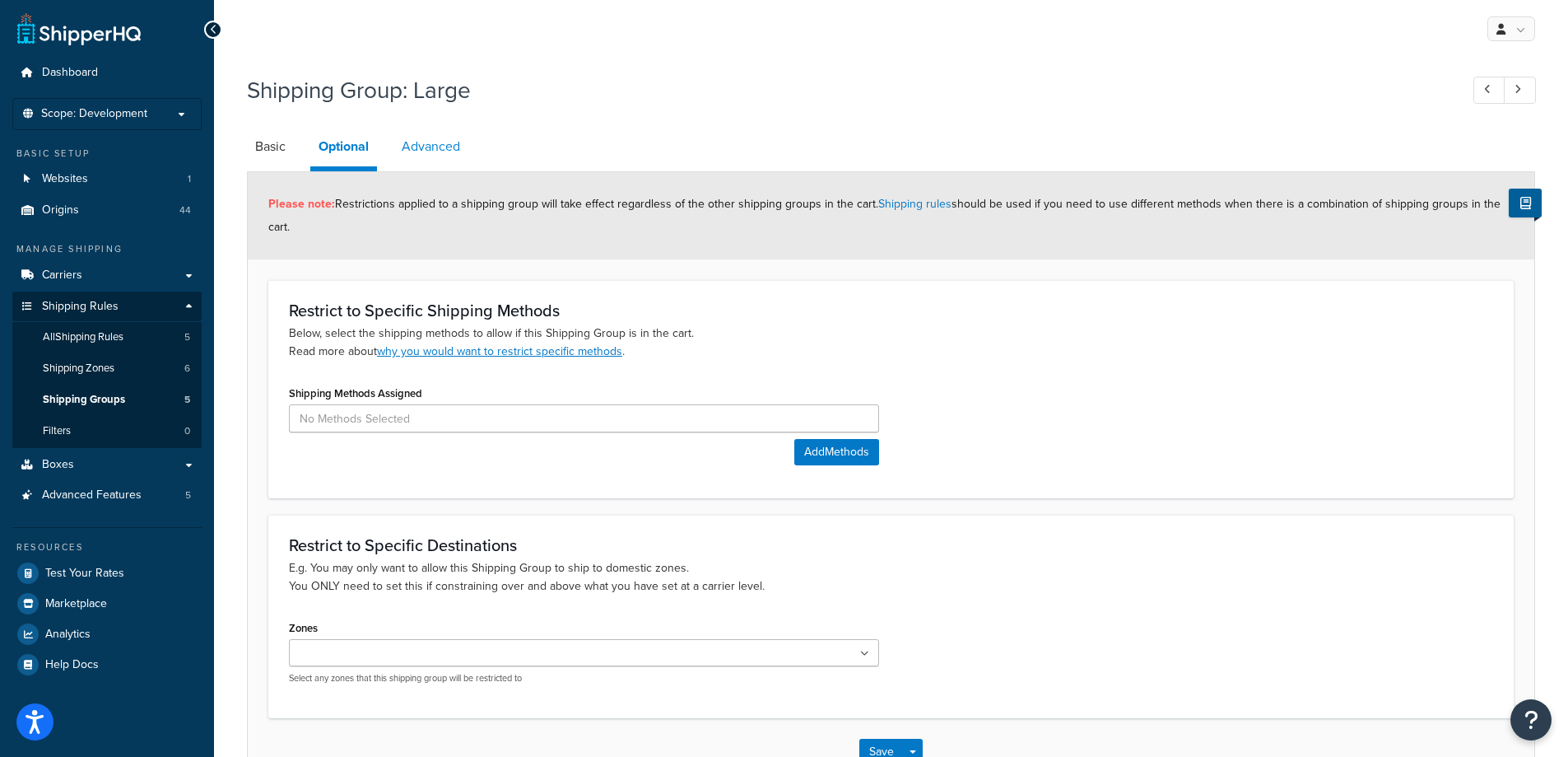
click at [398, 142] on link "Advanced" at bounding box center [431, 146] width 75 height 39
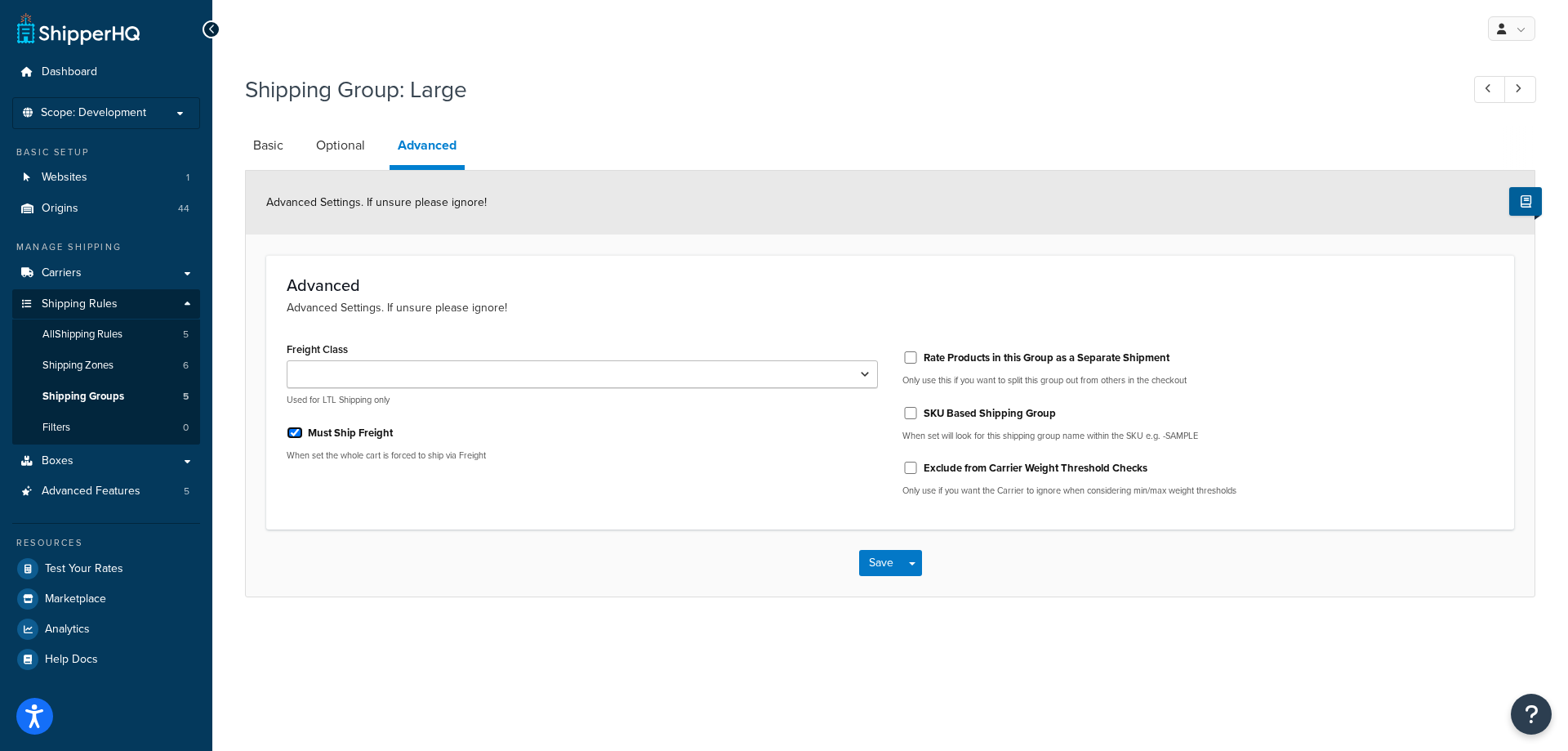
click at [298, 429] on input "Must Ship Freight" at bounding box center [294, 432] width 16 height 12
checkbox input "false"
click at [279, 148] on link "Basic" at bounding box center [267, 145] width 47 height 39
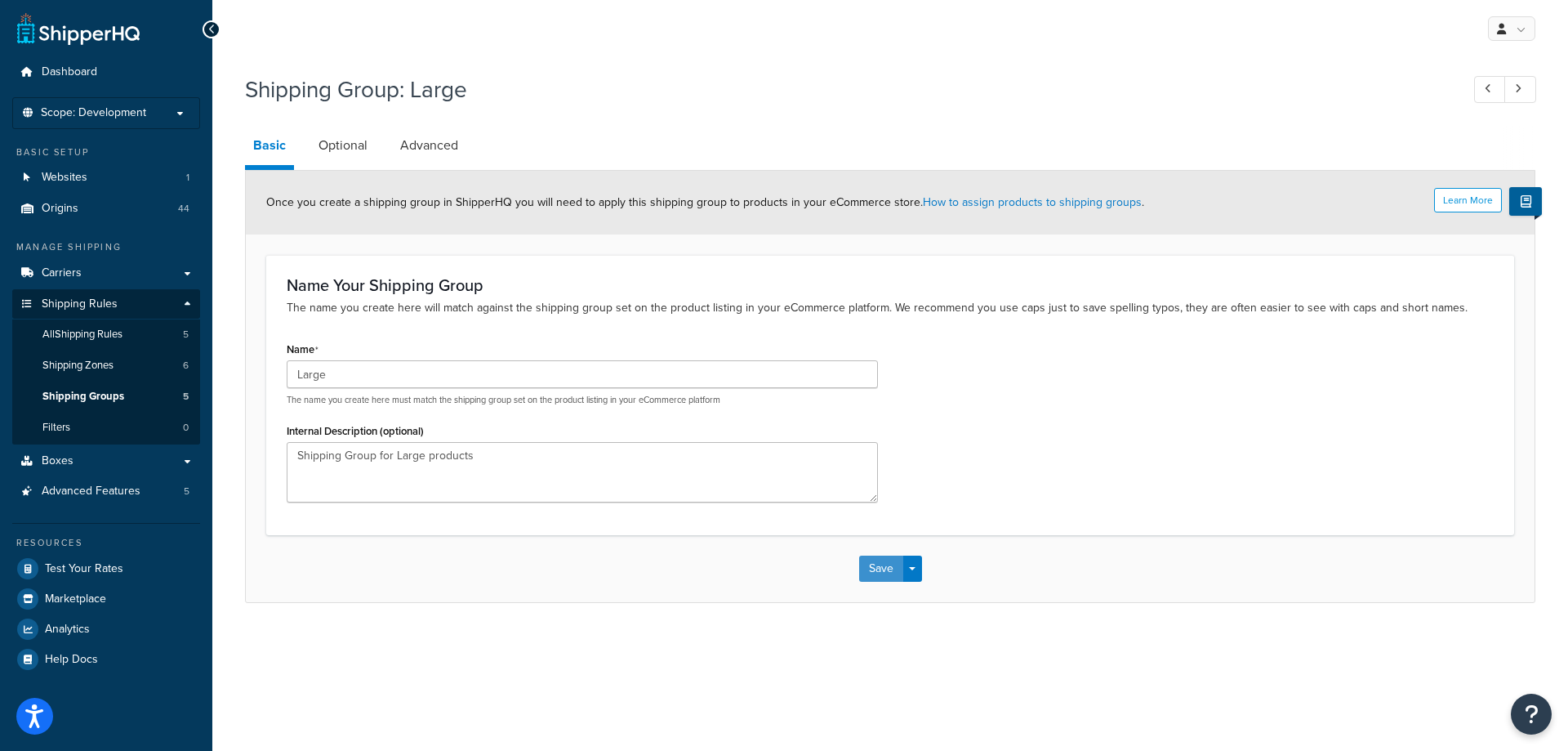
click at [872, 566] on button "Save" at bounding box center [881, 568] width 44 height 26
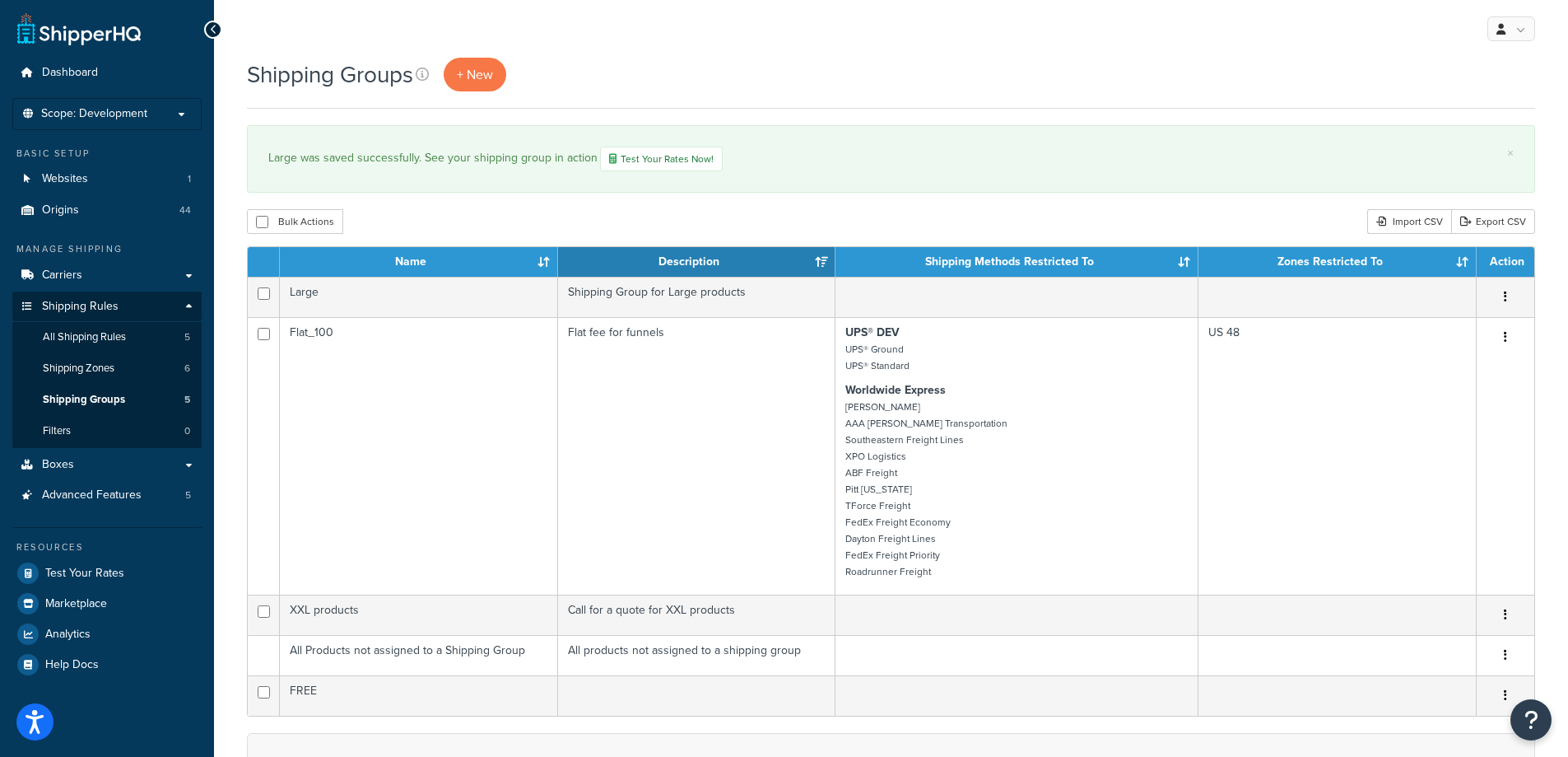
click at [908, 67] on div "Shipping Groups + New" at bounding box center [890, 74] width 1288 height 34
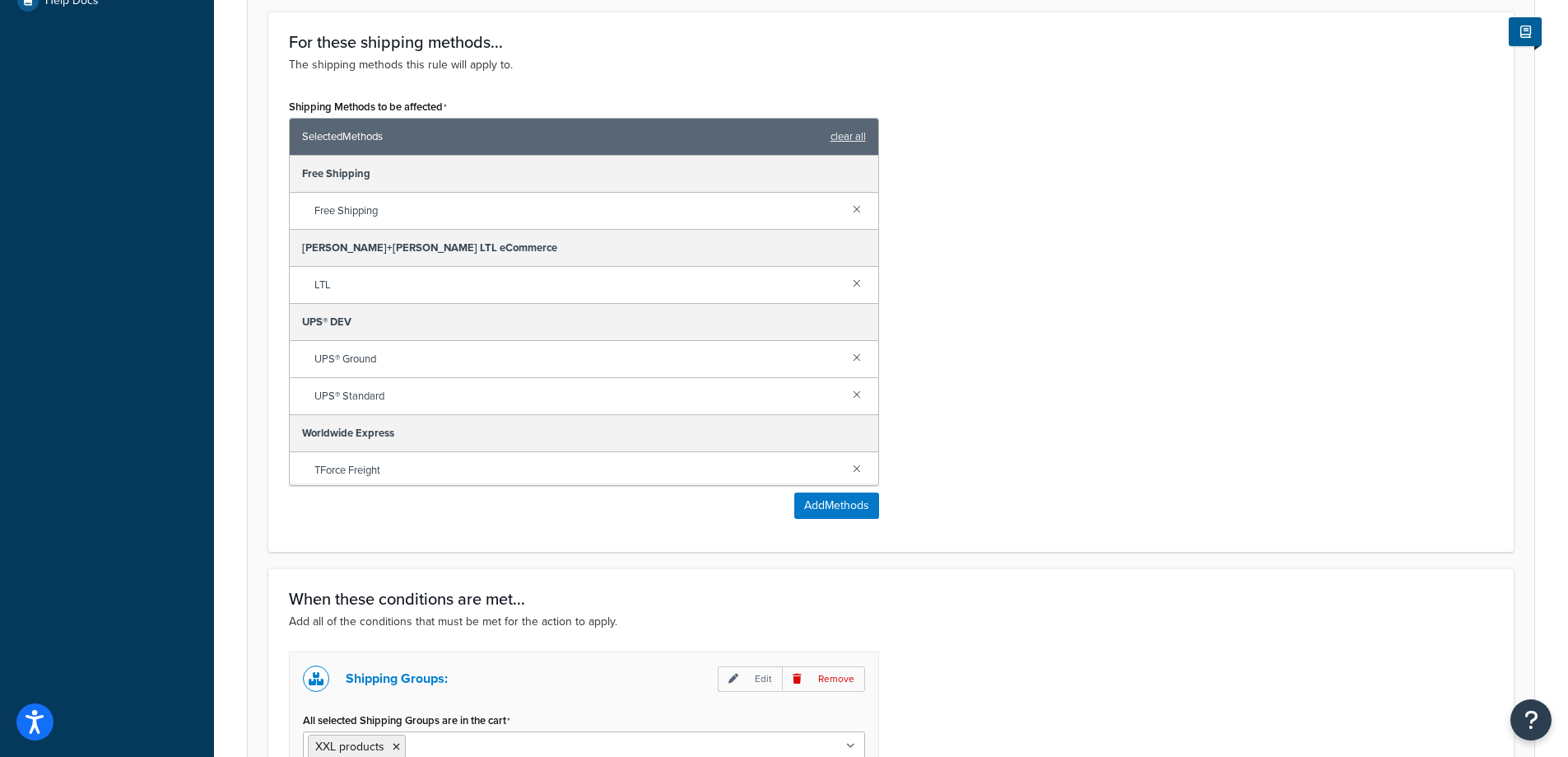
scroll to position [906, 0]
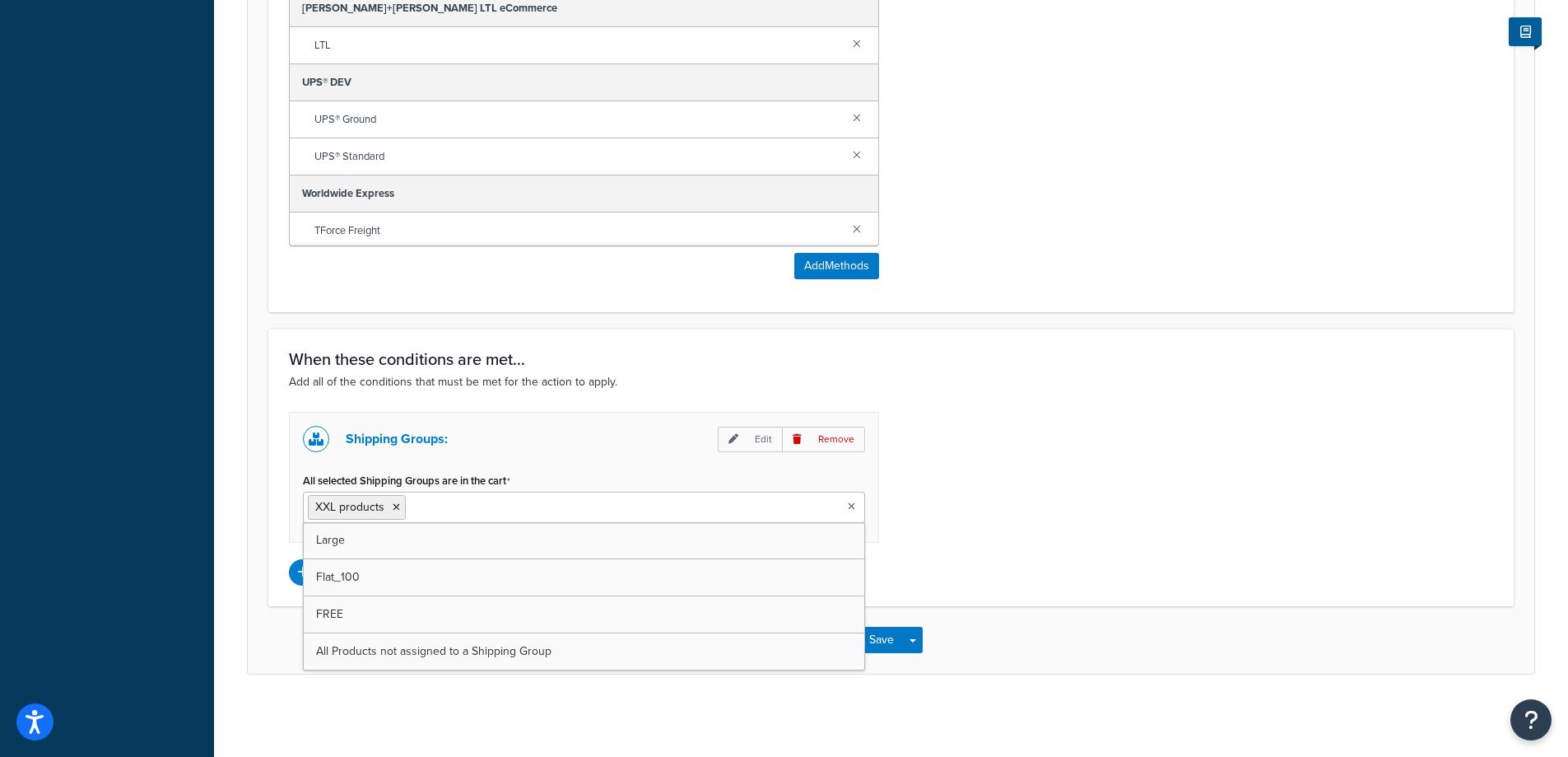
click at [543, 520] on ul "XXL products" at bounding box center [584, 507] width 562 height 32
click at [1172, 483] on div "Shipping Groups: Edit Remove All selected Shipping Groups are in the cart Large…" at bounding box center [890, 498] width 1229 height 174
click at [738, 437] on icon at bounding box center [734, 438] width 10 height 10
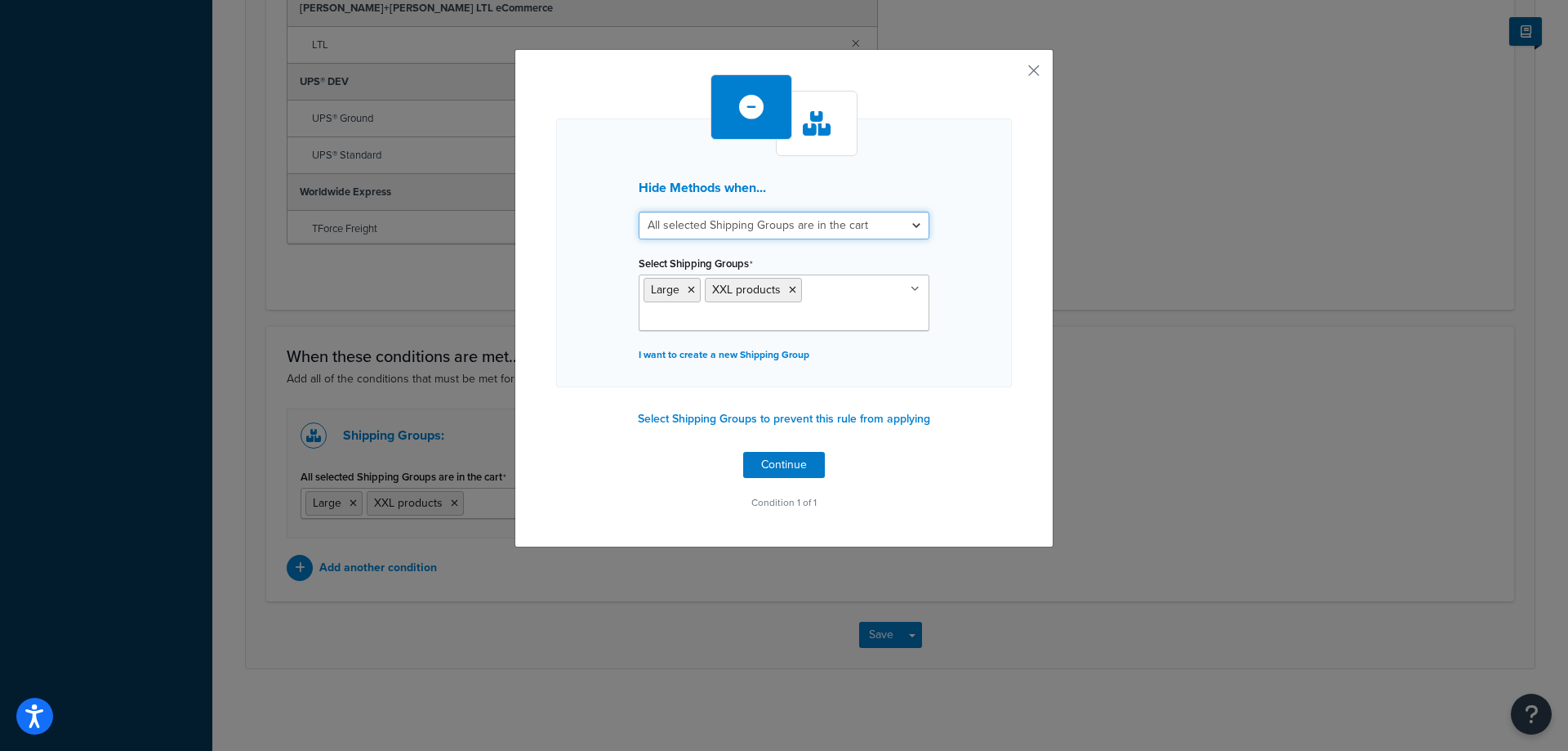
click at [826, 225] on select "All selected Shipping Groups are in the cart Any selected Shipping Groups are i…" at bounding box center [784, 225] width 291 height 28
select select "any"
click at [638, 211] on select "All selected Shipping Groups are in the cart Any selected Shipping Groups are i…" at bounding box center [784, 225] width 291 height 28
click at [765, 458] on button "Continue" at bounding box center [784, 464] width 82 height 26
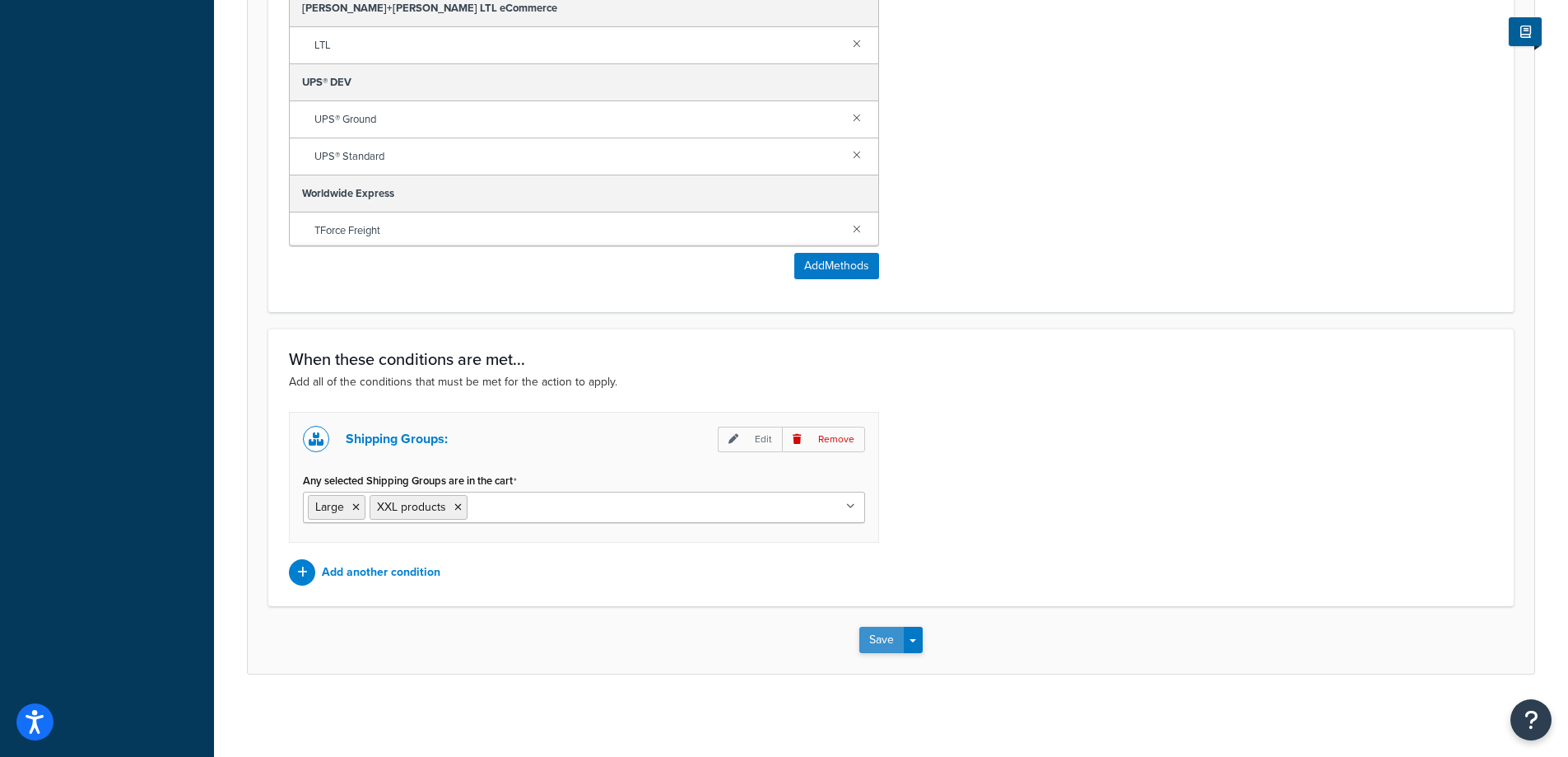
click at [880, 638] on button "Save" at bounding box center [881, 639] width 44 height 26
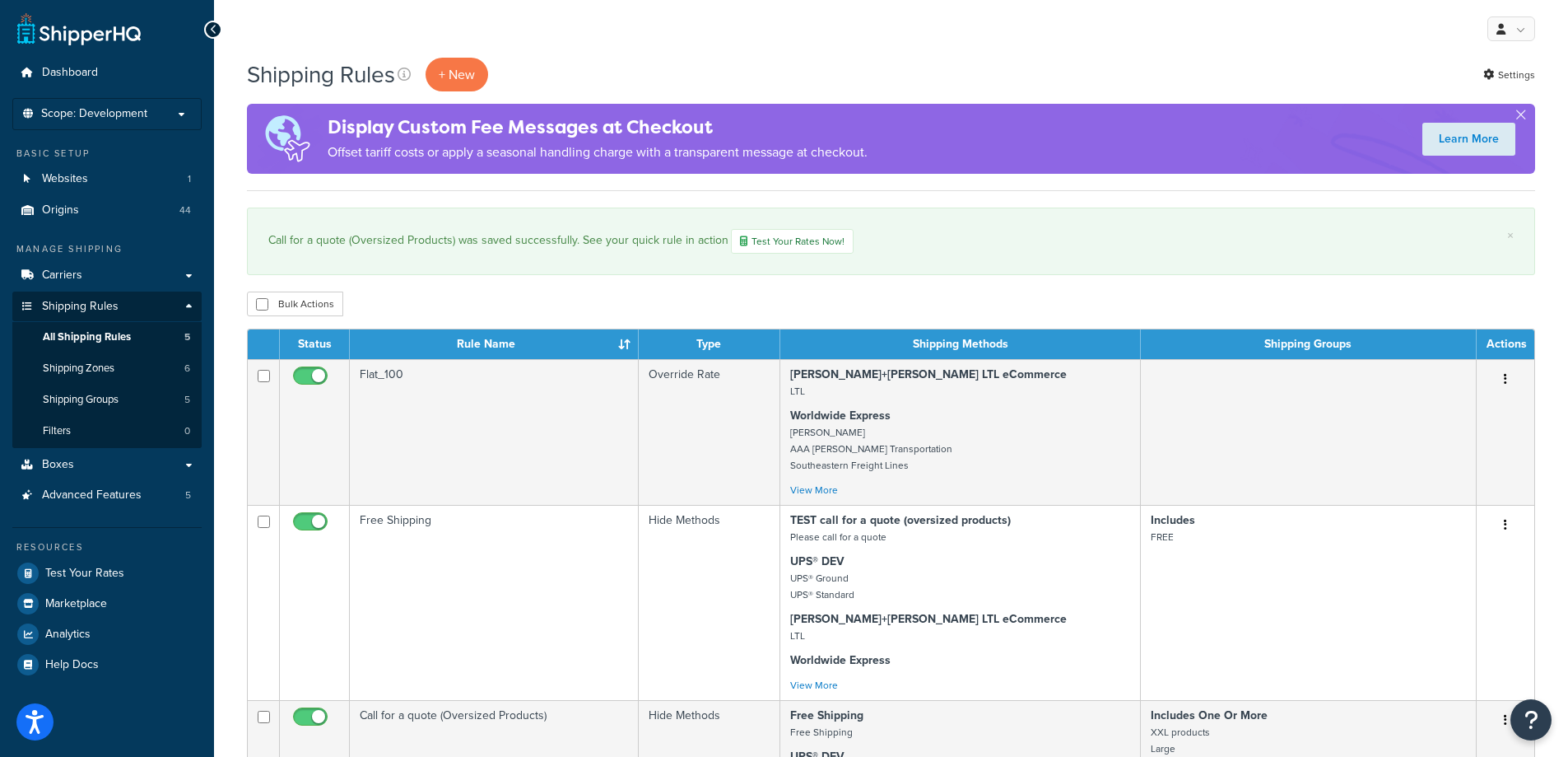
click at [544, 305] on div "Bulk Actions Duplicate Delete" at bounding box center [890, 304] width 1288 height 25
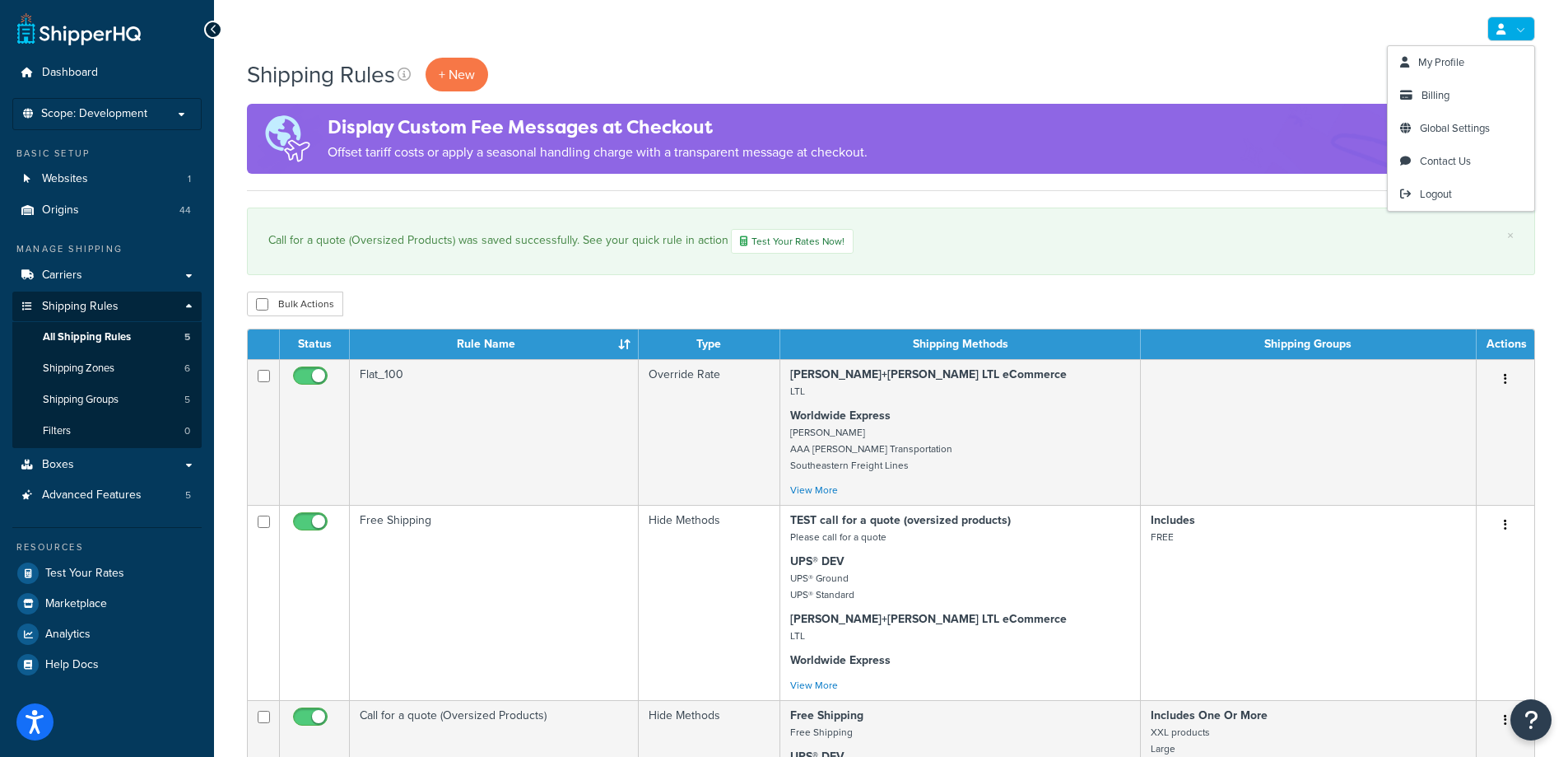
click at [1507, 27] on link at bounding box center [1511, 29] width 48 height 25
click at [1443, 197] on span "Logout" at bounding box center [1435, 194] width 32 height 15
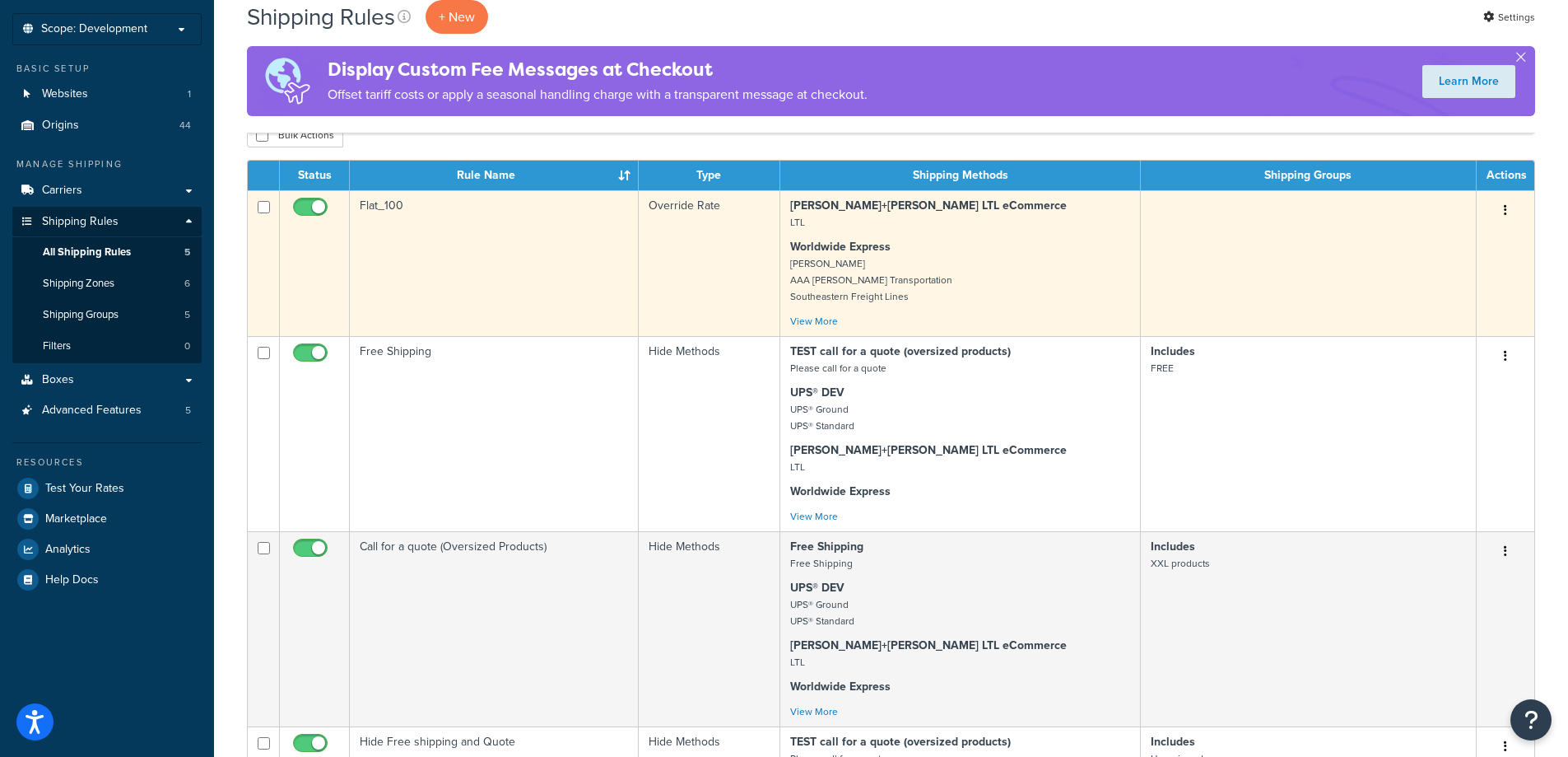
scroll to position [412, 0]
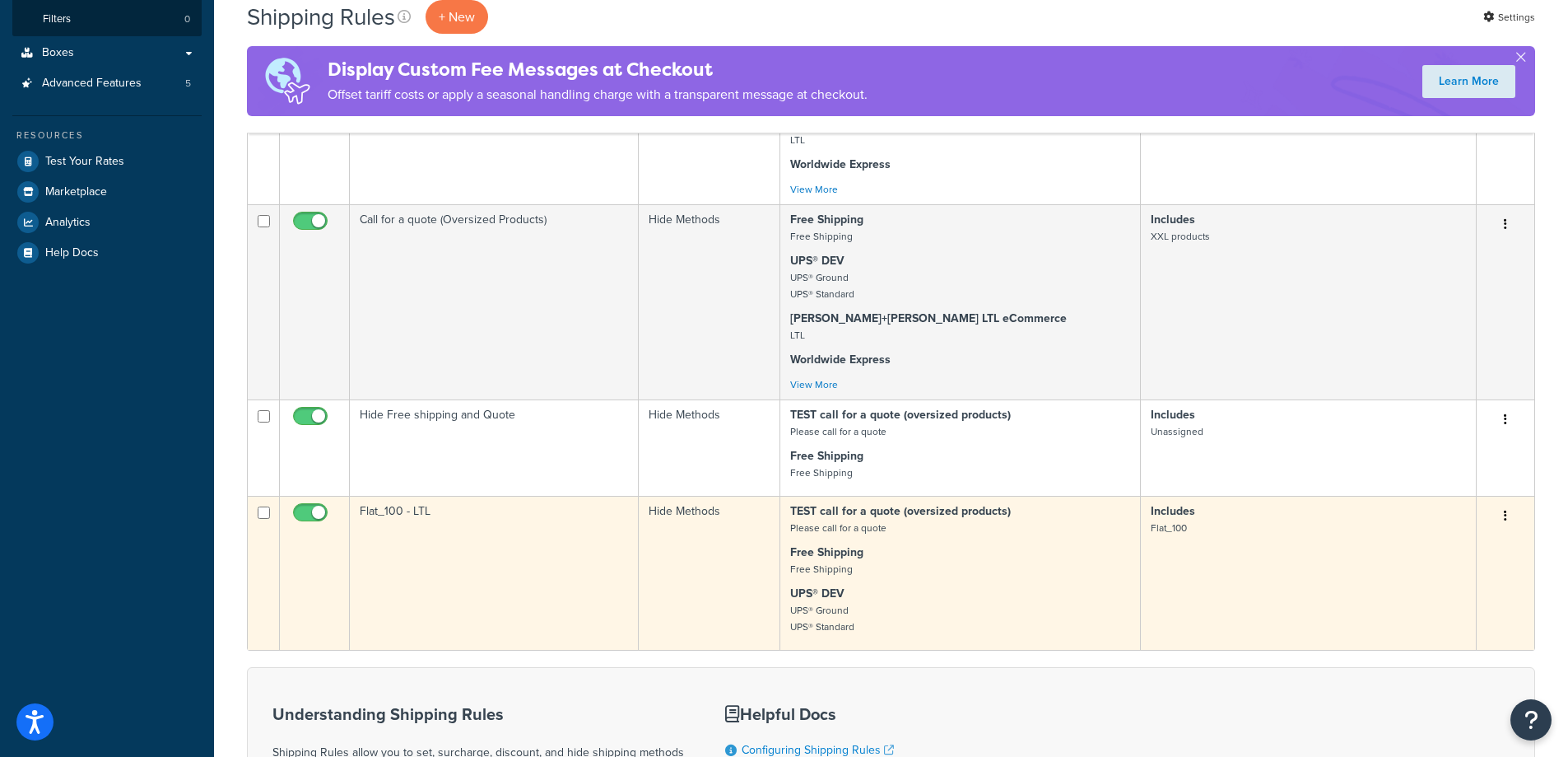
click at [553, 555] on td "Flat_100 - LTL" at bounding box center [494, 573] width 289 height 154
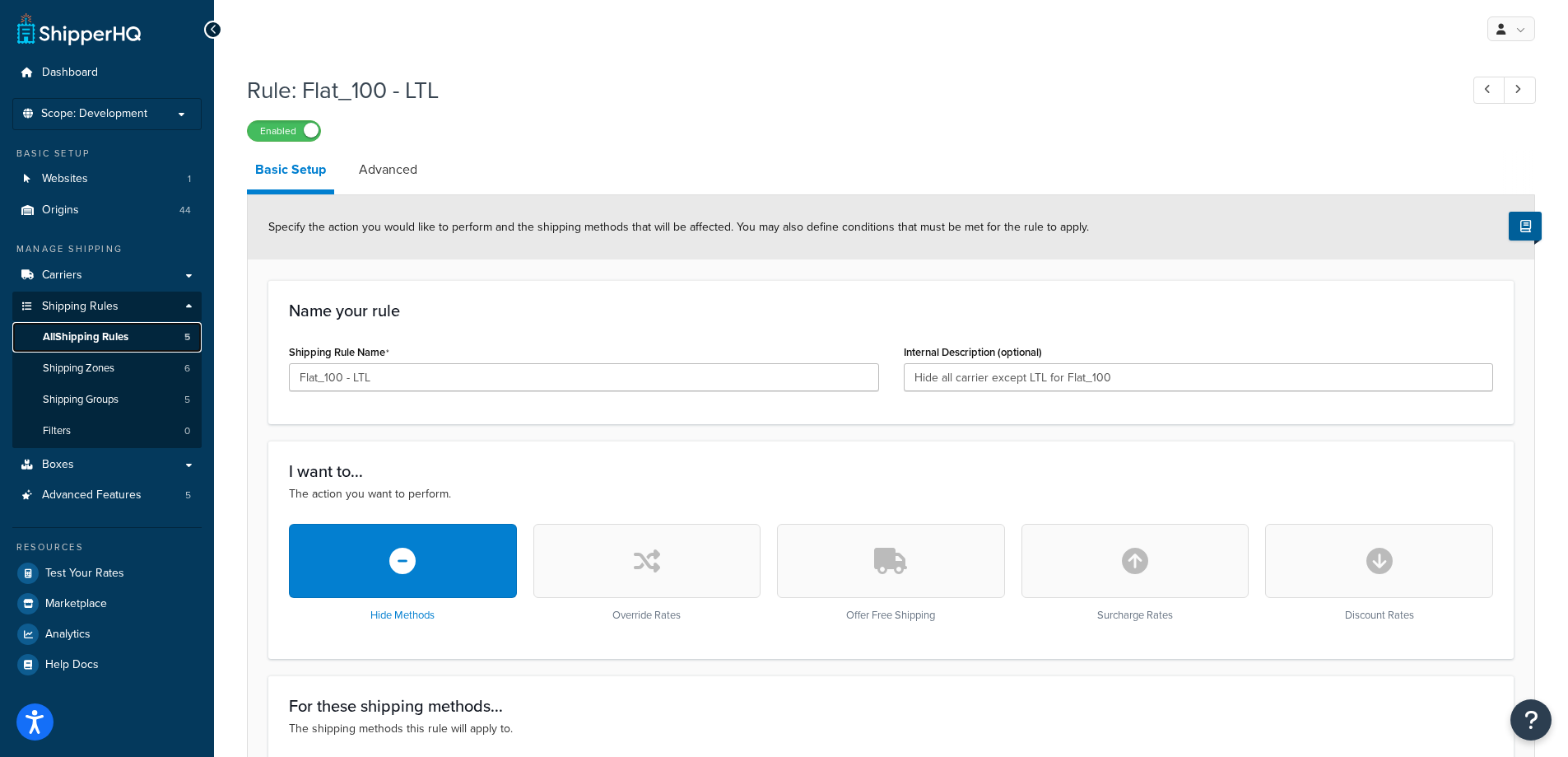
click at [83, 330] on span "All Shipping Rules" at bounding box center [85, 337] width 85 height 14
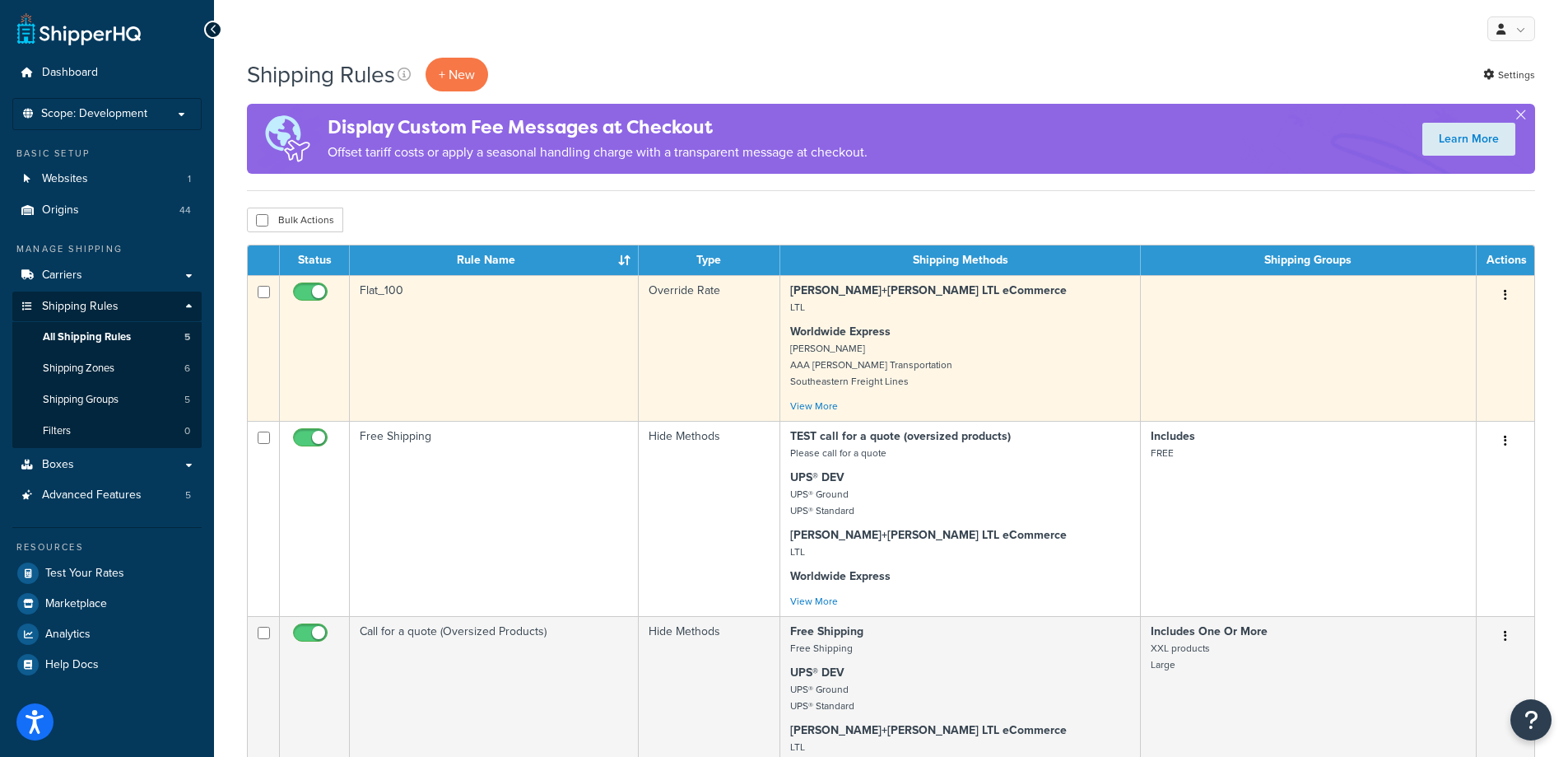
click at [549, 356] on td "Flat_100" at bounding box center [494, 348] width 289 height 146
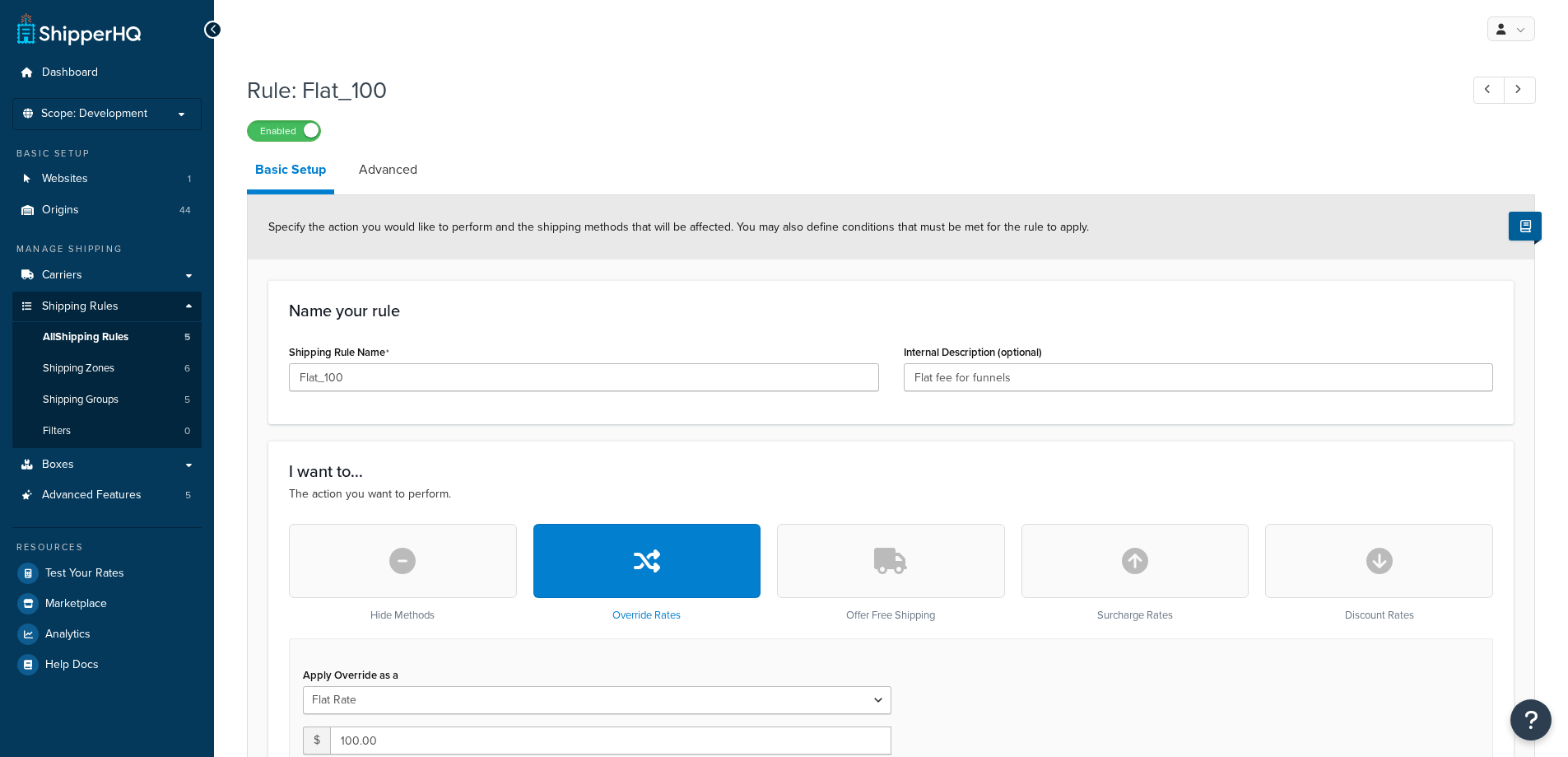
select select "ITEM"
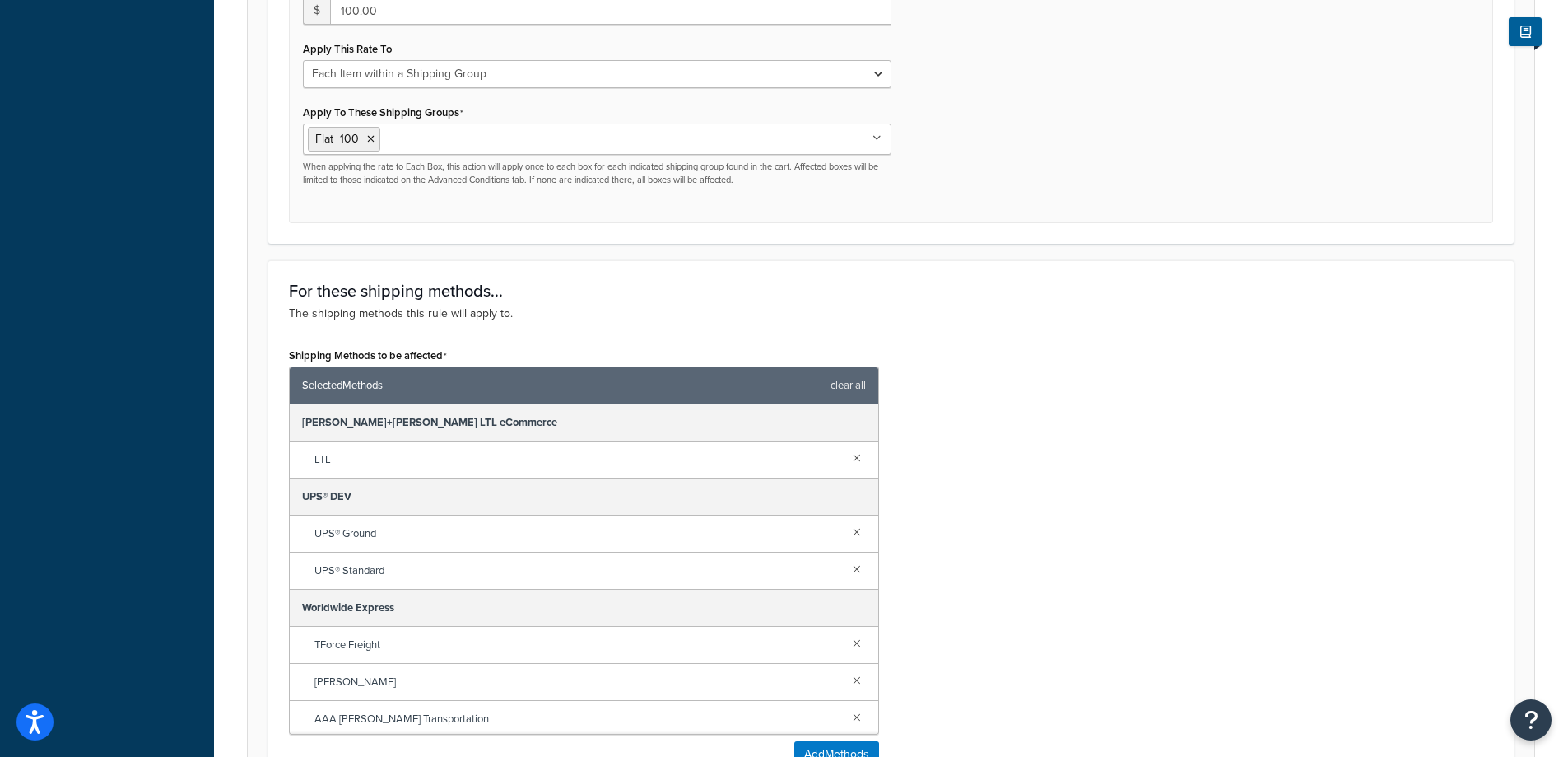
scroll to position [823, 0]
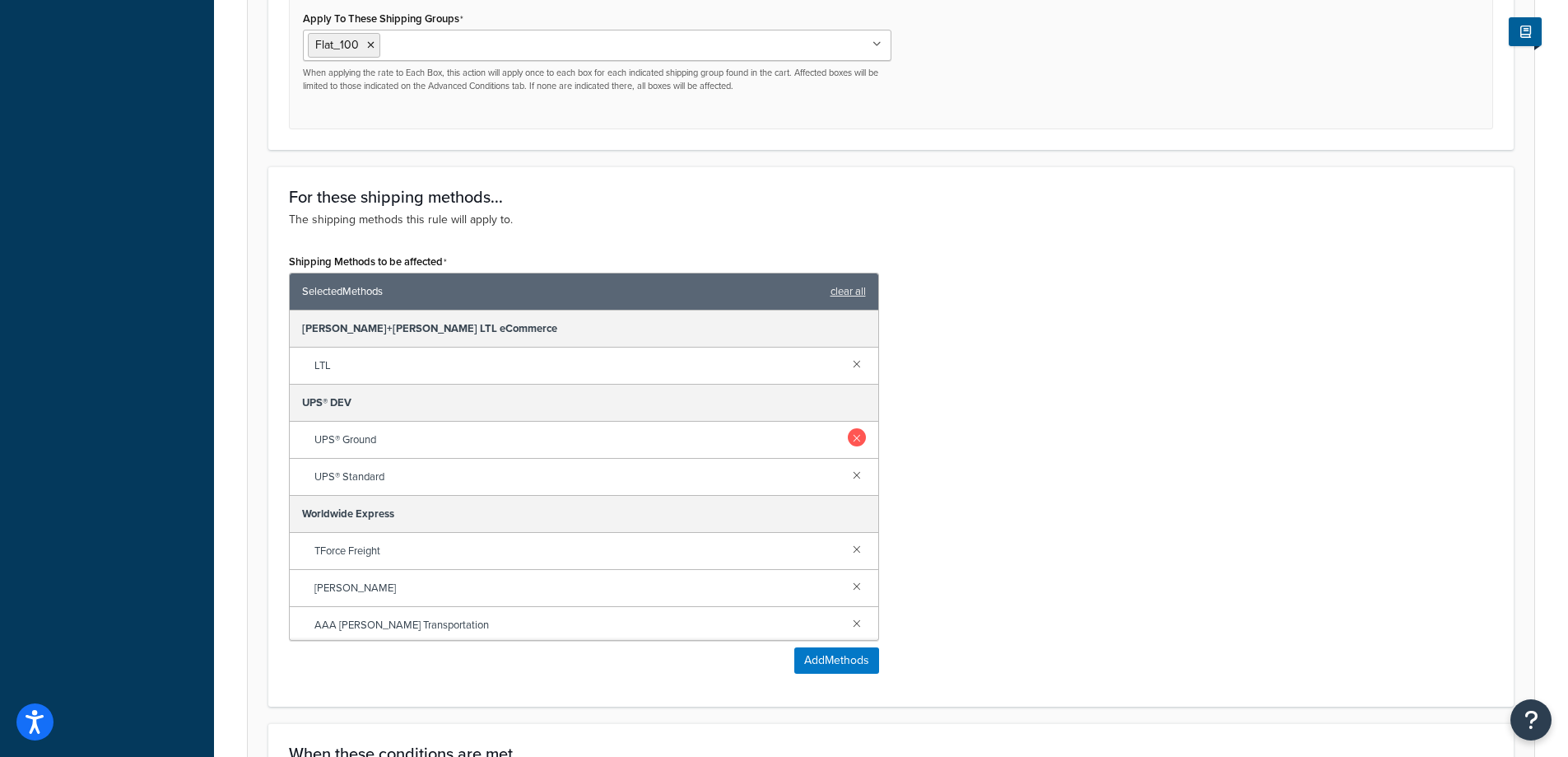
click at [848, 436] on link at bounding box center [856, 437] width 18 height 18
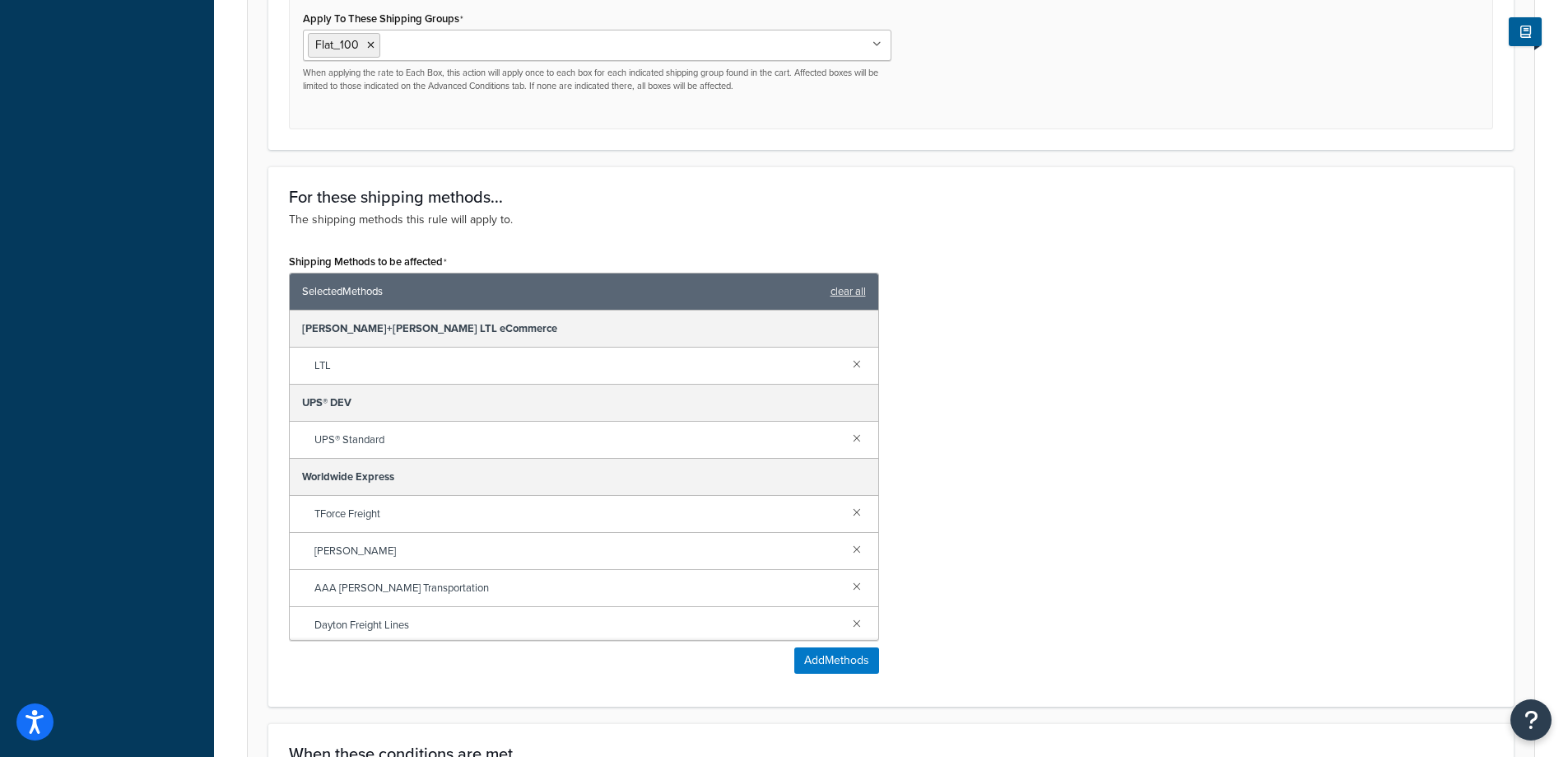
click at [848, 436] on link at bounding box center [856, 437] width 18 height 18
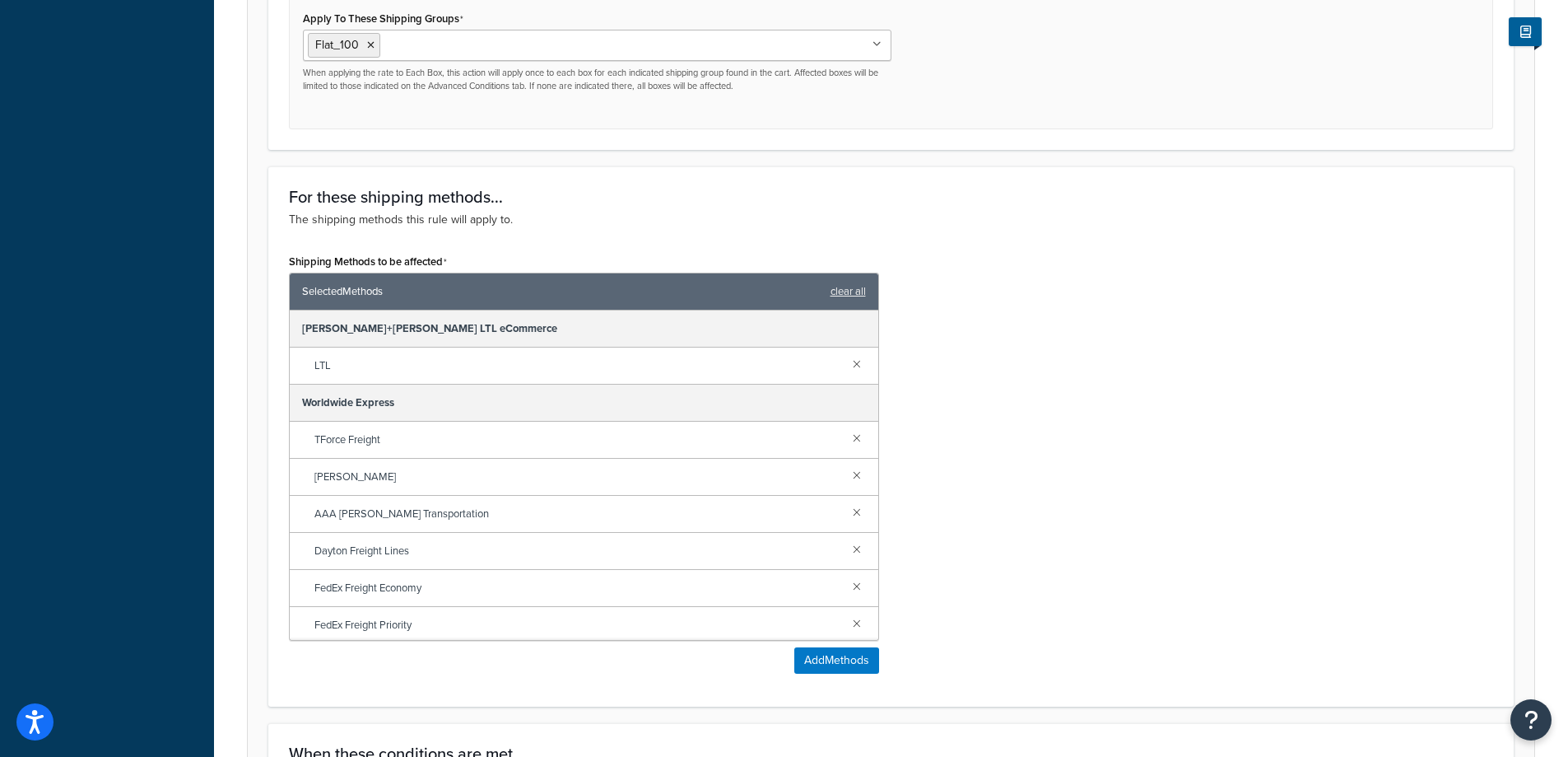
scroll to position [1072, 0]
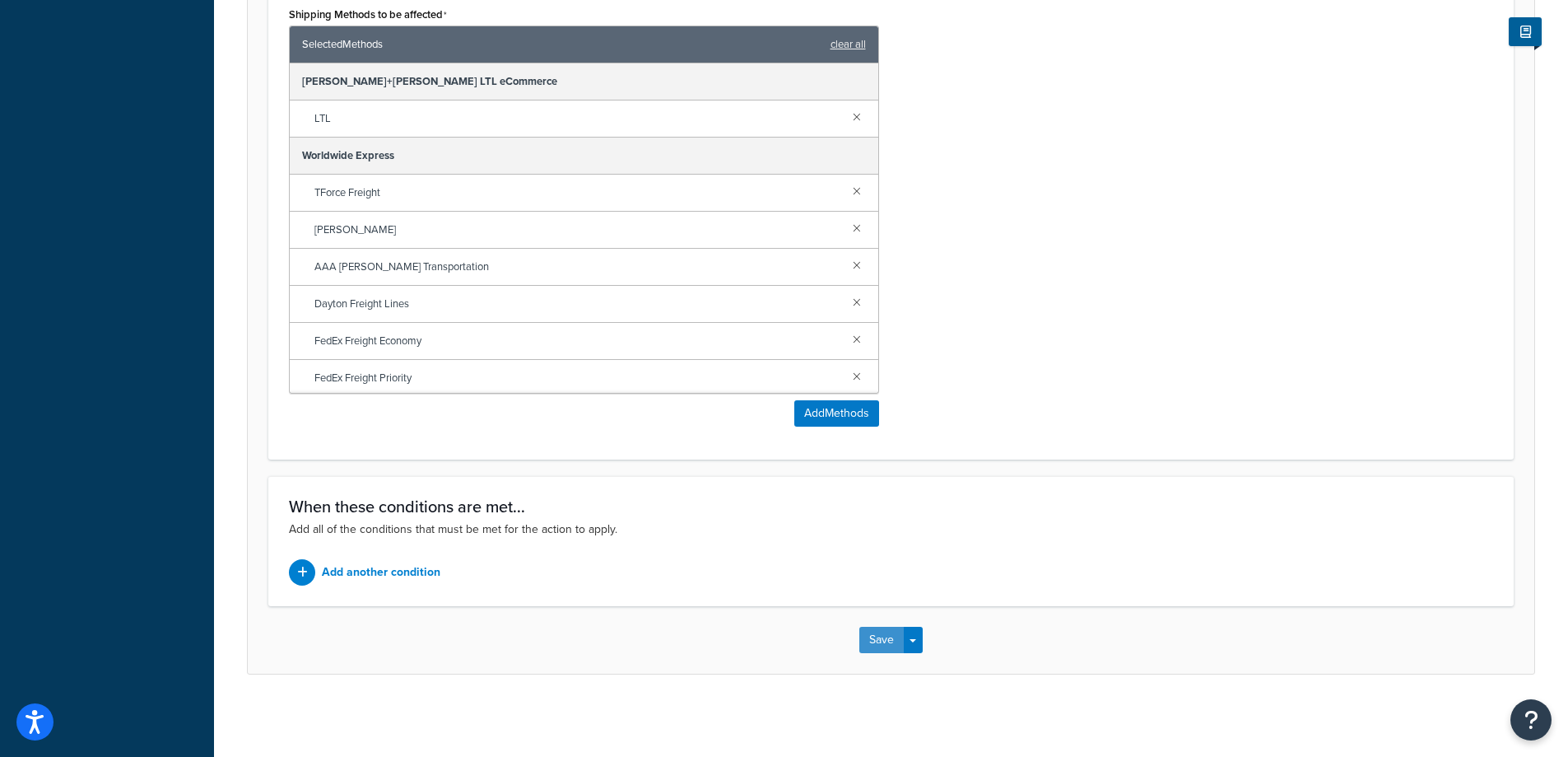
click at [870, 645] on button "Save" at bounding box center [881, 639] width 44 height 26
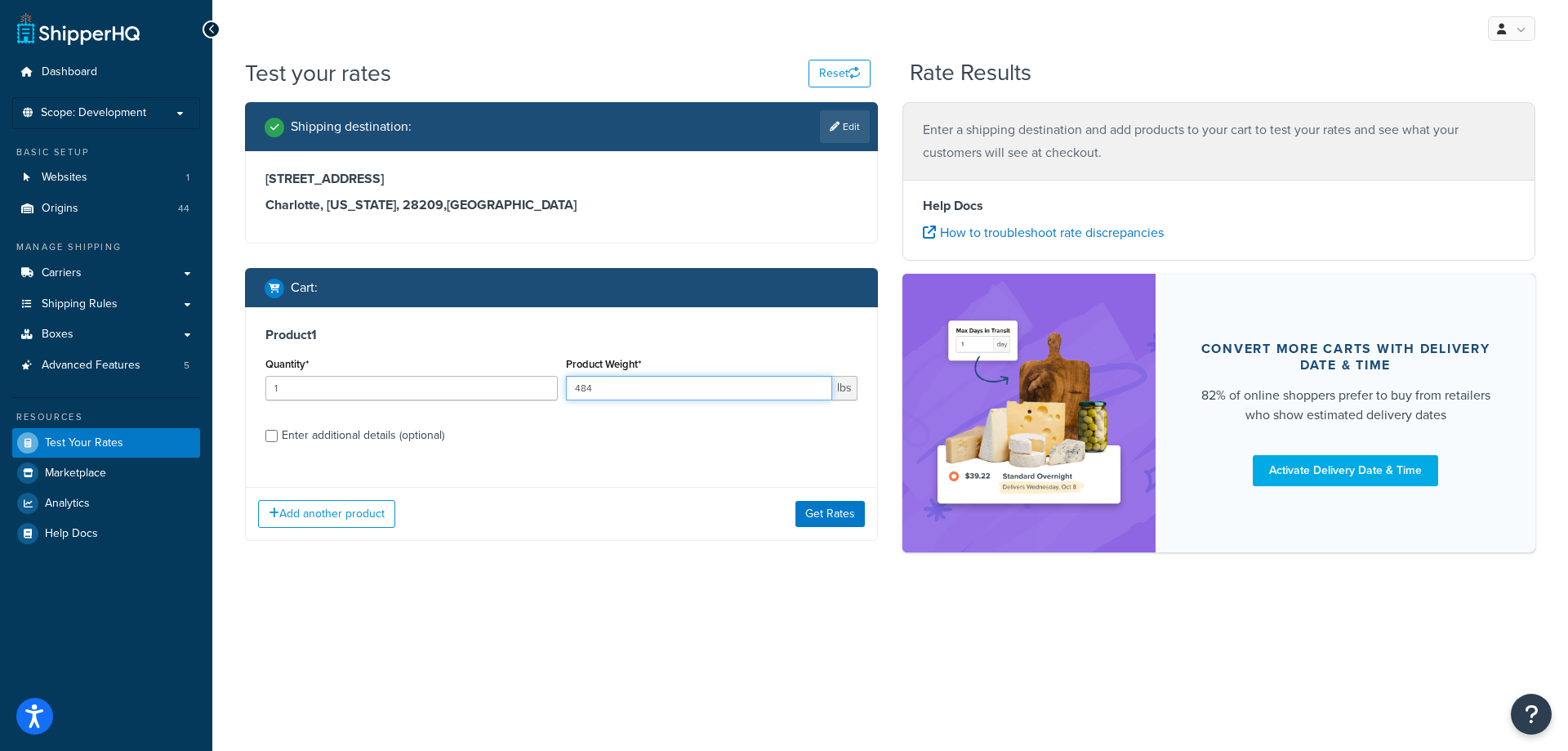
click at [734, 389] on input "484" at bounding box center [699, 388] width 267 height 25
type input "1540"
click at [371, 429] on div "Enter additional details (optional)" at bounding box center [363, 435] width 163 height 23
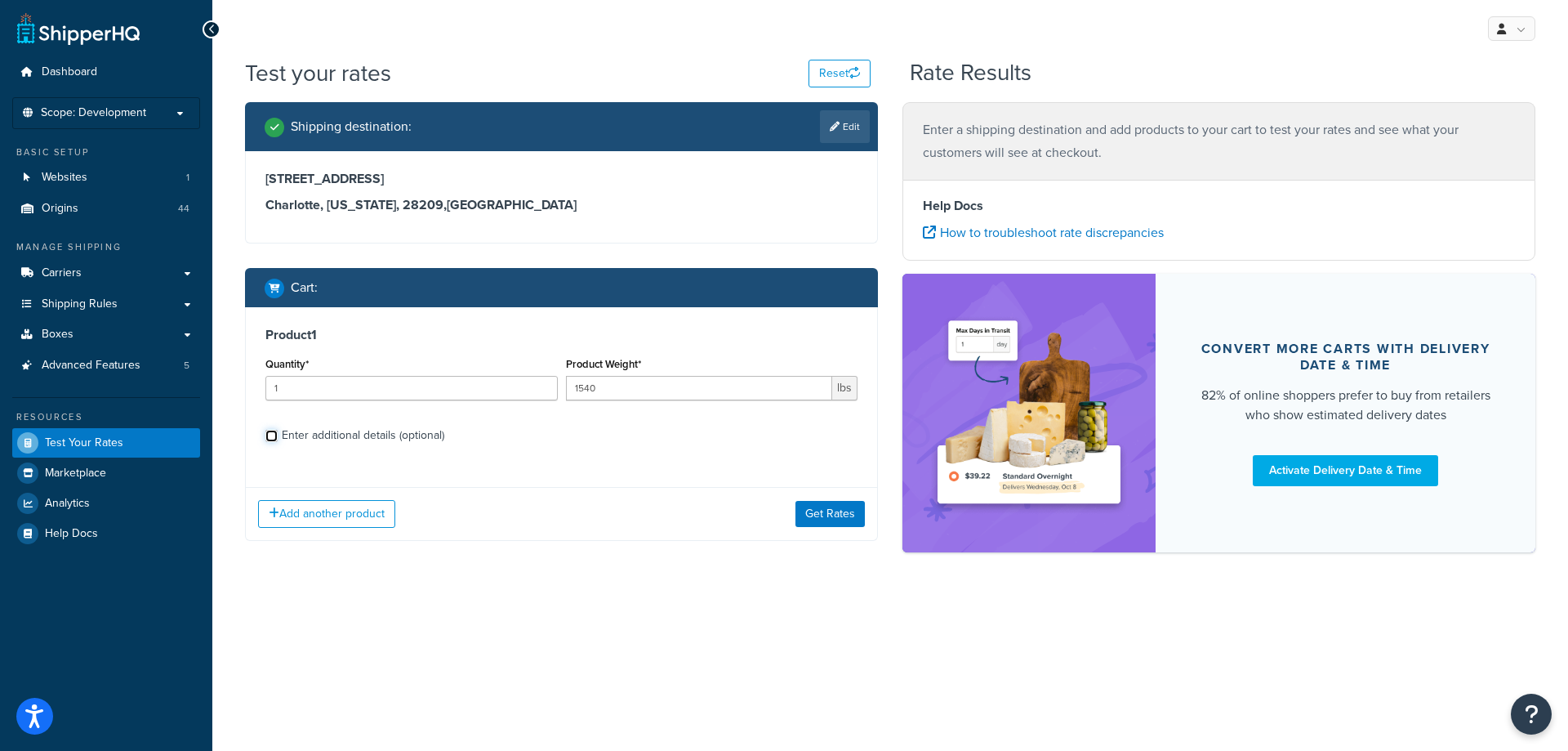
click at [278, 429] on input "Enter additional details (optional)" at bounding box center [271, 435] width 12 height 12
checkbox input "true"
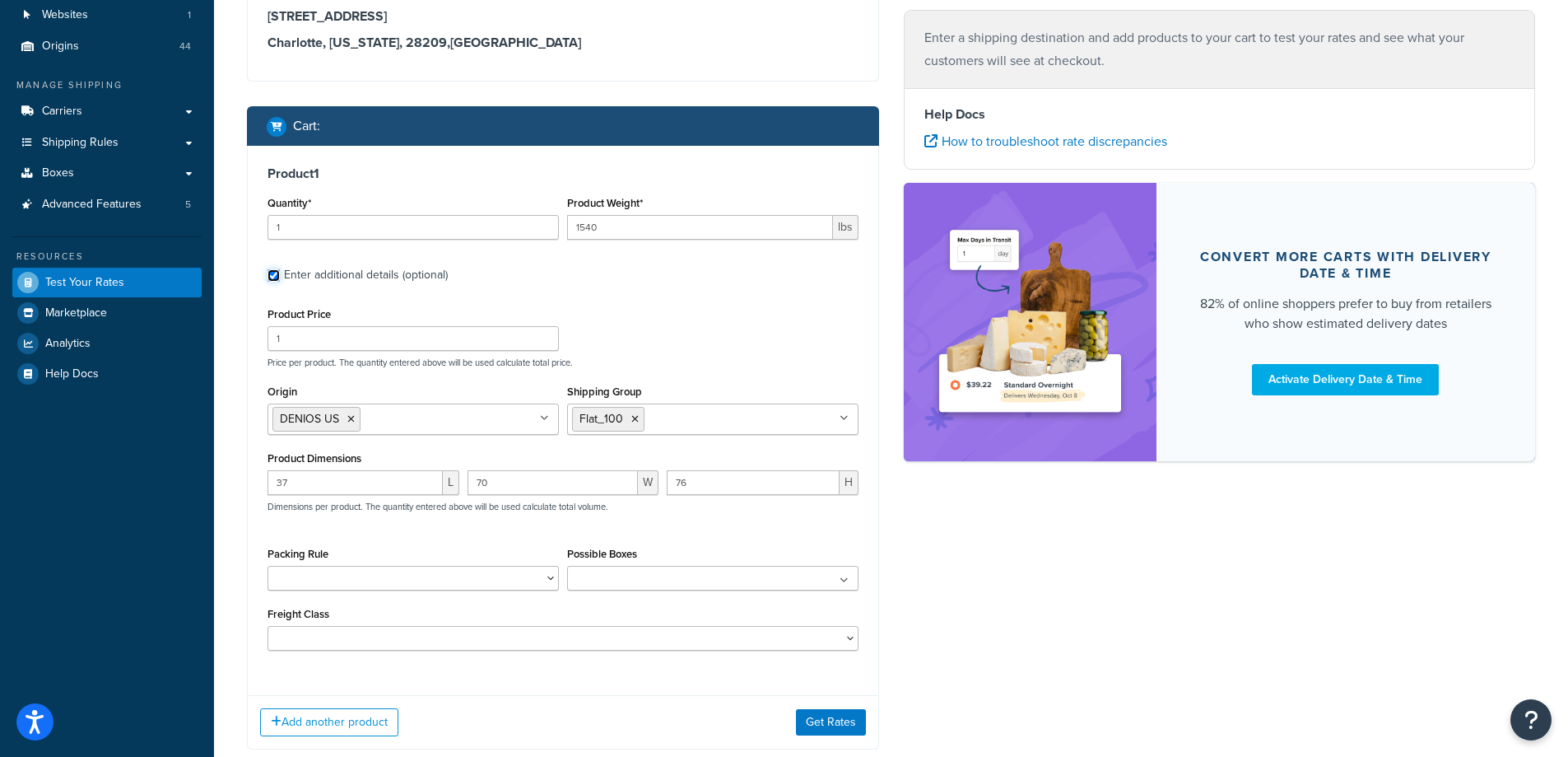
scroll to position [165, 0]
click at [839, 722] on button "Get Rates" at bounding box center [831, 721] width 70 height 26
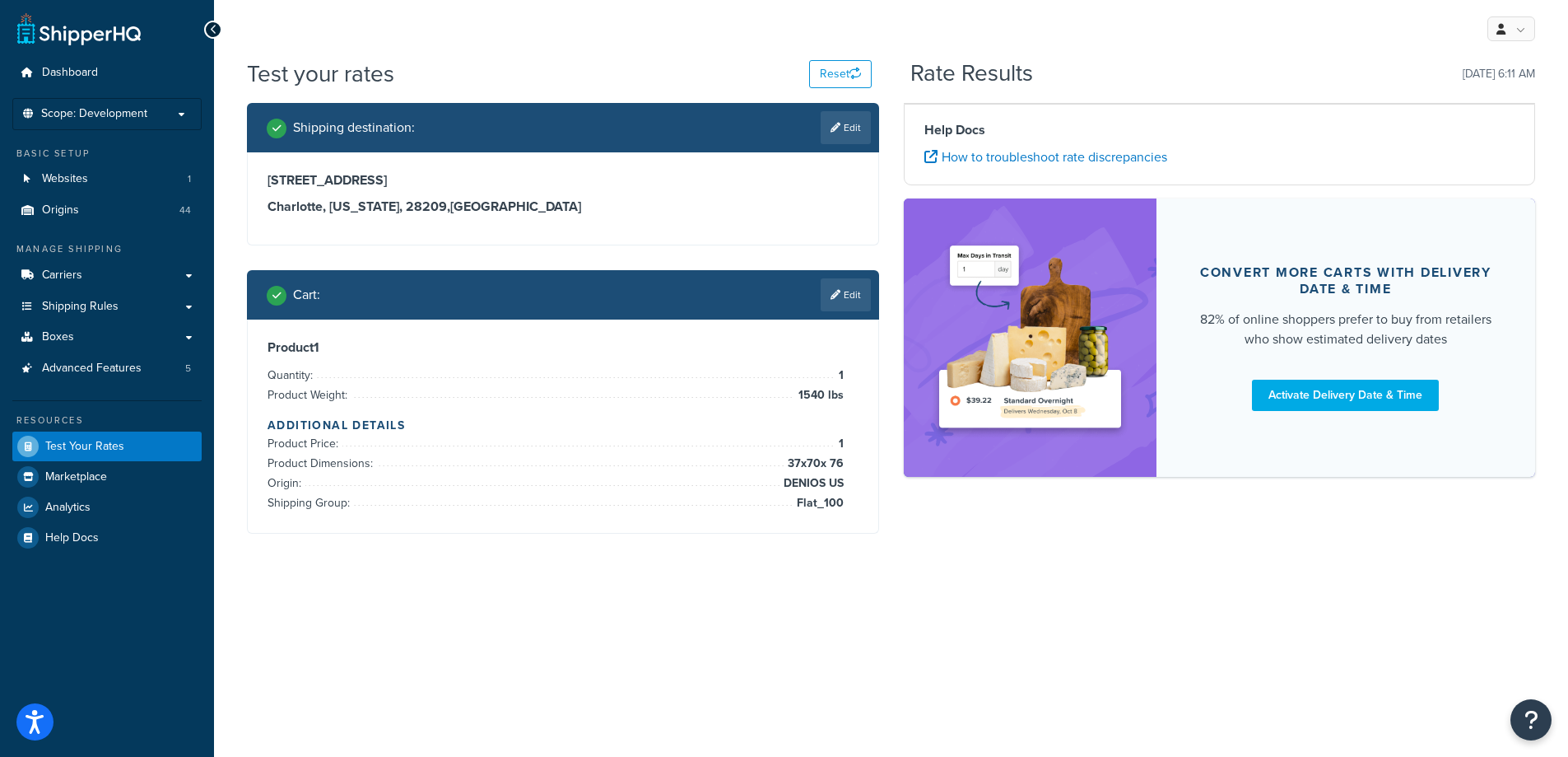
scroll to position [0, 0]
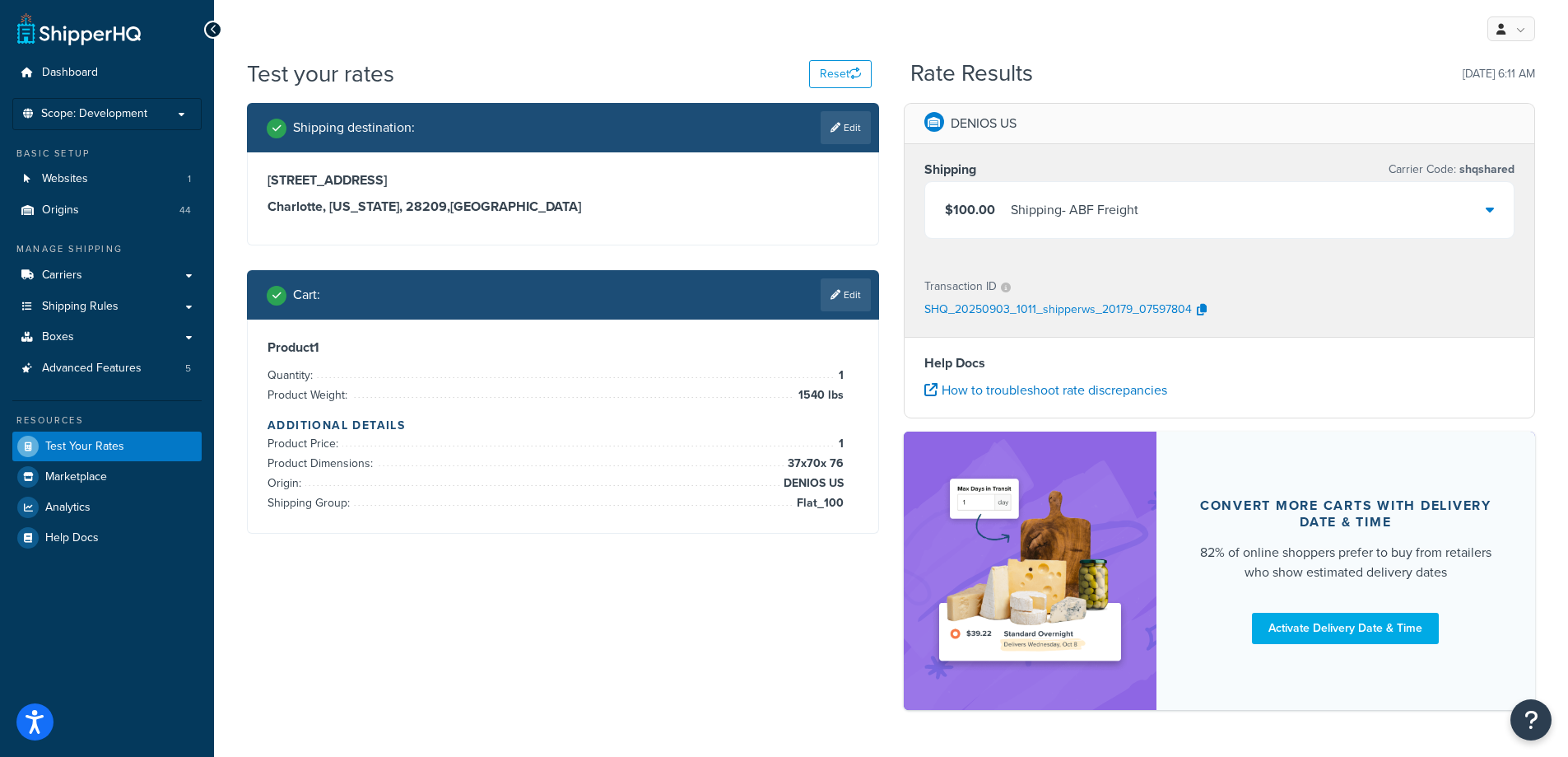
click at [545, 651] on div "Shipping destination : Edit [STREET_ADDRESS][US_STATE] Cart : Edit Product 1 Qu…" at bounding box center [891, 414] width 1313 height 624
